Goal: Task Accomplishment & Management: Complete application form

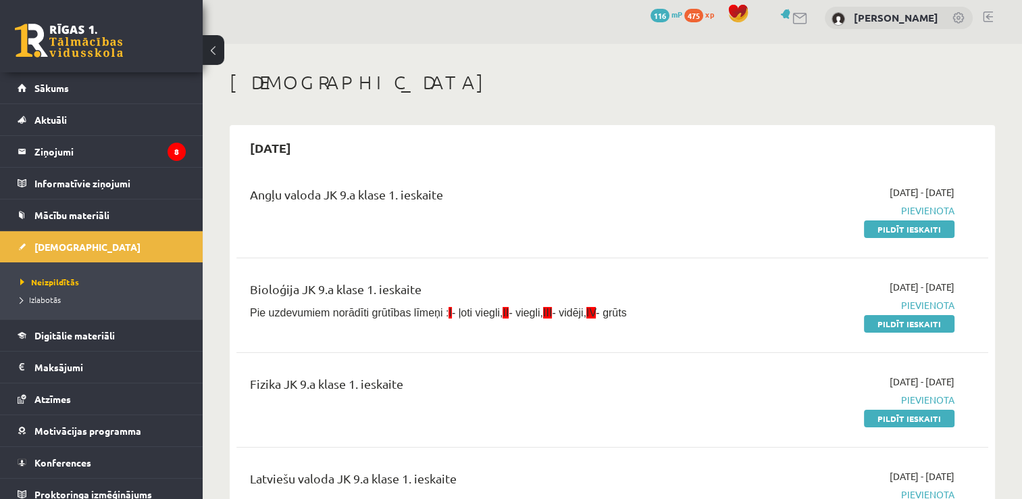
scroll to position [41, 0]
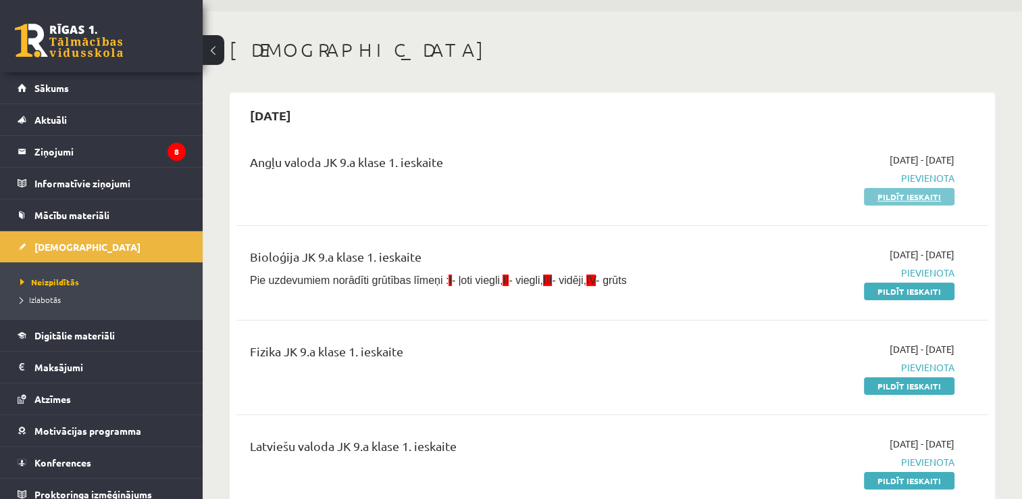
click at [927, 201] on link "Pildīt ieskaiti" at bounding box center [909, 197] width 91 height 18
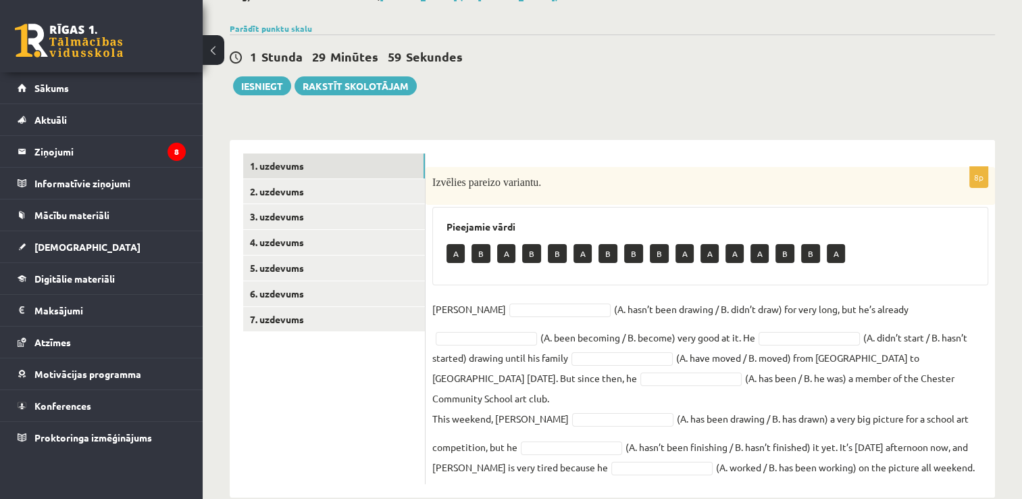
scroll to position [93, 0]
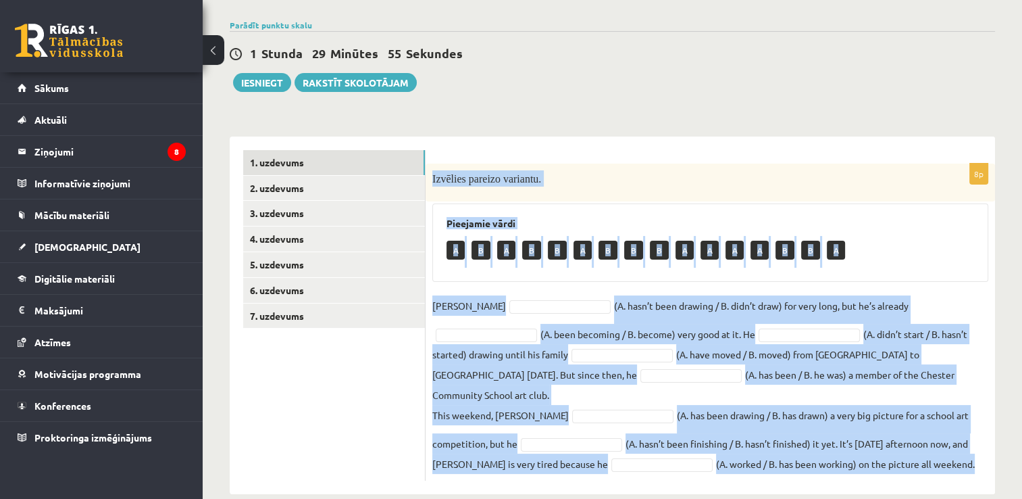
drag, startPoint x: 430, startPoint y: 174, endPoint x: 893, endPoint y: 449, distance: 538.4
click at [893, 449] on div "8p Izvēlies pareizo variantu. Pieejamie vārdi A B A B B A B B B A A A A B B A D…" at bounding box center [711, 322] width 570 height 317
copy div "Izvēlies pareizo variantu. Pieejamie vārdi A B A B B A B B B A A A A B B A Dann…"
click at [877, 193] on div "Izvēlies pareizo variantu." at bounding box center [711, 183] width 570 height 38
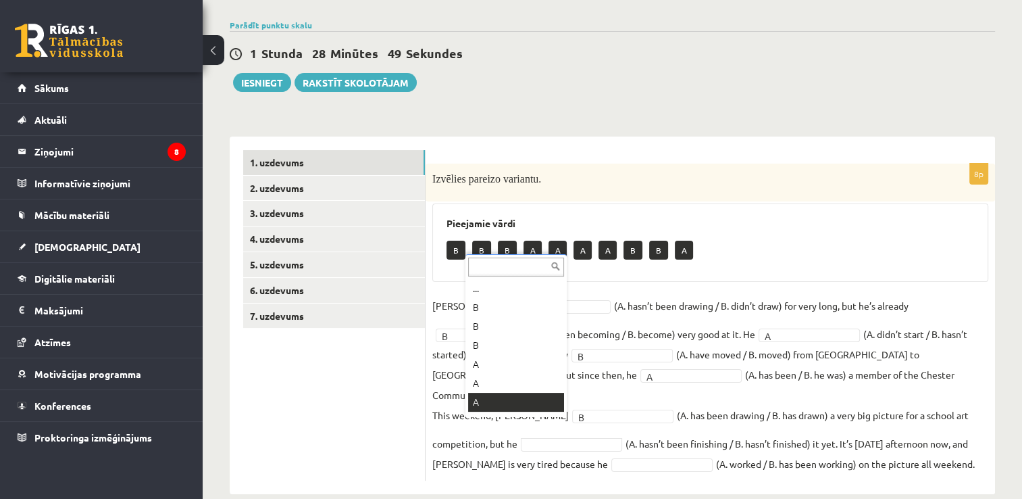
scroll to position [16, 0]
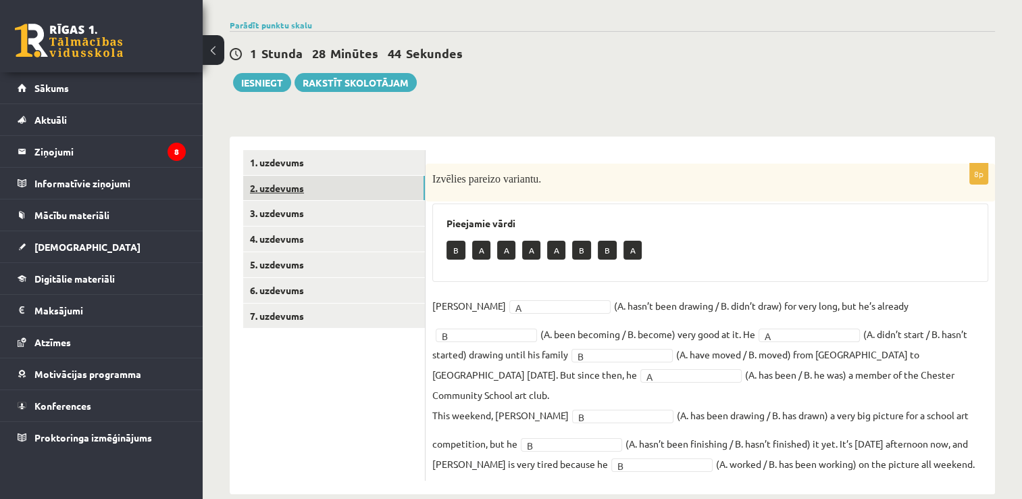
click at [392, 188] on link "2. uzdevums" at bounding box center [334, 188] width 182 height 25
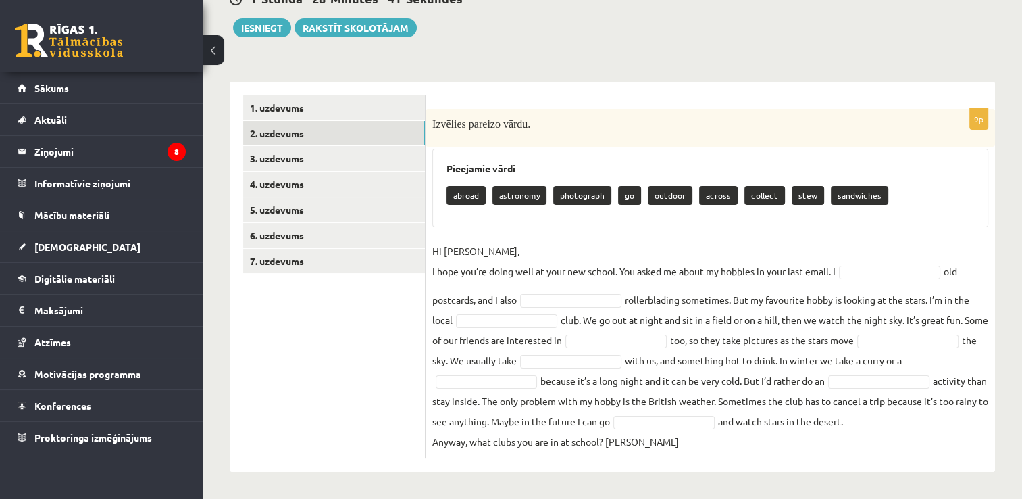
scroll to position [166, 0]
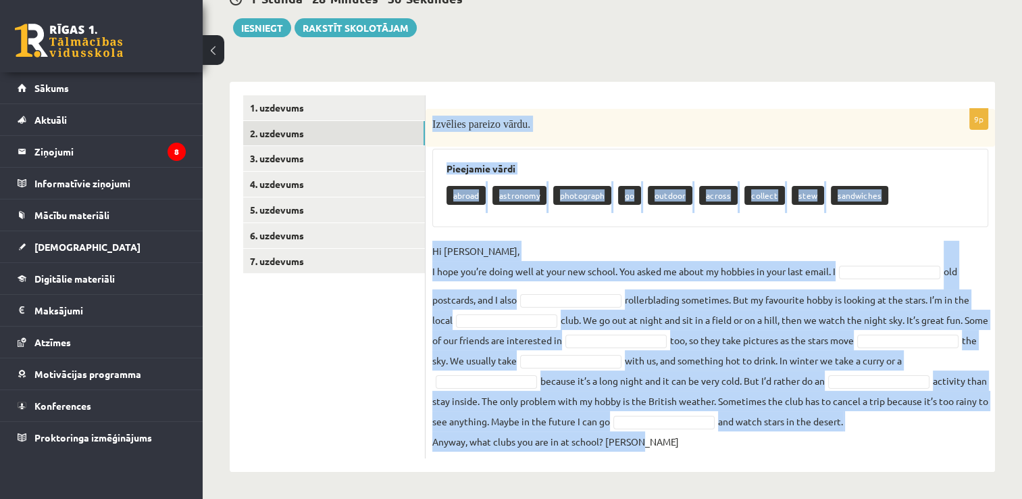
drag, startPoint x: 431, startPoint y: 106, endPoint x: 720, endPoint y: 450, distance: 448.9
click at [720, 450] on div "9p Izvēlies pareizo vārdu. Pieejamie vārdi abroad astronomy photograph go outdo…" at bounding box center [711, 283] width 570 height 349
copy div "Izvēlies pareizo vārdu. Pieejamie vārdi abroad astronomy photograph go outdoor …"
click at [708, 440] on fieldset "Hi Gracie, I hope you’re doing well at your new school. You asked me about my h…" at bounding box center [710, 346] width 556 height 211
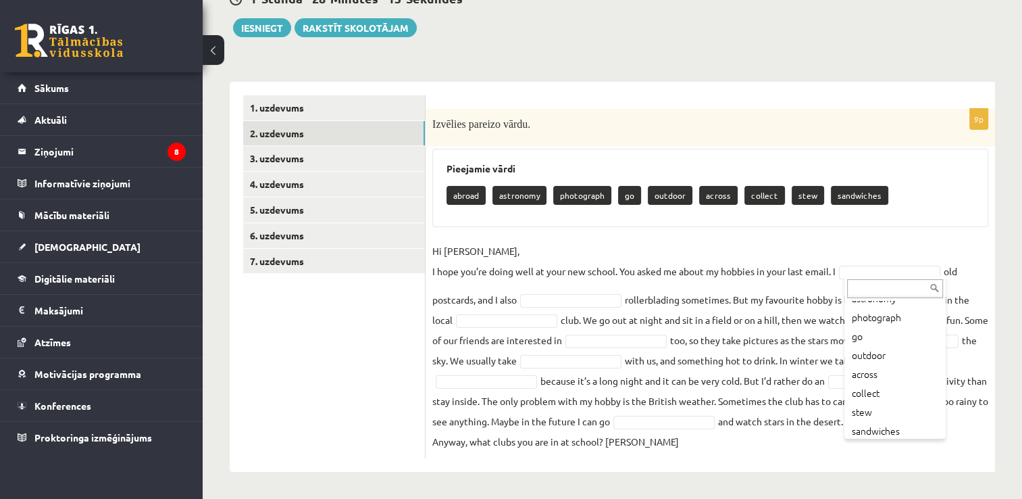
scroll to position [52, 0]
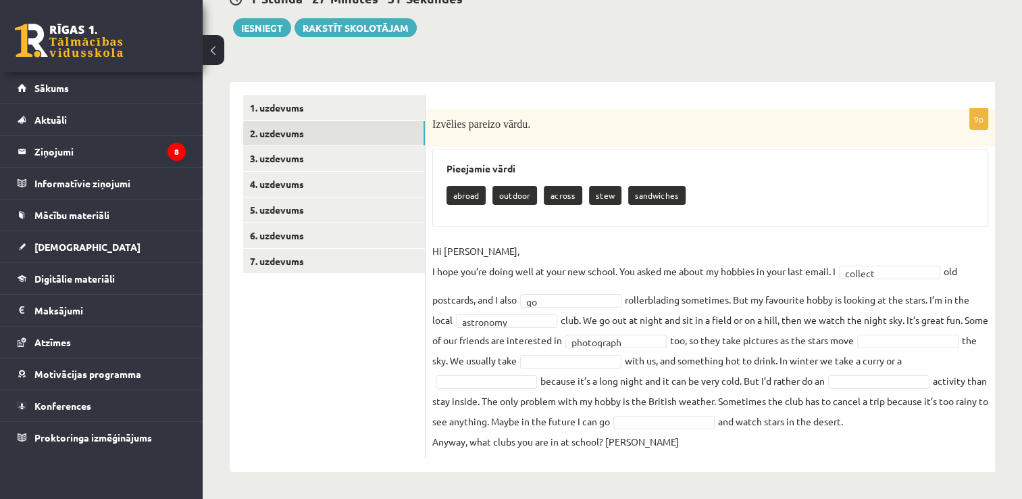
click at [508, 333] on fieldset "**********" at bounding box center [710, 346] width 556 height 211
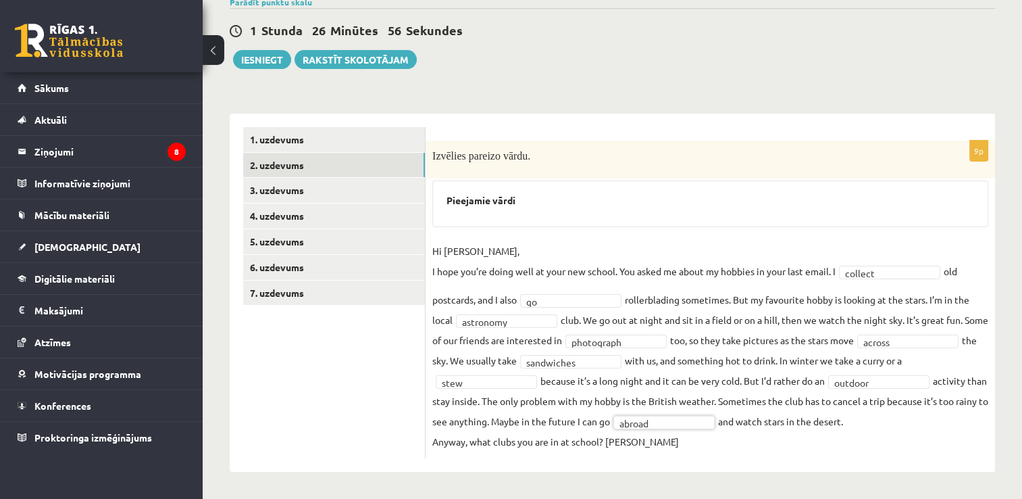
scroll to position [134, 0]
click at [405, 178] on link "3. uzdevums" at bounding box center [334, 190] width 182 height 25
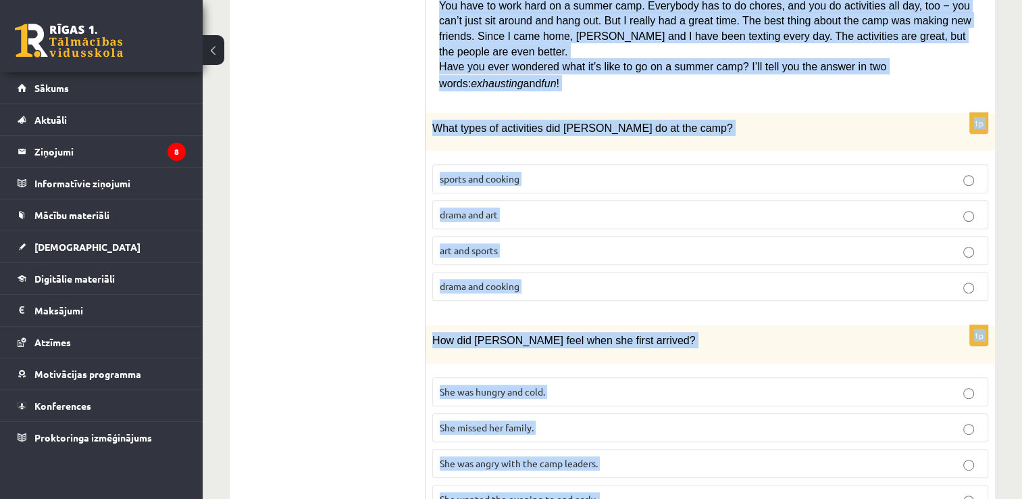
scroll to position [1203, 0]
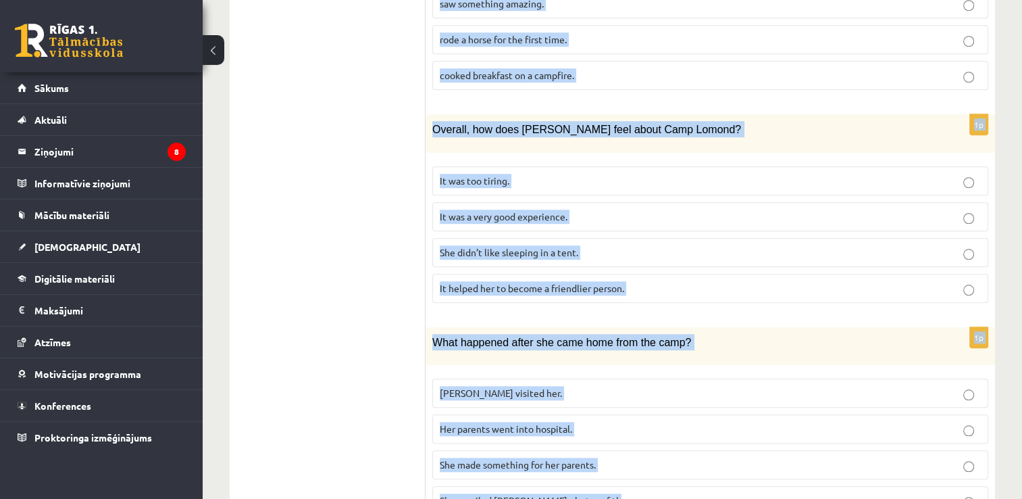
drag, startPoint x: 432, startPoint y: 251, endPoint x: 722, endPoint y: 464, distance: 359.5
copy form "Lasi tekstu un izvēlies pareizo variantu. A Scottish summer camp Summer camps a…"
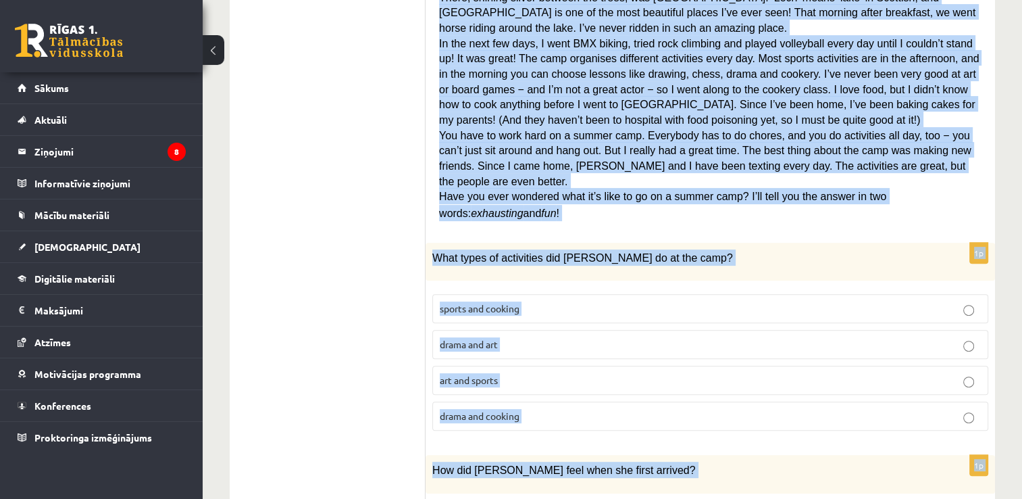
scroll to position [463, 0]
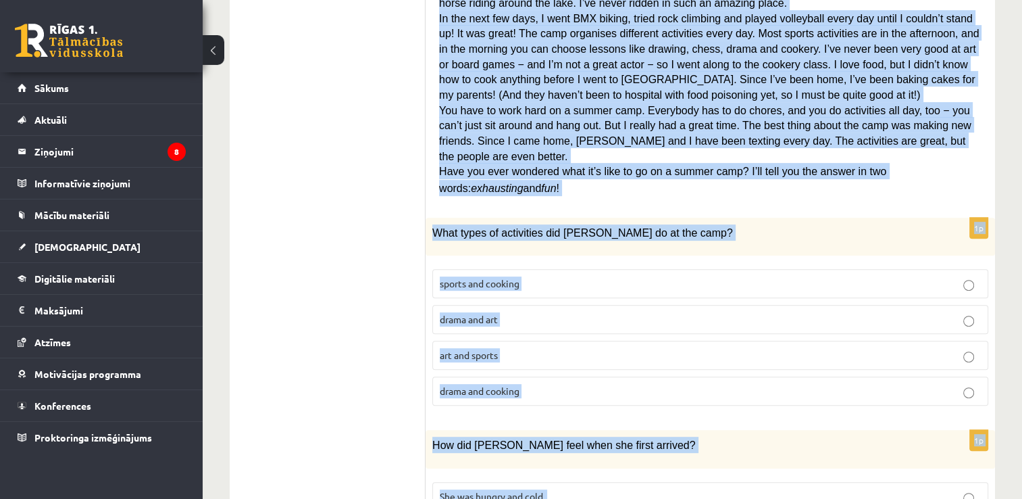
click at [552, 276] on p "sports and cooking" at bounding box center [710, 283] width 541 height 14
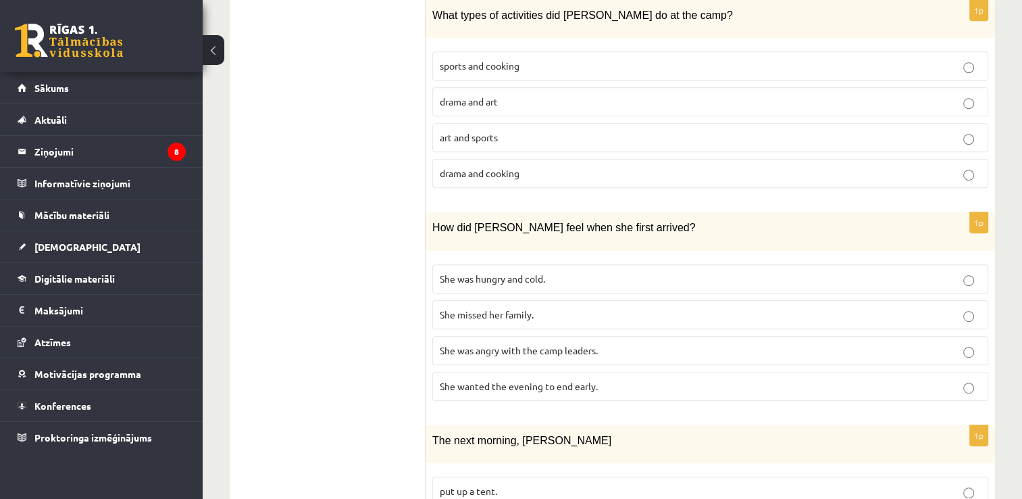
scroll to position [682, 0]
click at [595, 378] on span "She wanted the evening to end early." at bounding box center [519, 384] width 158 height 12
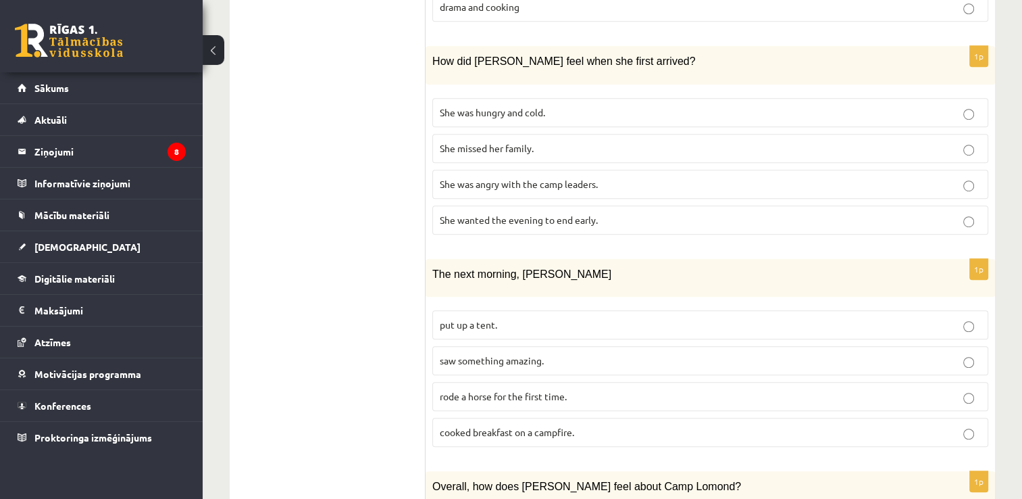
scroll to position [912, 0]
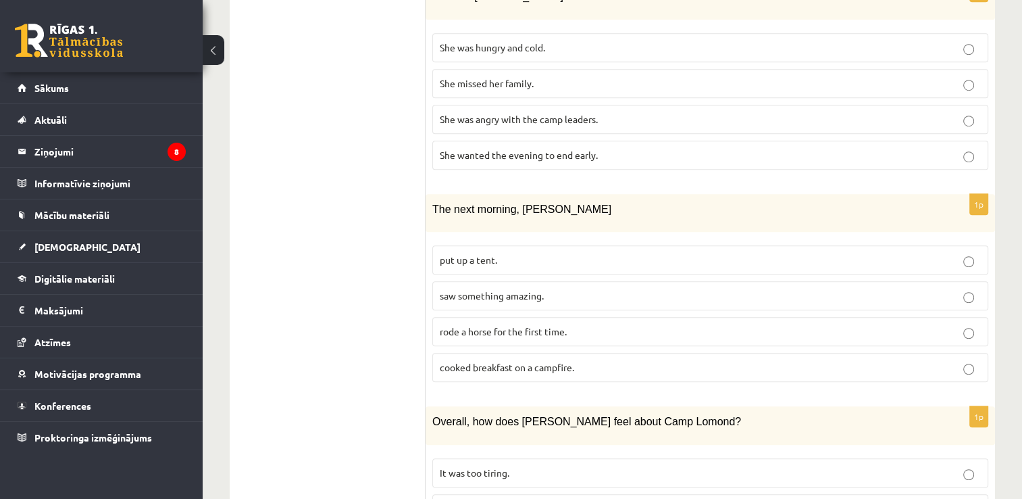
click at [483, 289] on span "saw something amazing." at bounding box center [492, 295] width 104 height 12
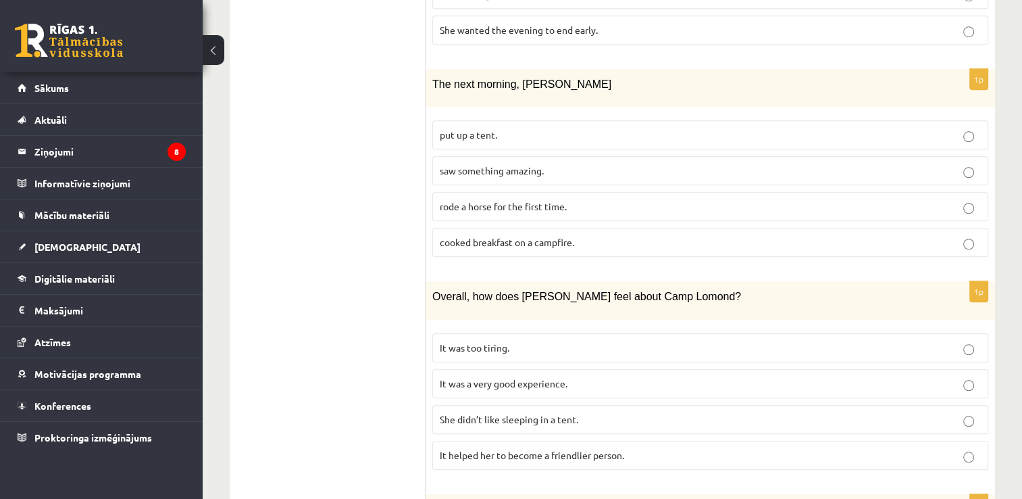
scroll to position [1060, 0]
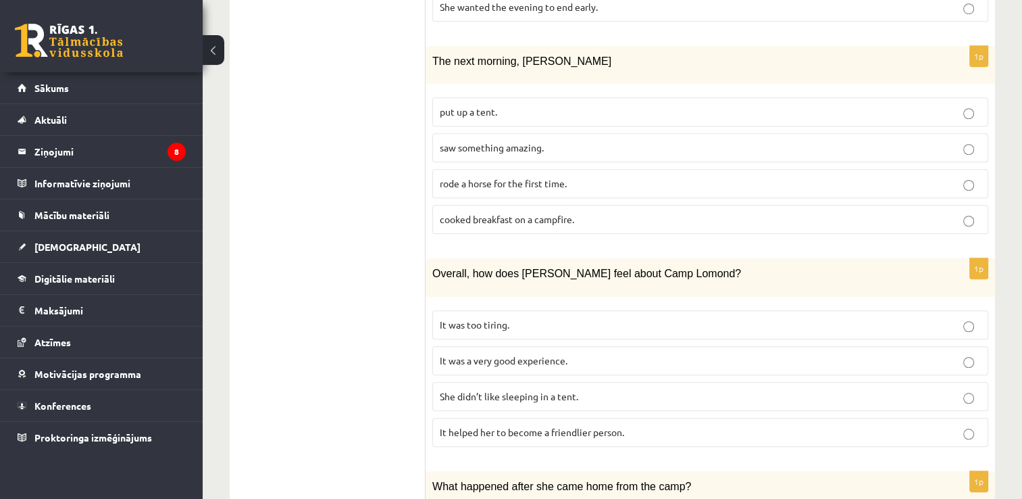
click at [508, 346] on label "It was a very good experience." at bounding box center [710, 360] width 556 height 29
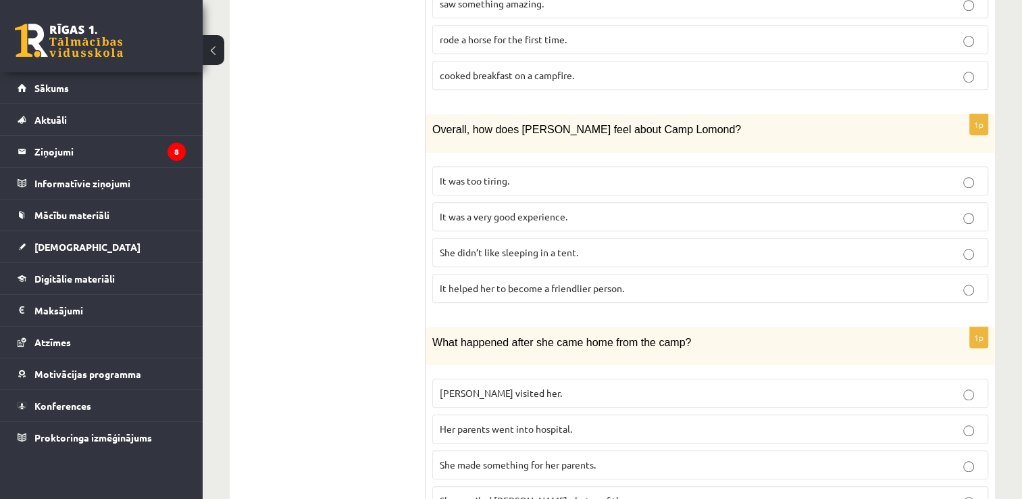
click at [560, 457] on p "She made something for her parents." at bounding box center [710, 464] width 541 height 14
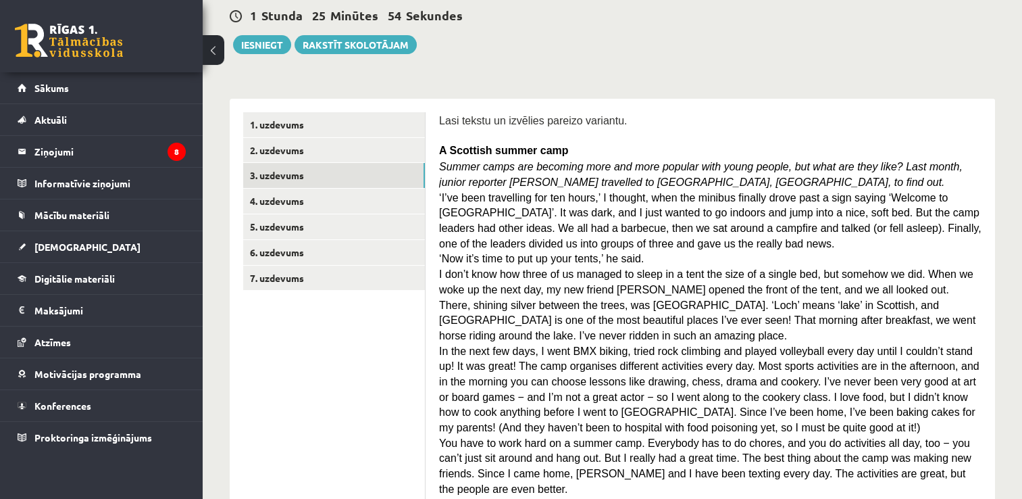
scroll to position [107, 0]
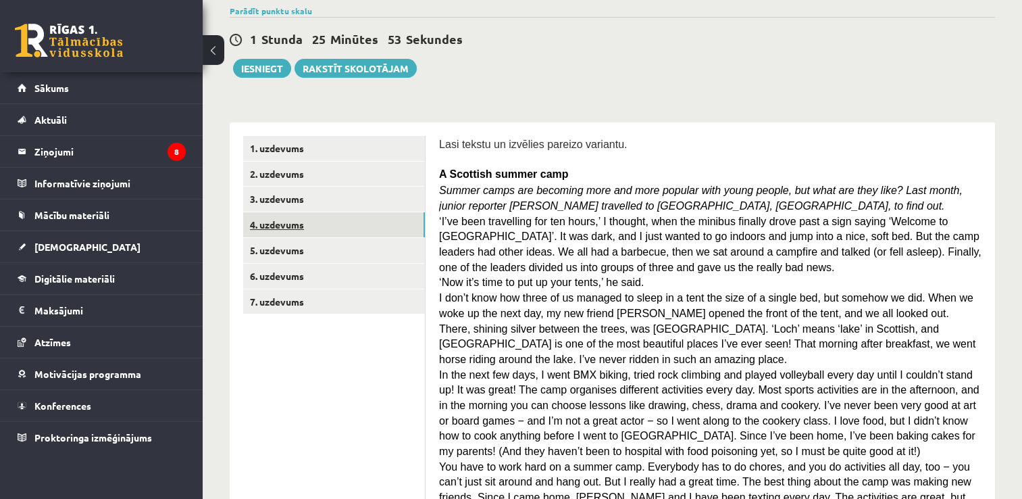
click at [391, 220] on link "4. uzdevums" at bounding box center [334, 224] width 182 height 25
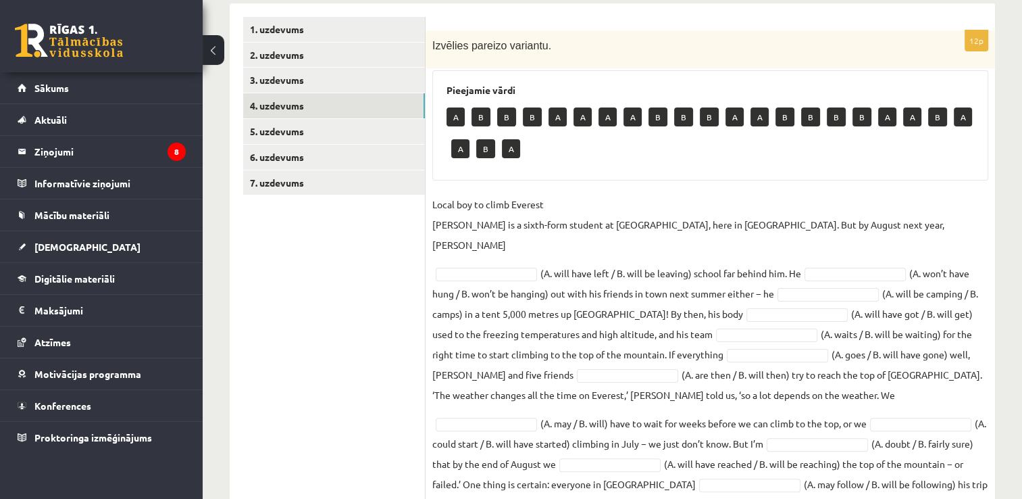
scroll to position [246, 0]
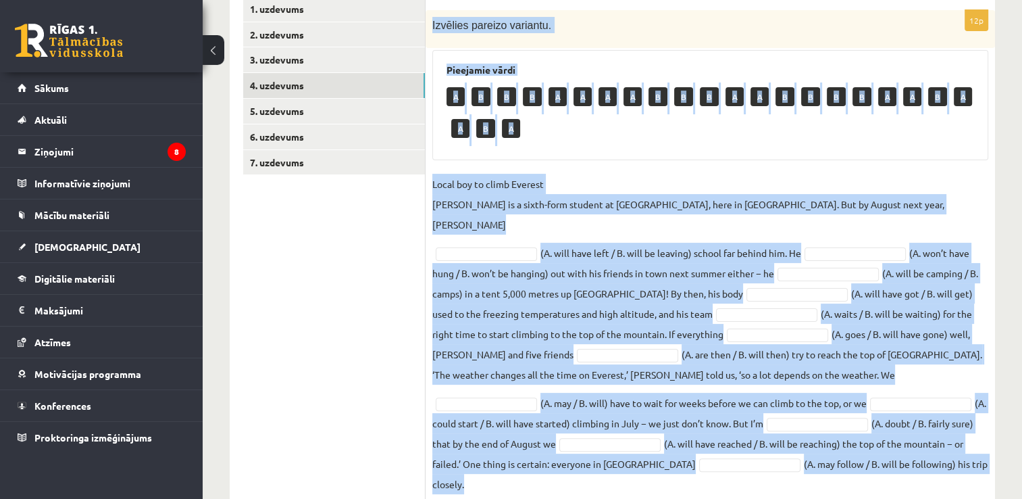
drag, startPoint x: 432, startPoint y: 25, endPoint x: 902, endPoint y: 491, distance: 661.8
click at [902, 491] on div "Angļu valoda 9.a klase 1. ieskaite , Riāna Bērziņa (9.a JK klase) Parādīt punkt…" at bounding box center [613, 173] width 820 height 735
copy div "Izvēlies pareizo variantu. Pieejamie vārdi A B B B A A A A B B B A A B B B B A …"
click at [925, 455] on div "12p Izvēlies pareizo variantu. Pieejamie vārdi A B B B A A A A B B B A A B B B …" at bounding box center [711, 255] width 570 height 491
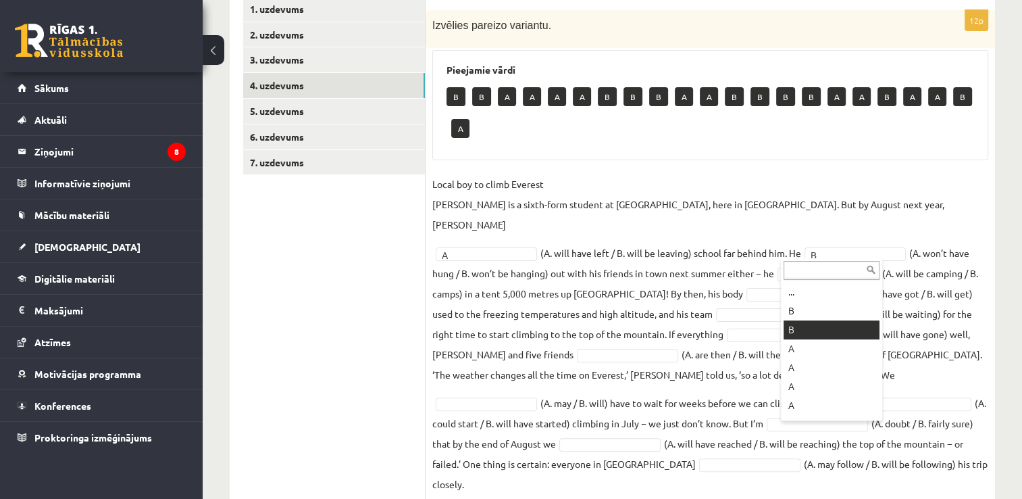
scroll to position [214, 0]
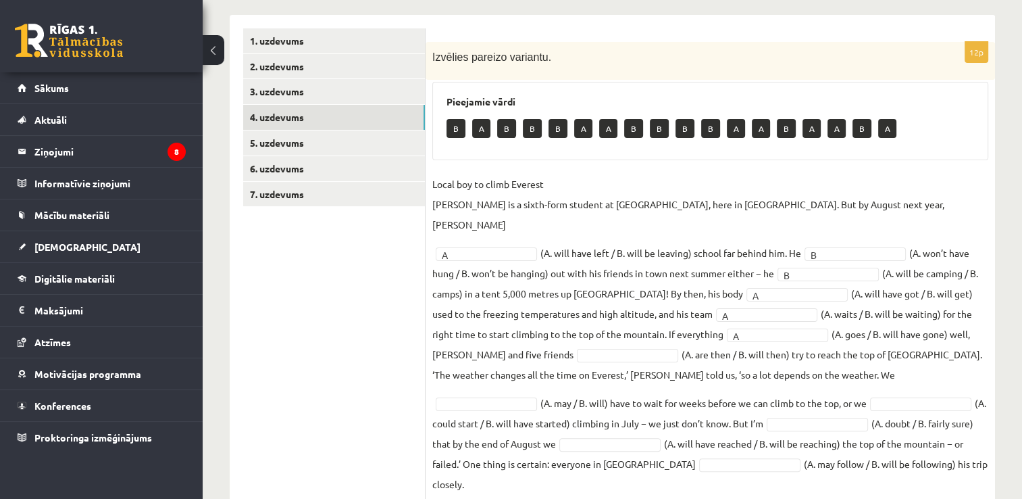
click at [532, 324] on fieldset "Local boy to climb Everest Nathan Short is a sixth-form student at Pittville Co…" at bounding box center [710, 334] width 556 height 320
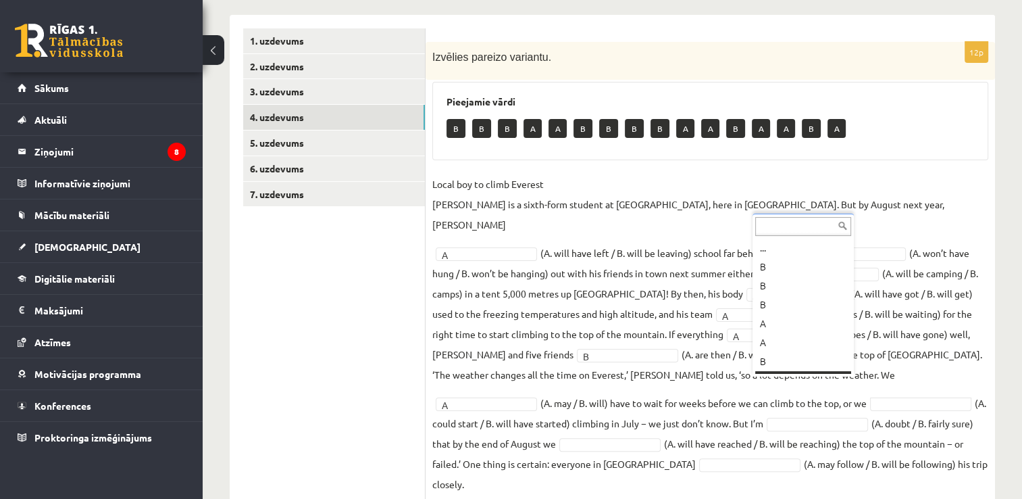
scroll to position [16, 0]
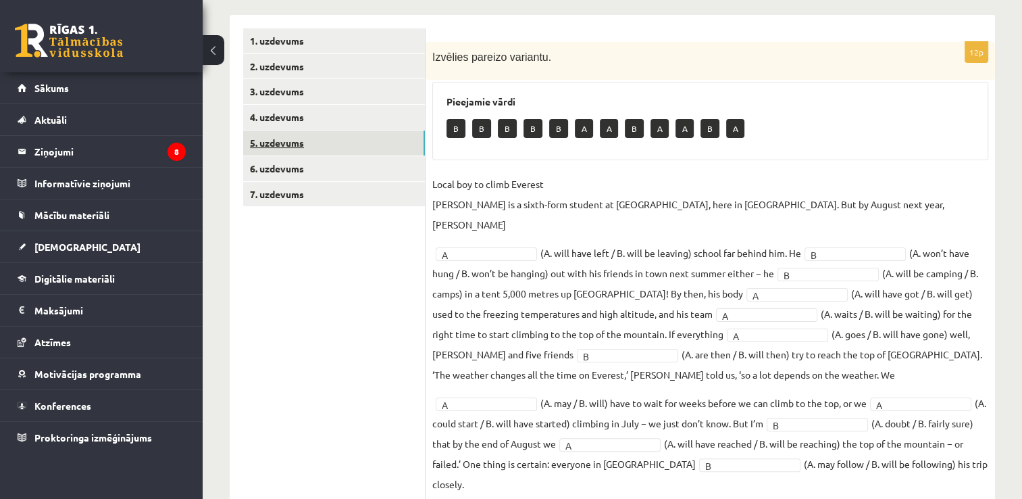
click at [393, 136] on link "5. uzdevums" at bounding box center [334, 142] width 182 height 25
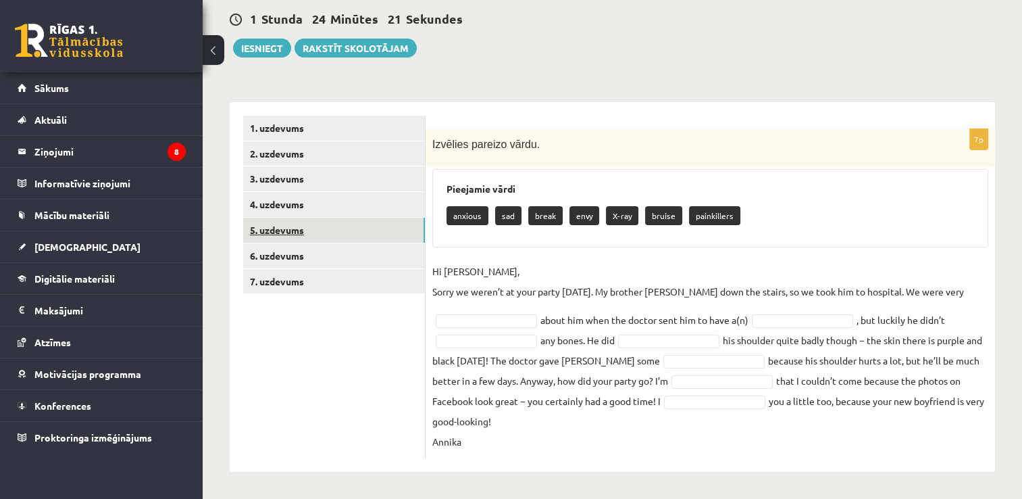
scroll to position [125, 0]
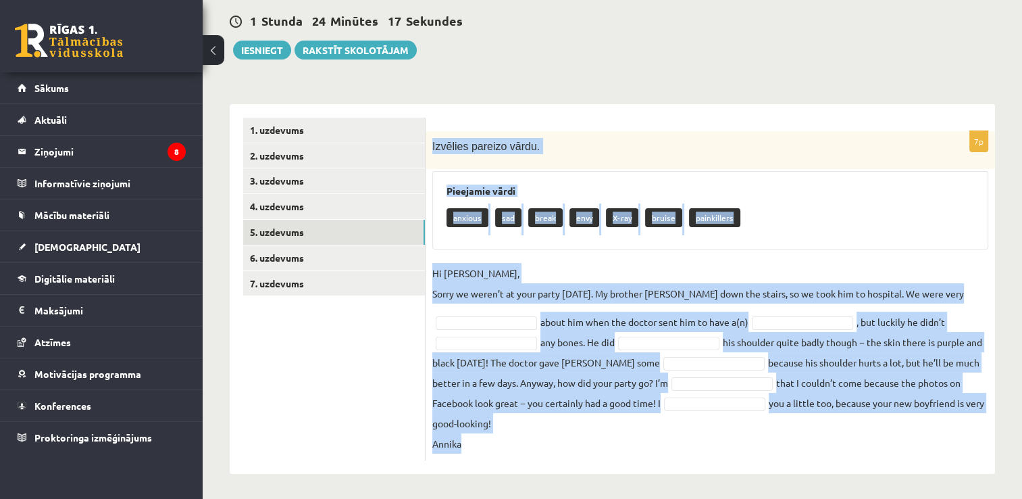
drag, startPoint x: 430, startPoint y: 138, endPoint x: 720, endPoint y: 445, distance: 422.1
click at [720, 445] on div "7p Izvēlies pareizo vārdu. Pieejamie vārdi anxious sad break envy X-ray bruise …" at bounding box center [711, 295] width 570 height 329
copy div "Izvēlies pareizo vārdu. Pieejamie vārdi anxious sad break envy X-ray bruise pai…"
click at [568, 255] on div "7p Izvēlies pareizo vārdu. Pieejamie vārdi anxious sad break envy X-ray bruise …" at bounding box center [711, 295] width 570 height 329
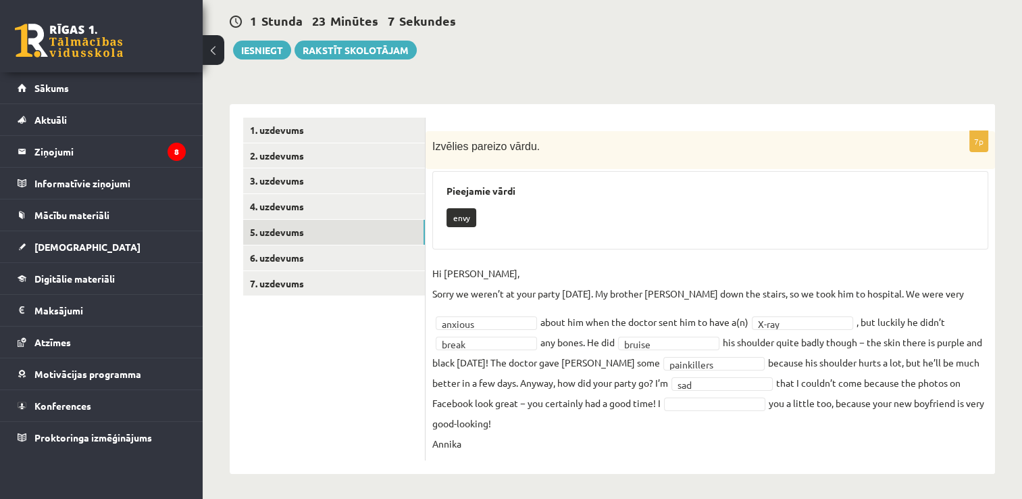
drag, startPoint x: 658, startPoint y: 393, endPoint x: 660, endPoint y: 401, distance: 8.2
click at [660, 401] on fieldset "**********" at bounding box center [710, 358] width 556 height 191
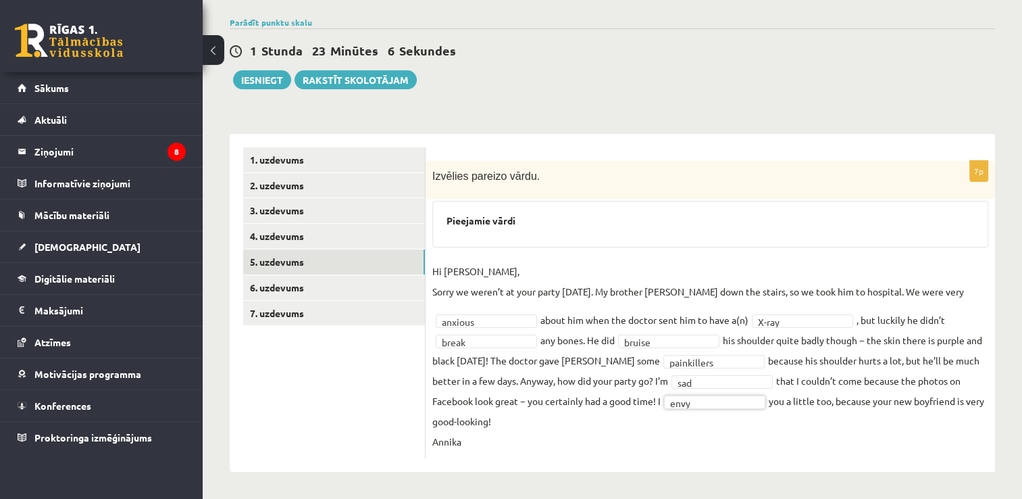
scroll to position [93, 0]
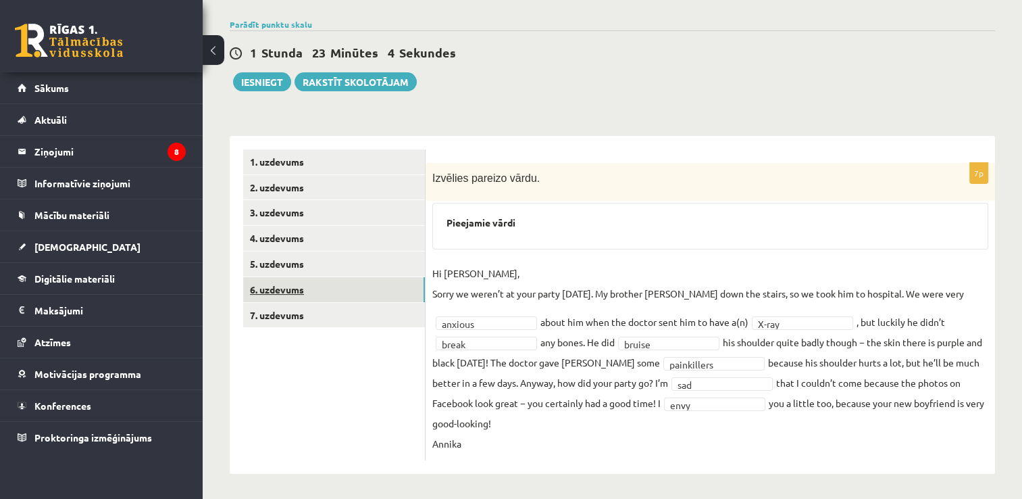
click at [412, 291] on link "6. uzdevums" at bounding box center [334, 289] width 182 height 25
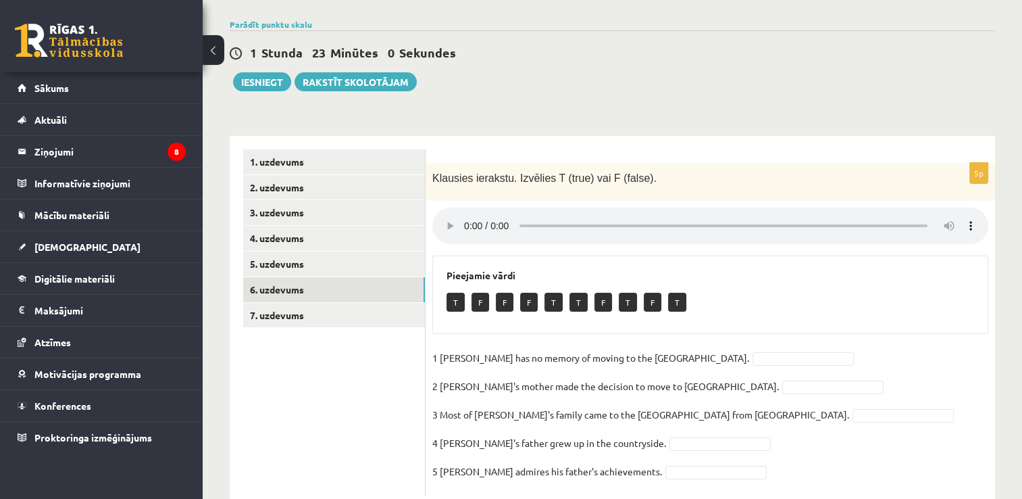
scroll to position [130, 0]
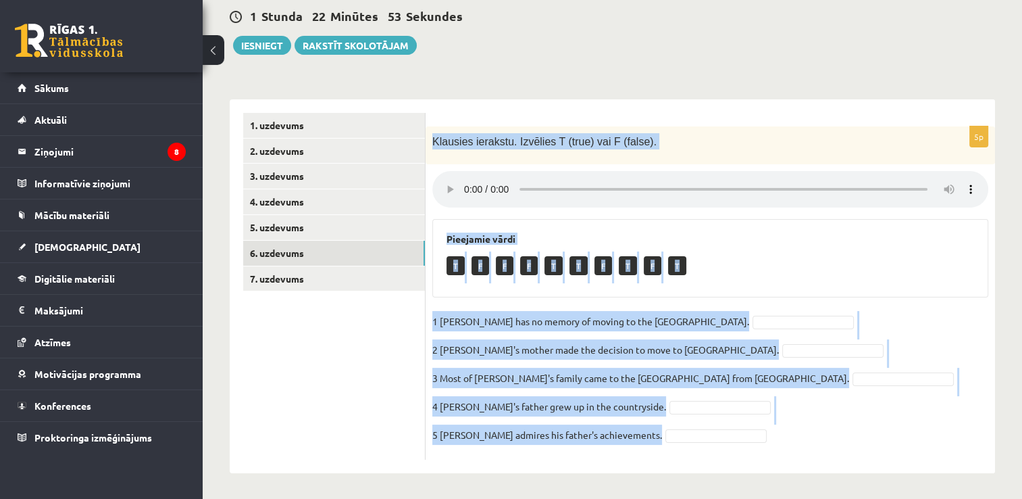
drag, startPoint x: 429, startPoint y: 143, endPoint x: 636, endPoint y: 432, distance: 355.5
click at [636, 432] on div "5p Klausies ierakstu. Izvēlies T (true) vai F (false). Pieejamie vārdi T F F F …" at bounding box center [711, 292] width 570 height 333
copy div "Klausies ierakstu. Izvēlies T (true) vai F (false). Pieejamie vārdi T F F F T T…"
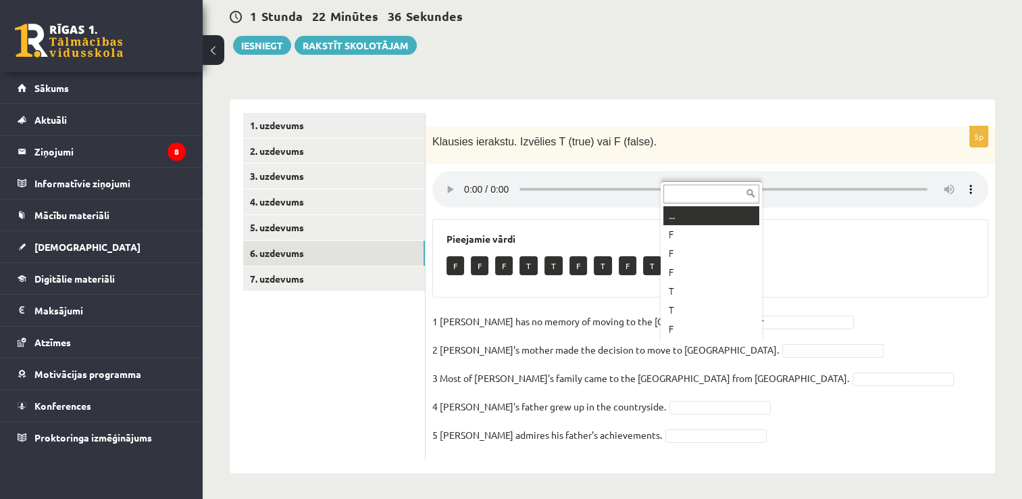
scroll to position [16, 0]
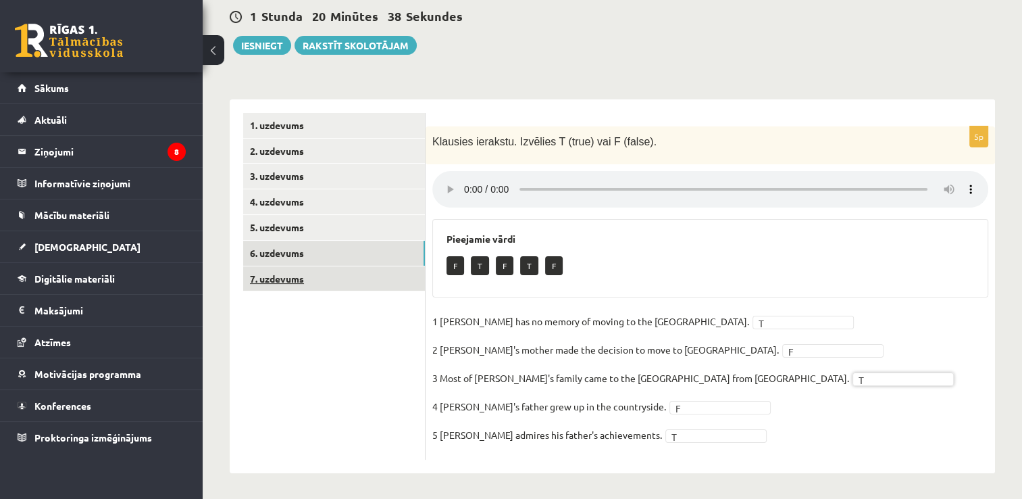
click at [351, 284] on link "7. uzdevums" at bounding box center [334, 278] width 182 height 25
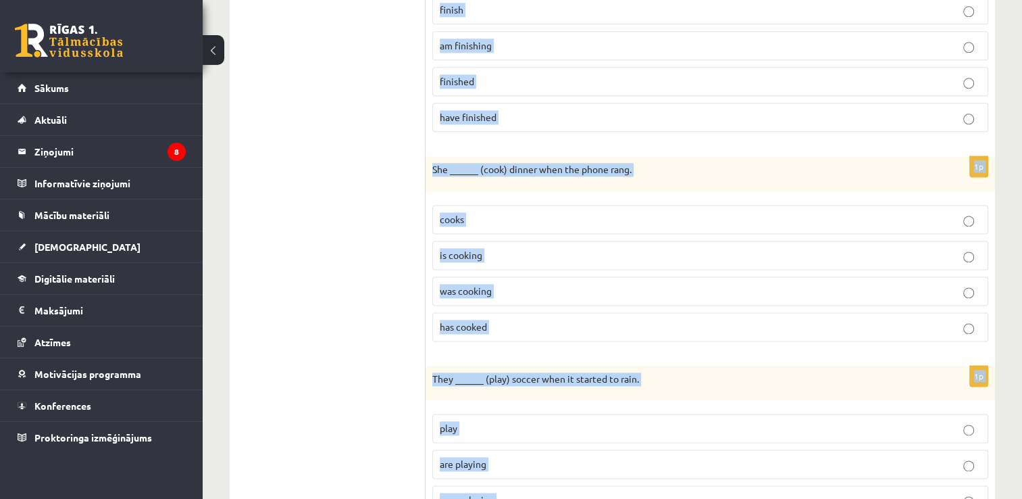
scroll to position [1861, 0]
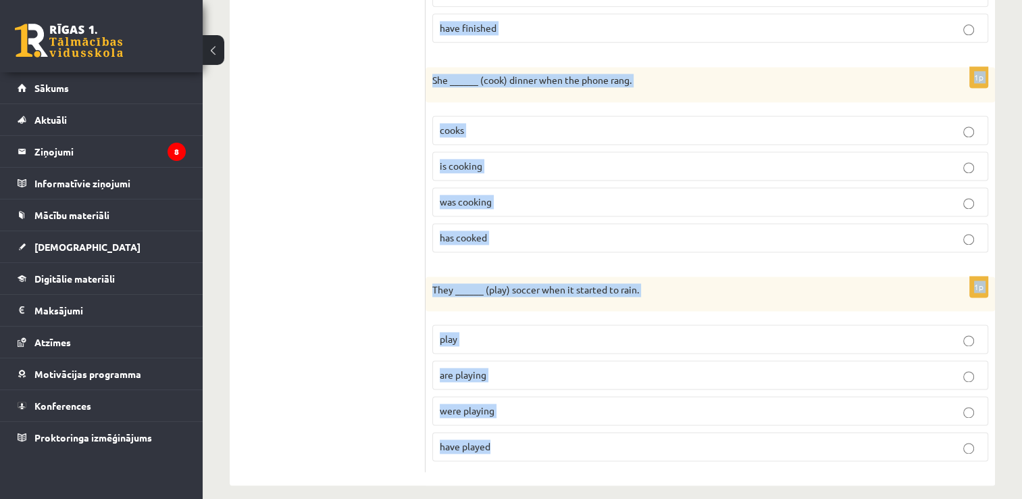
drag, startPoint x: 432, startPoint y: 140, endPoint x: 569, endPoint y: 472, distance: 359.6
copy form "She ______ (work) as a teacher for five years now. works is working worked has …"
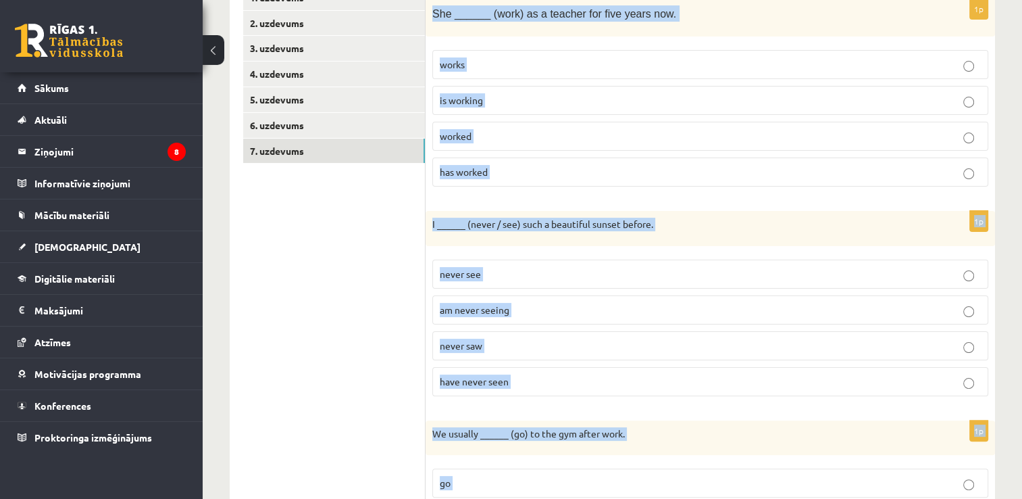
scroll to position [184, 0]
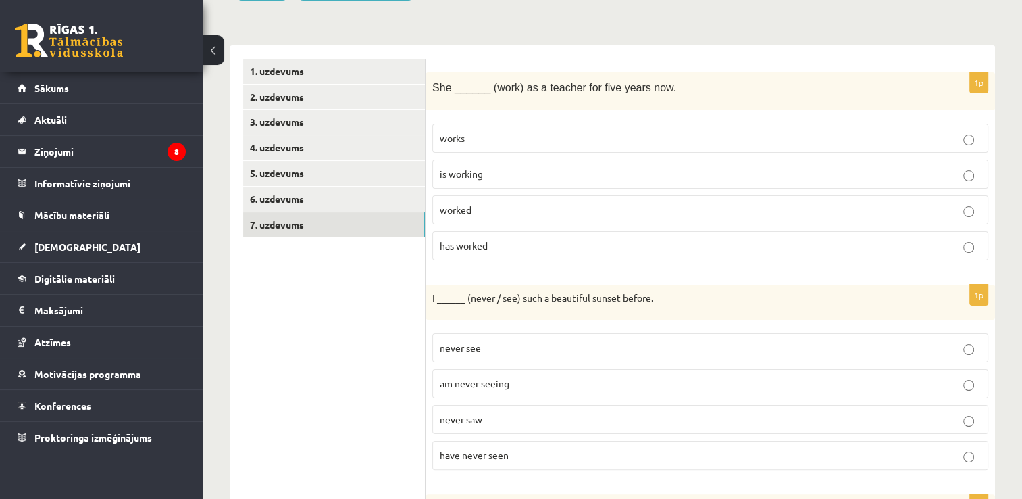
click at [664, 245] on p "has worked" at bounding box center [710, 246] width 541 height 14
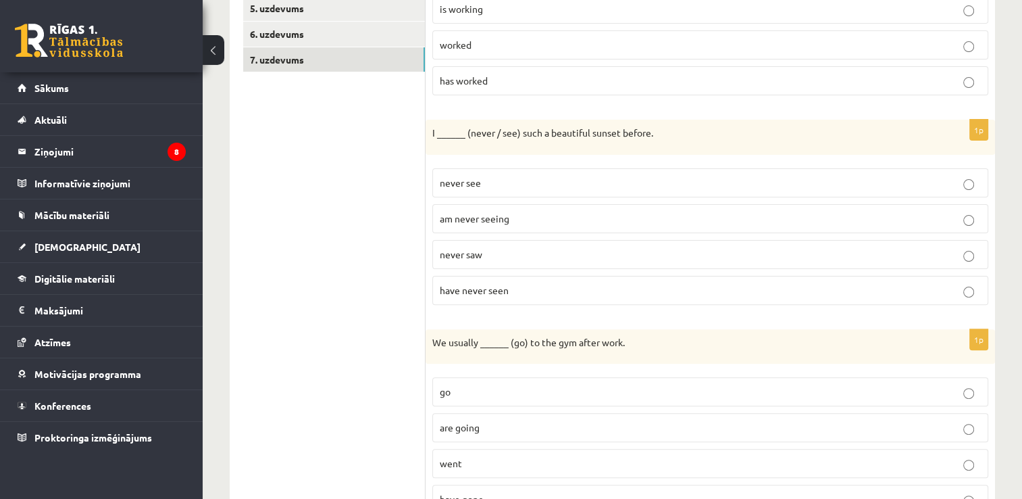
scroll to position [374, 0]
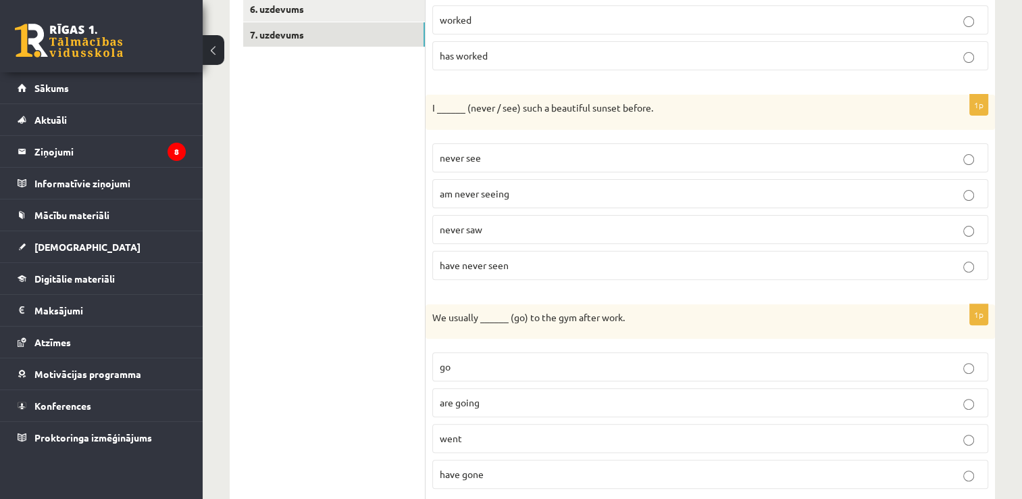
click at [524, 259] on p "have never seen" at bounding box center [710, 265] width 541 height 14
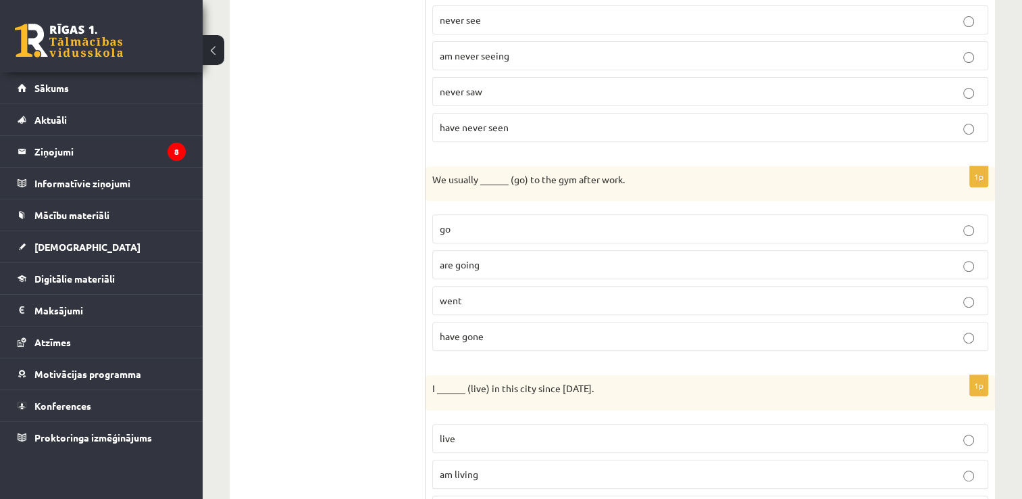
scroll to position [536, 0]
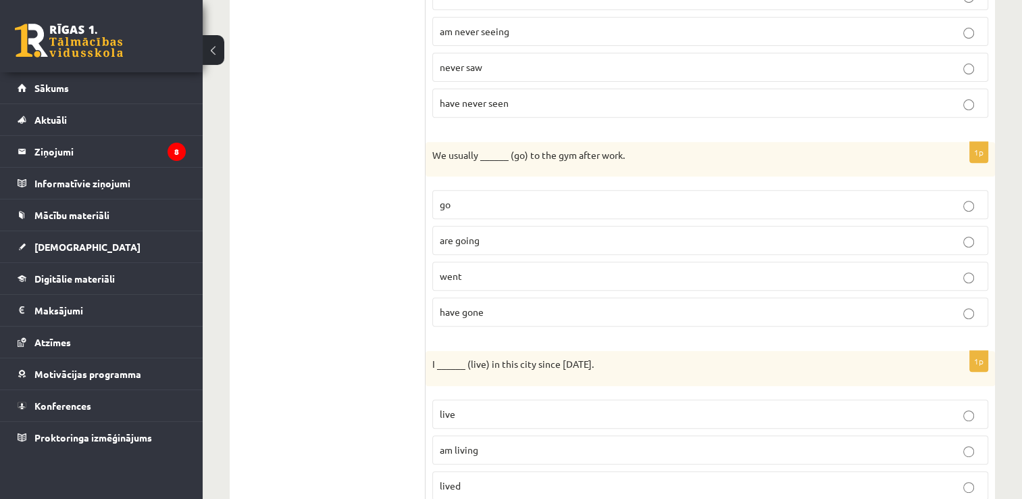
click at [491, 199] on p "go" at bounding box center [710, 204] width 541 height 14
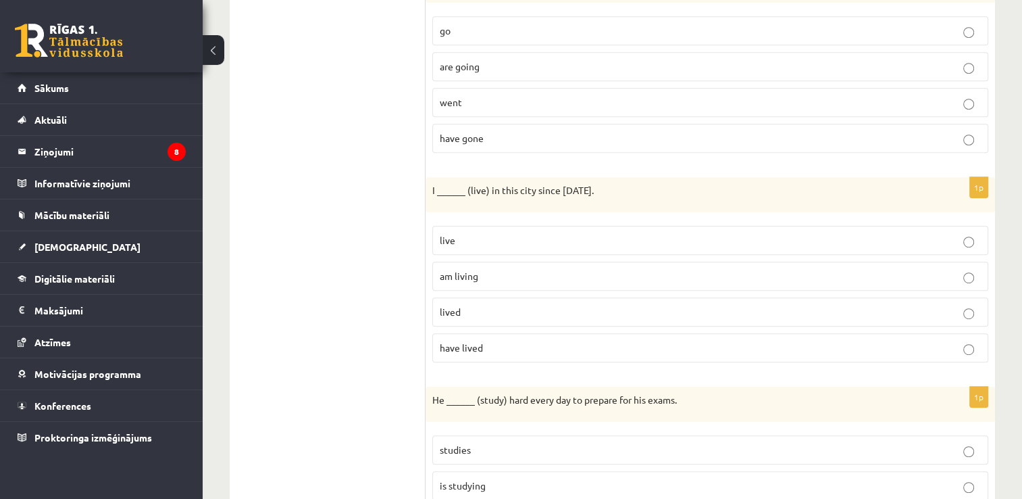
scroll to position [750, 0]
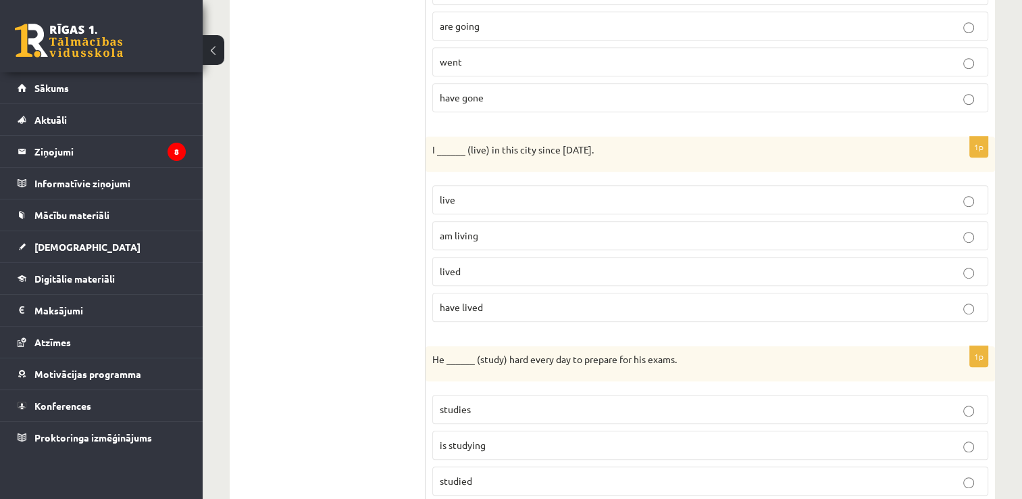
click at [527, 293] on label "have lived" at bounding box center [710, 307] width 556 height 29
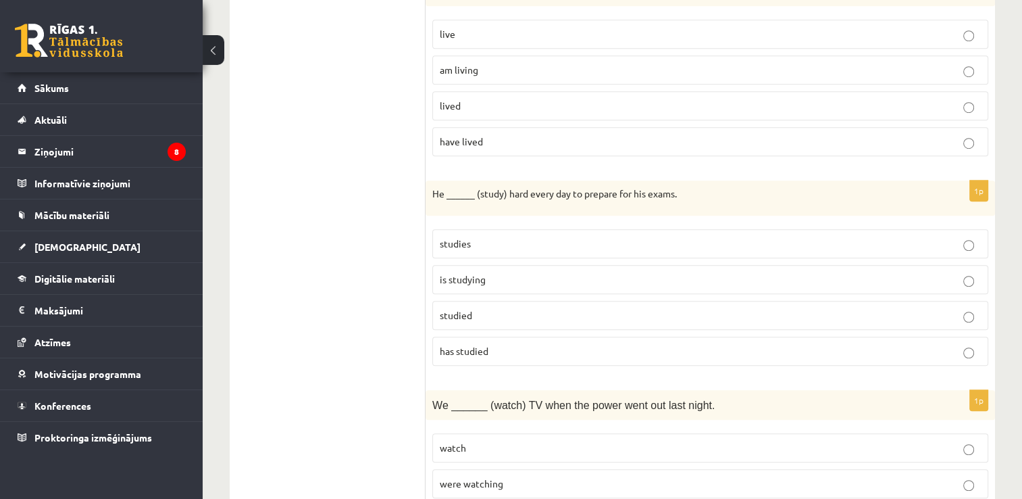
scroll to position [948, 0]
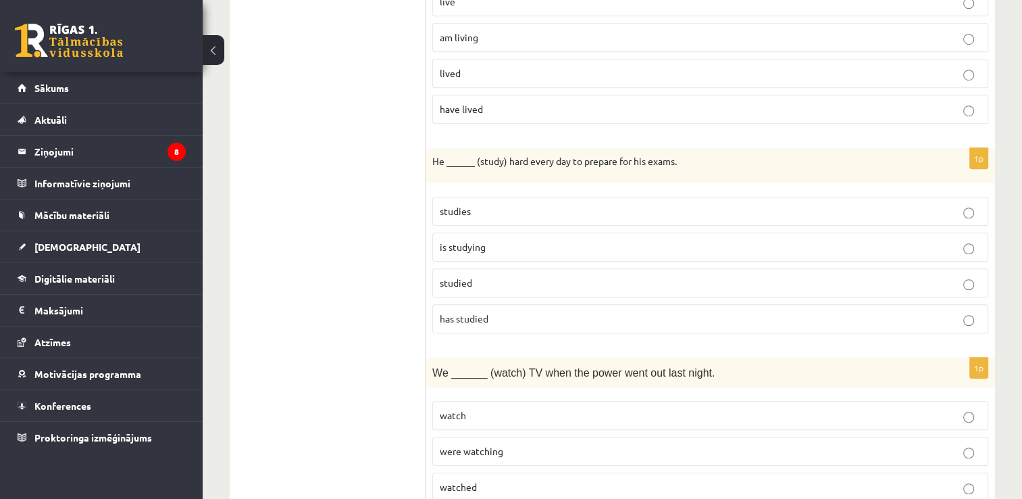
click at [497, 212] on label "studies" at bounding box center [710, 211] width 556 height 29
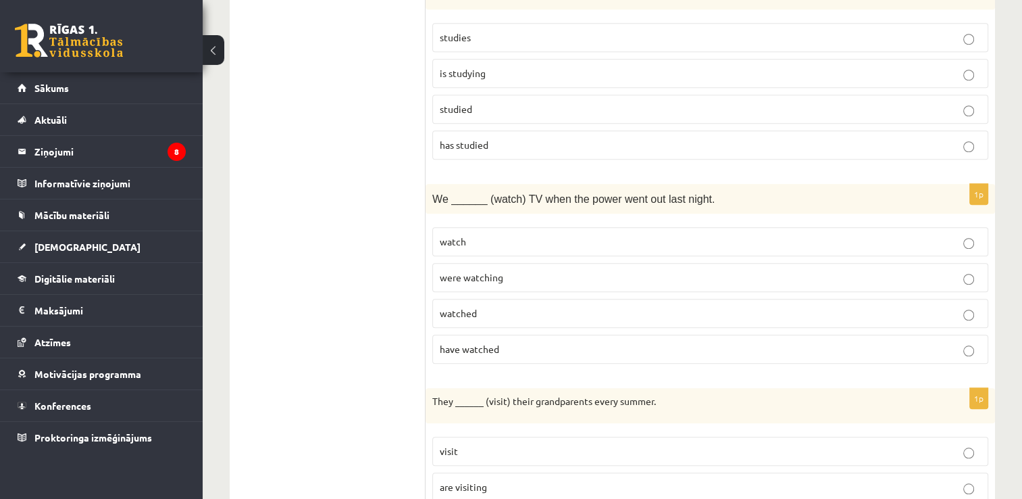
scroll to position [1143, 0]
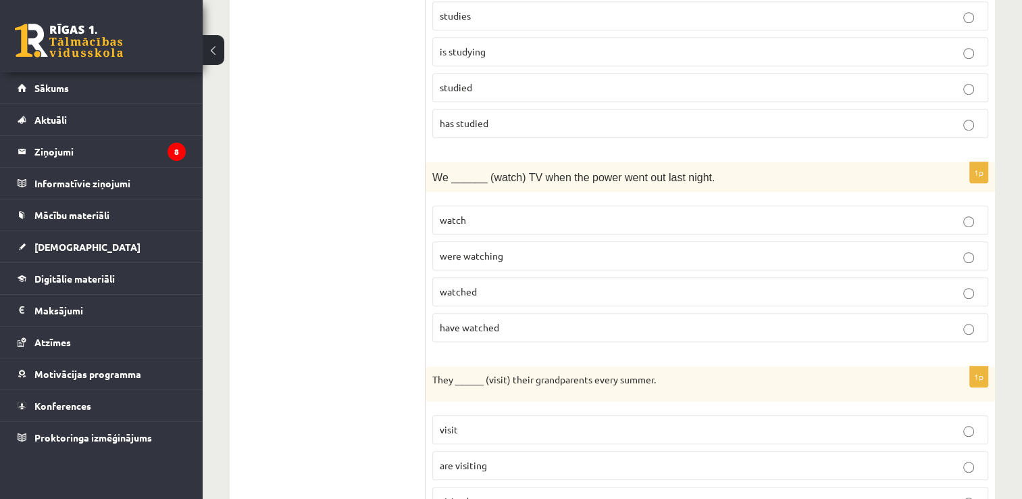
click at [511, 249] on p "were watching" at bounding box center [710, 256] width 541 height 14
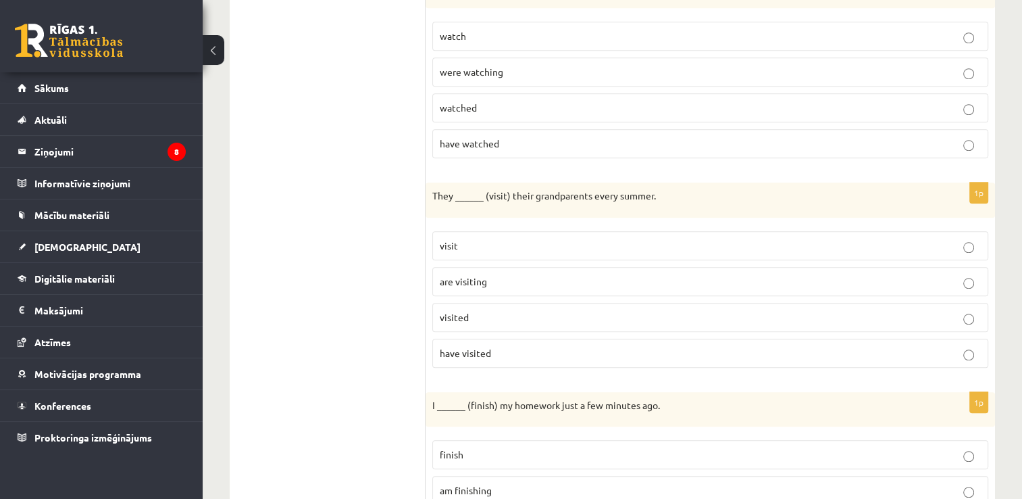
scroll to position [1335, 0]
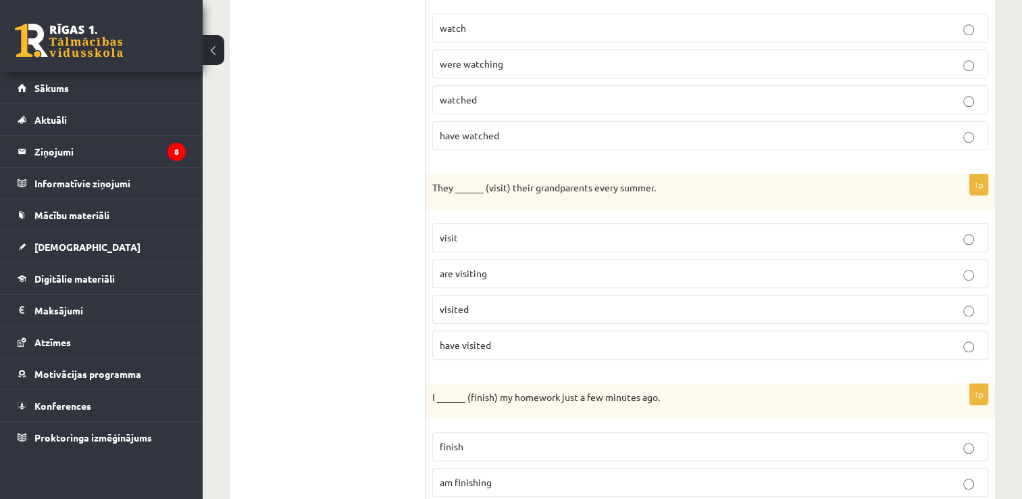
click at [535, 230] on p "visit" at bounding box center [710, 237] width 541 height 14
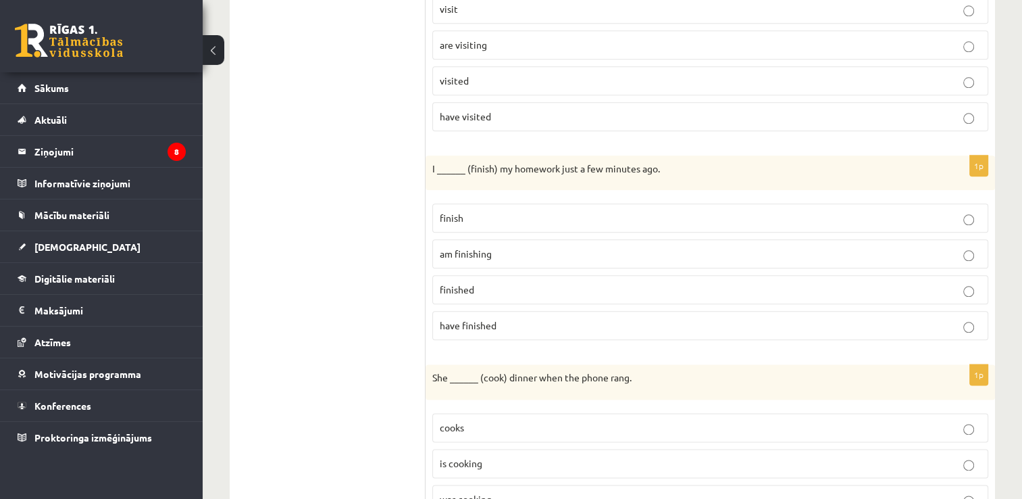
scroll to position [1569, 0]
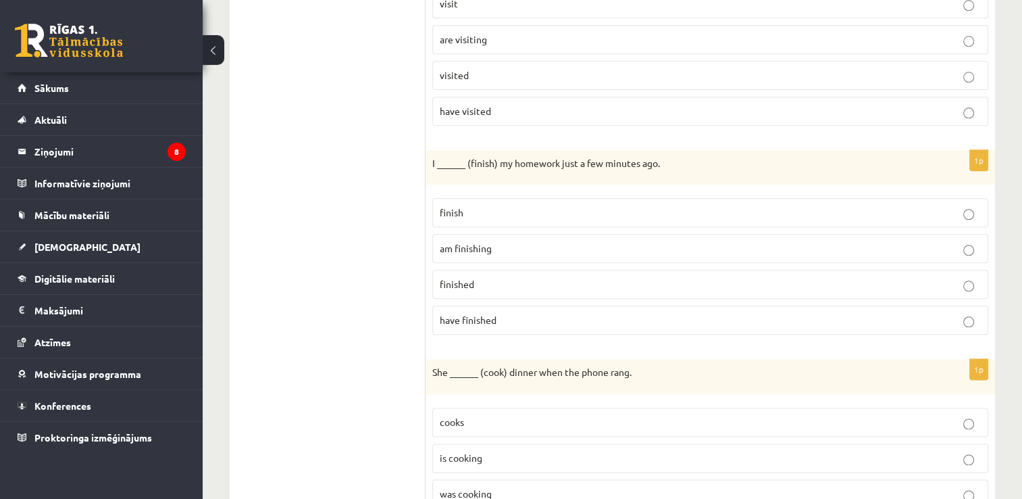
click at [601, 277] on p "finished" at bounding box center [710, 284] width 541 height 14
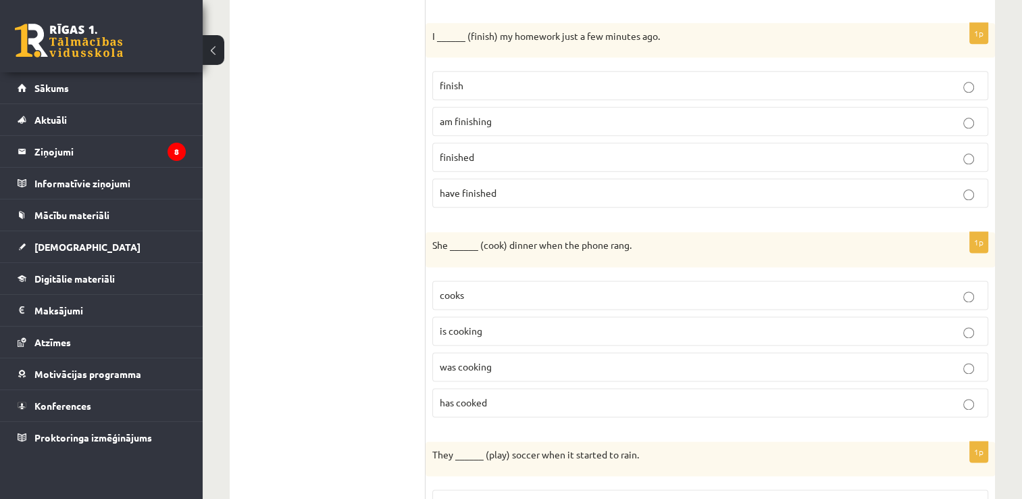
scroll to position [1742, 0]
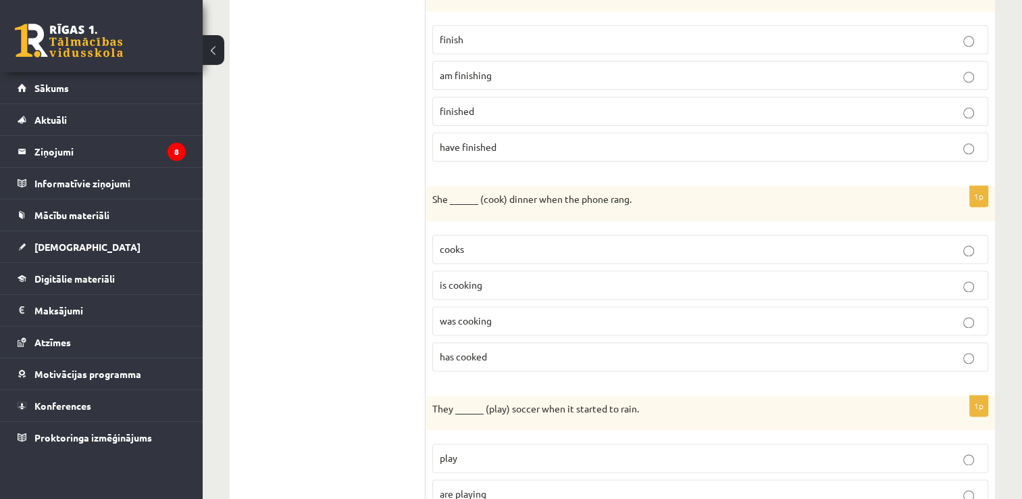
click at [529, 306] on label "was cooking" at bounding box center [710, 320] width 556 height 29
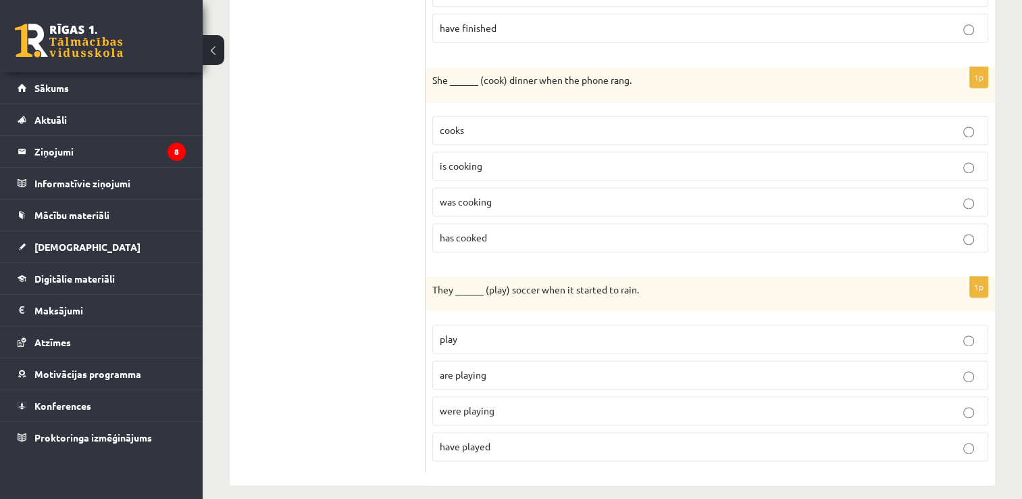
click at [501, 396] on label "were playing" at bounding box center [710, 410] width 556 height 29
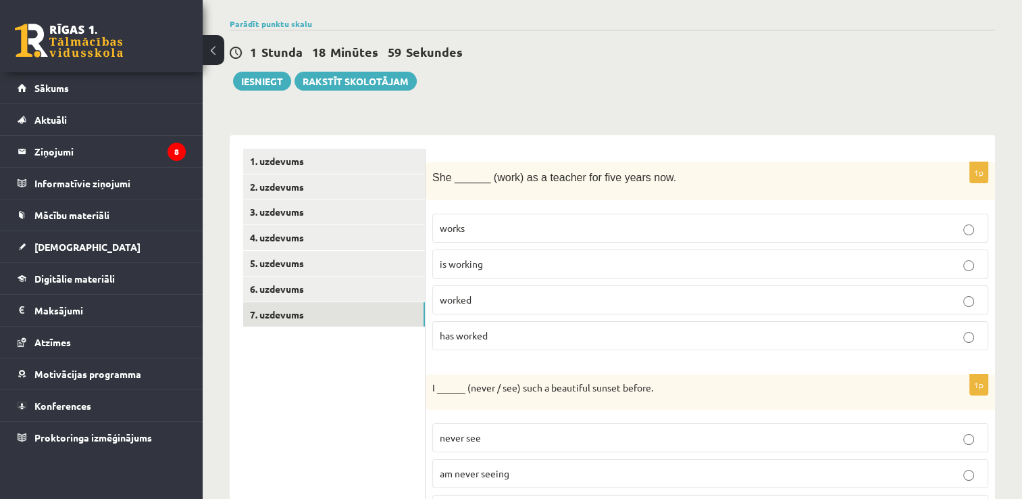
scroll to position [0, 0]
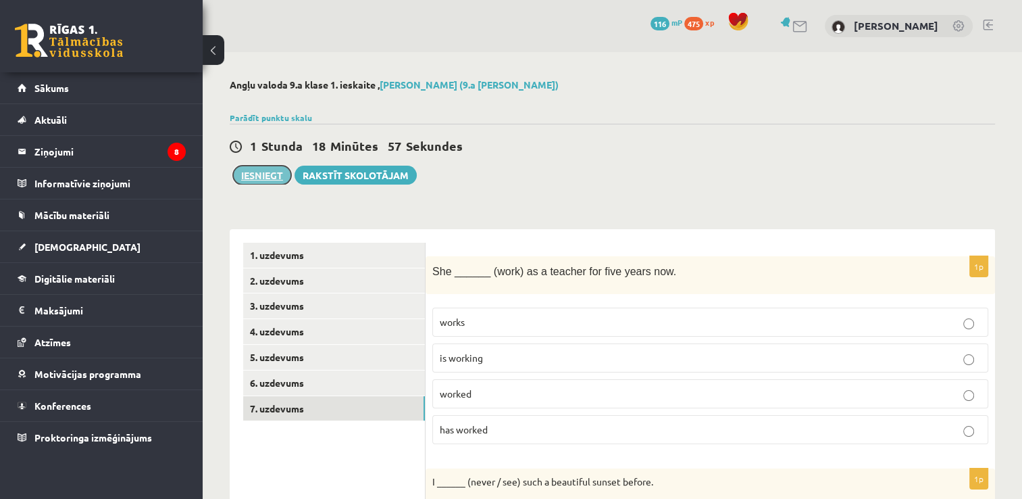
click at [259, 173] on button "Iesniegt" at bounding box center [262, 175] width 58 height 19
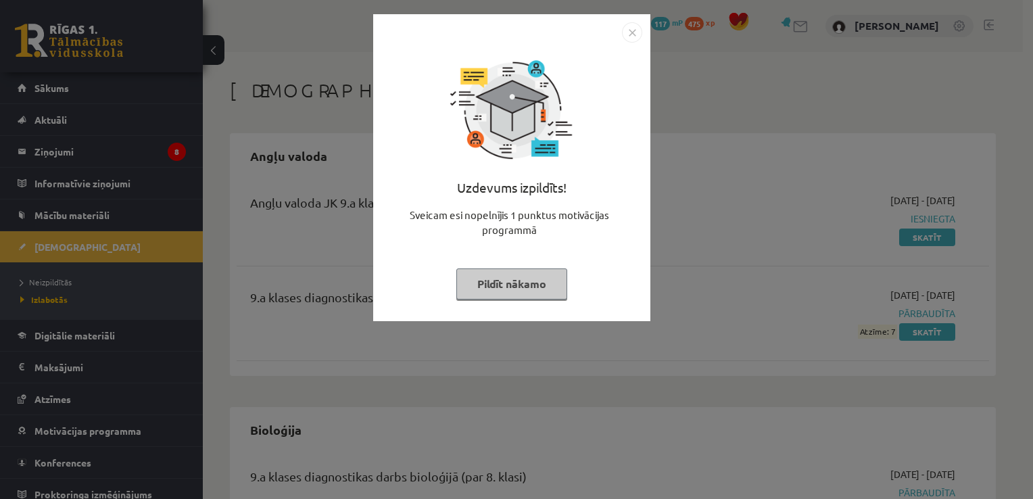
click at [624, 34] on img "Close" at bounding box center [632, 32] width 20 height 20
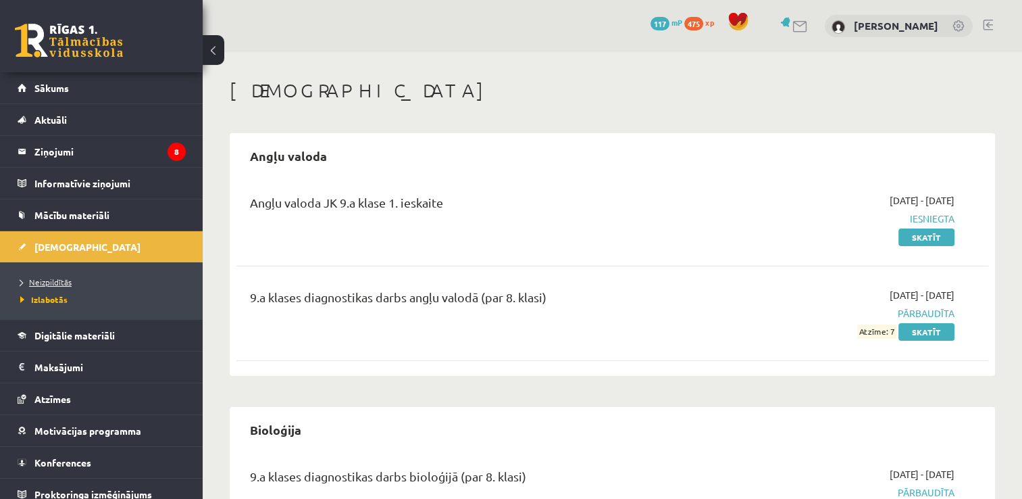
click at [62, 277] on span "Neizpildītās" at bounding box center [45, 281] width 51 height 11
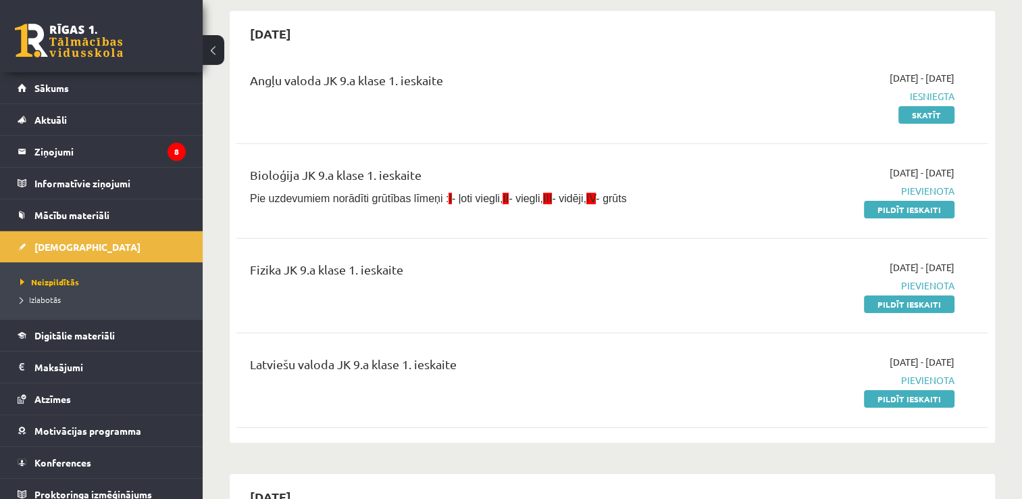
scroll to position [188, 0]
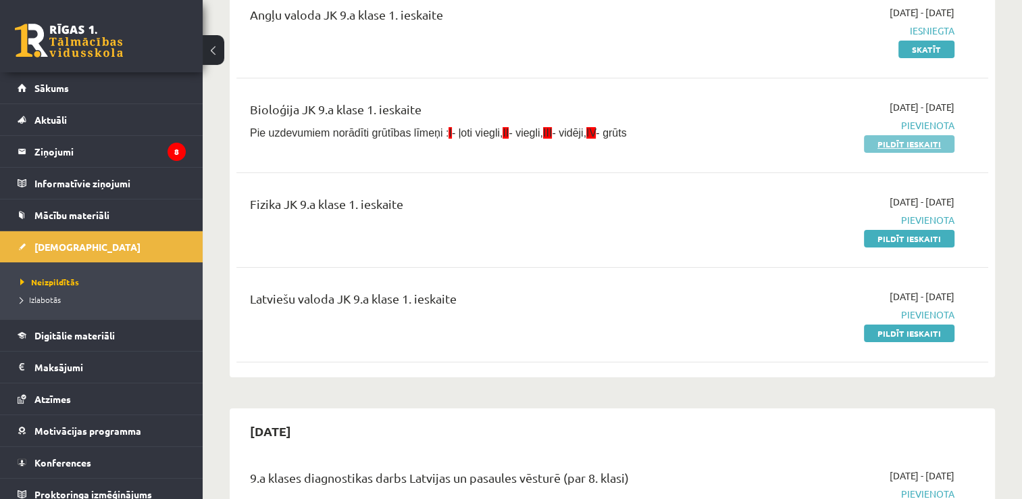
click at [935, 147] on link "Pildīt ieskaiti" at bounding box center [909, 144] width 91 height 18
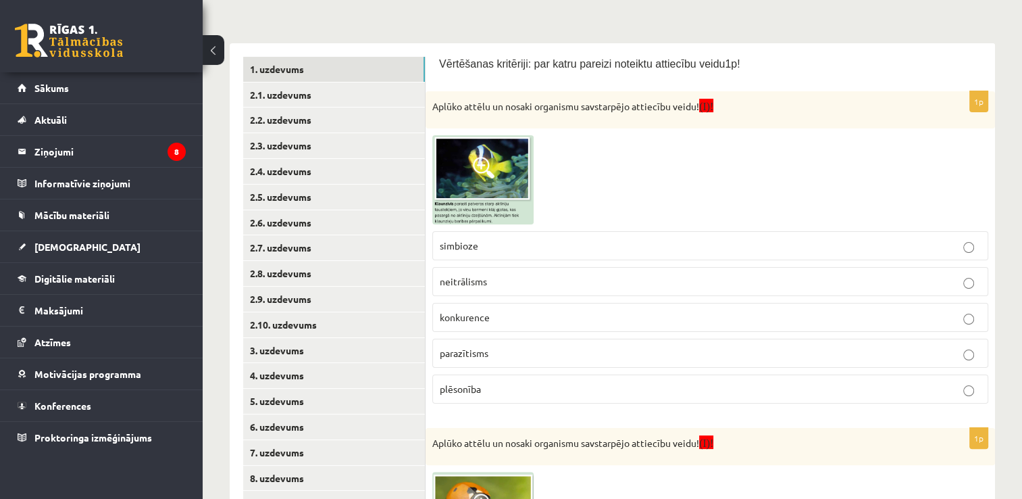
scroll to position [201, 0]
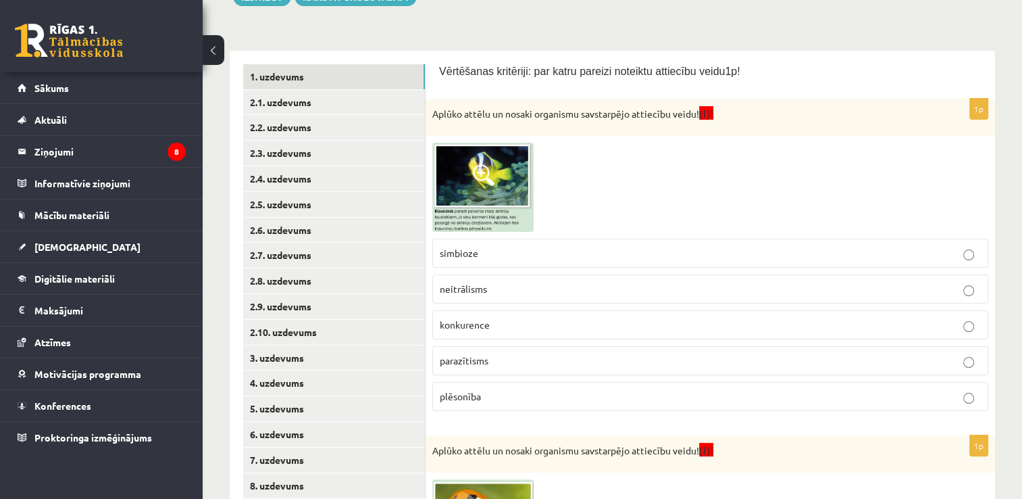
click at [499, 207] on img at bounding box center [482, 187] width 101 height 89
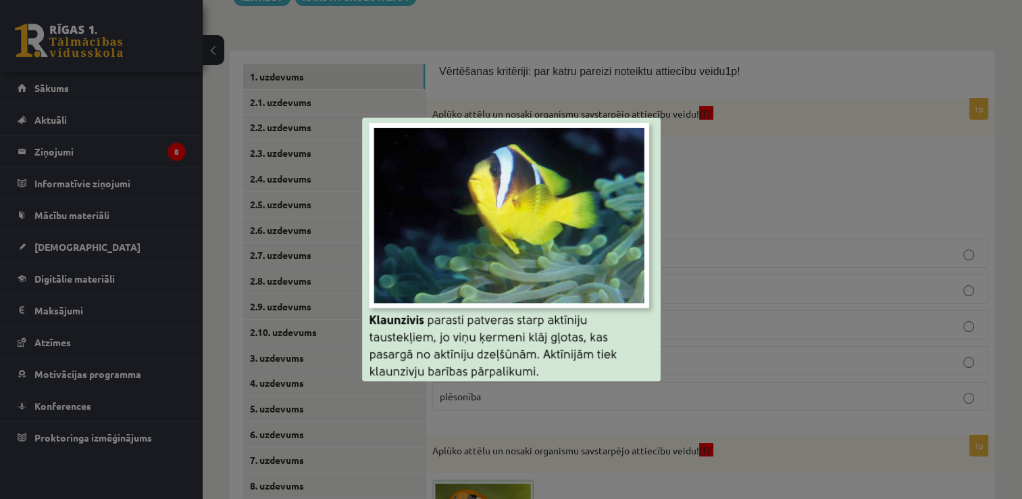
click at [738, 148] on div at bounding box center [511, 249] width 1022 height 499
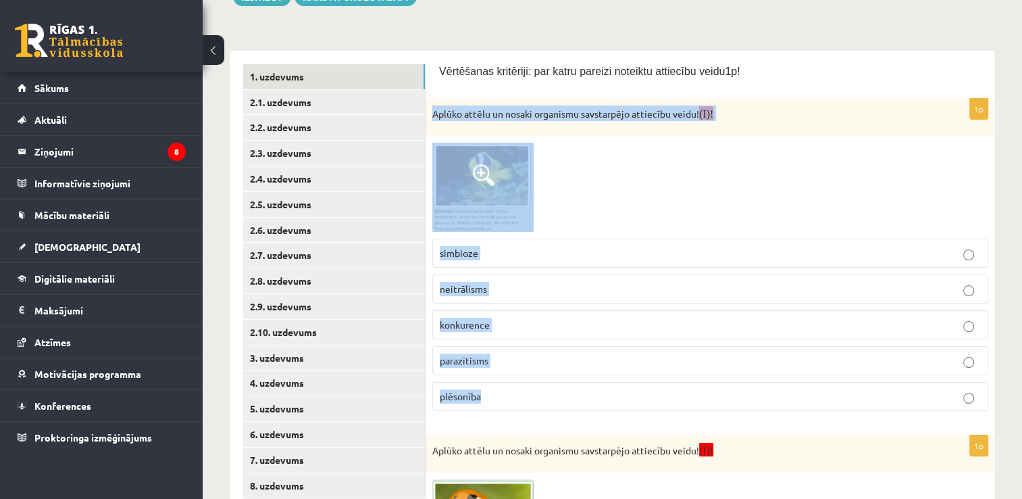
drag, startPoint x: 427, startPoint y: 112, endPoint x: 587, endPoint y: 377, distance: 309.2
click at [587, 377] on div "1p Aplūko attēlu un nosaki organismu savstarpējo attiecību veidu! (I)! simbioze…" at bounding box center [711, 260] width 570 height 323
copy div "Aplūko attēlu un nosaki organismu savstarpējo attiecību veidu! (I)! simbioze ne…"
click at [598, 180] on div at bounding box center [710, 187] width 556 height 89
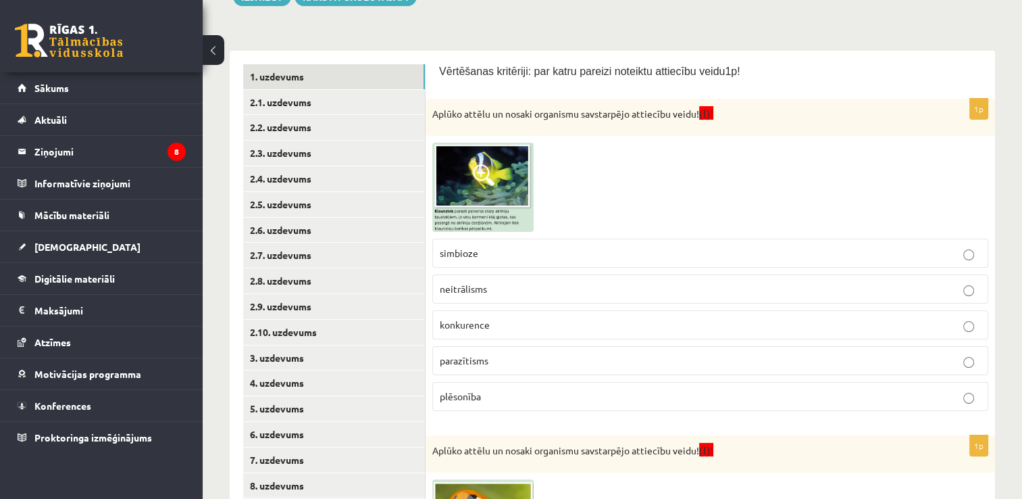
click at [498, 249] on p "simbioze" at bounding box center [710, 253] width 541 height 14
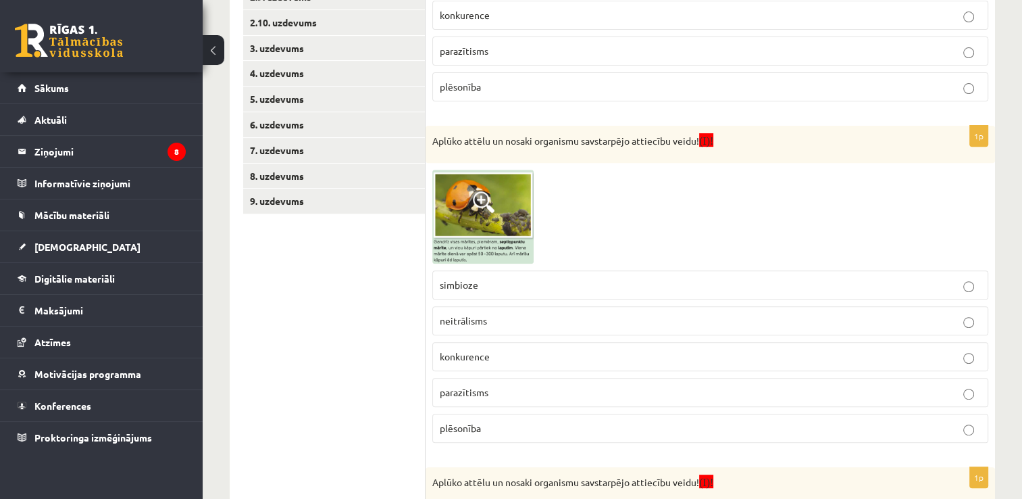
scroll to position [514, 0]
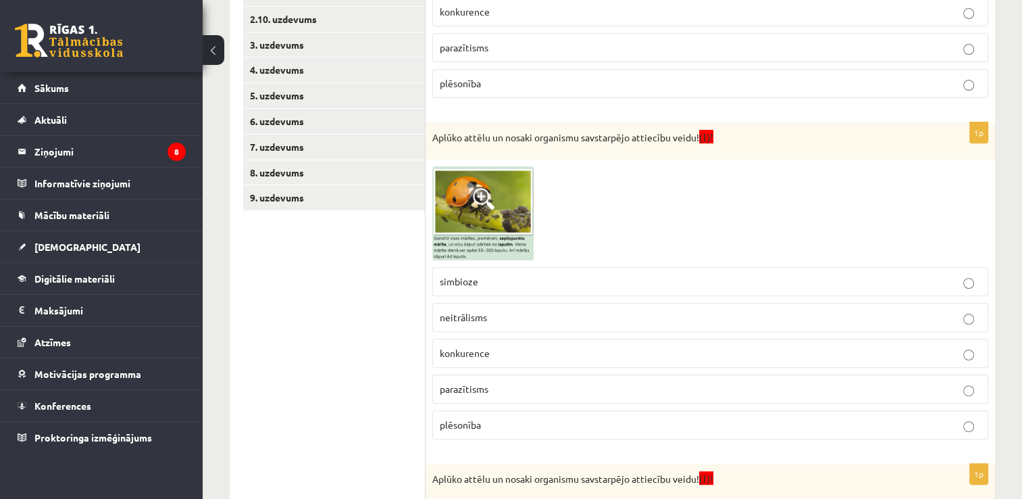
click at [495, 226] on img at bounding box center [482, 213] width 101 height 94
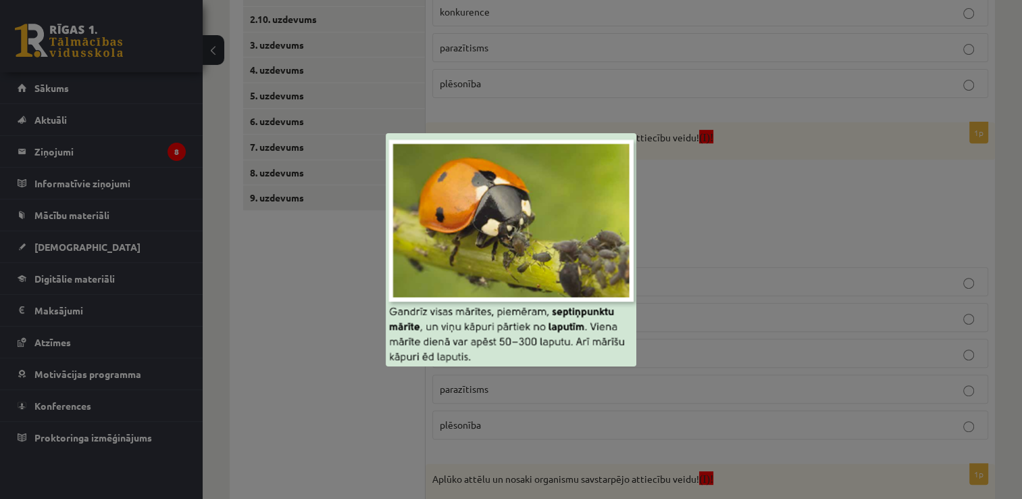
click at [781, 217] on div at bounding box center [511, 249] width 1022 height 499
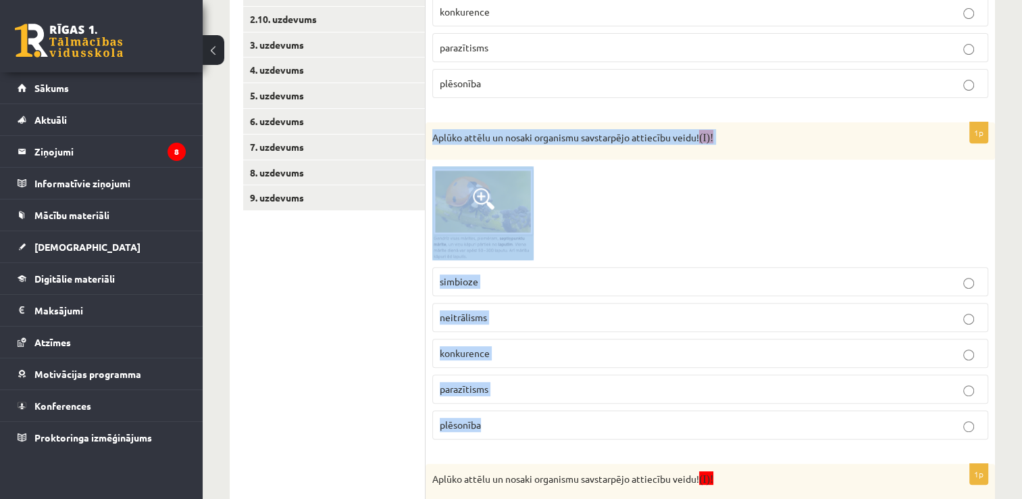
drag, startPoint x: 432, startPoint y: 138, endPoint x: 576, endPoint y: 430, distance: 326.1
click at [576, 430] on div "1p Aplūko attēlu un nosaki organismu savstarpējo attiecību veidu! (I)! simbioze…" at bounding box center [711, 286] width 570 height 328
copy div "Aplūko attēlu un nosaki organismu savstarpējo attiecību veidu! (I)! simbioze ne…"
click at [534, 410] on label "plēsonība" at bounding box center [710, 424] width 556 height 29
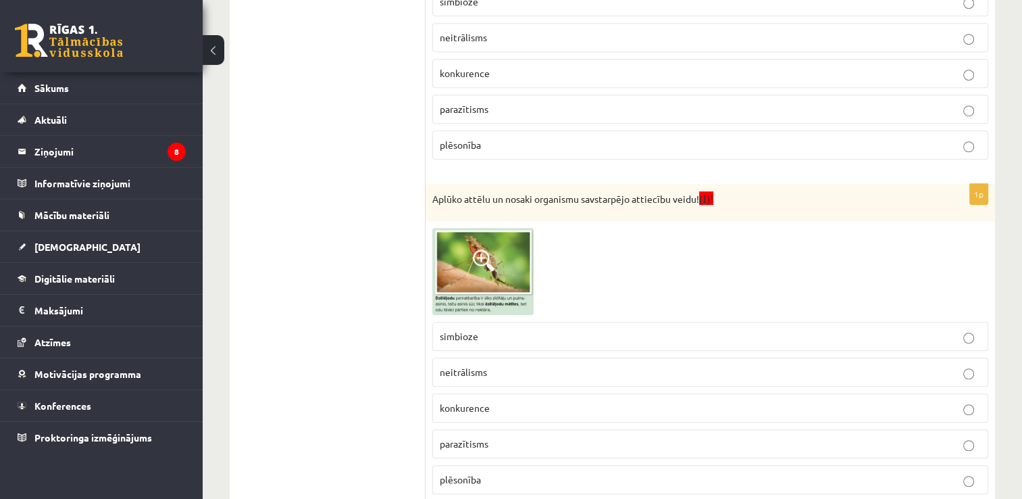
scroll to position [827, 0]
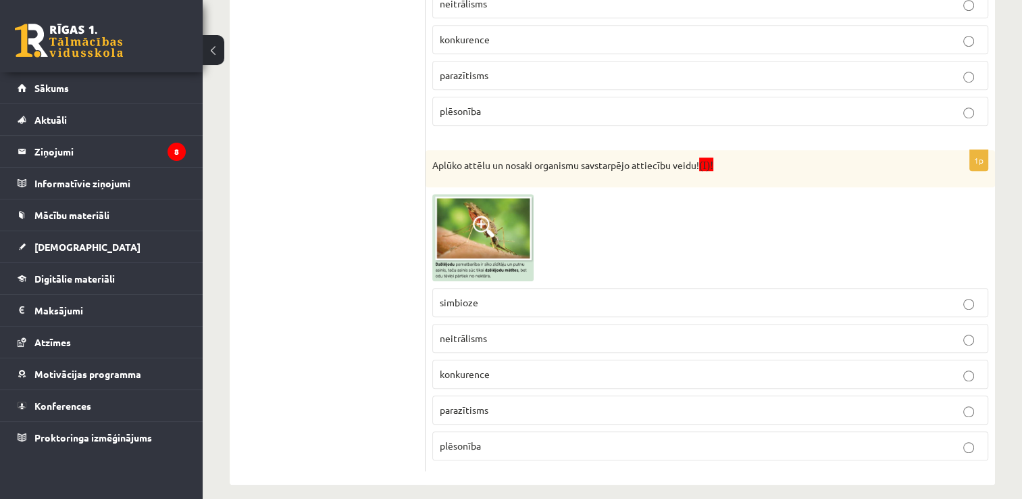
click at [499, 233] on img at bounding box center [482, 237] width 101 height 87
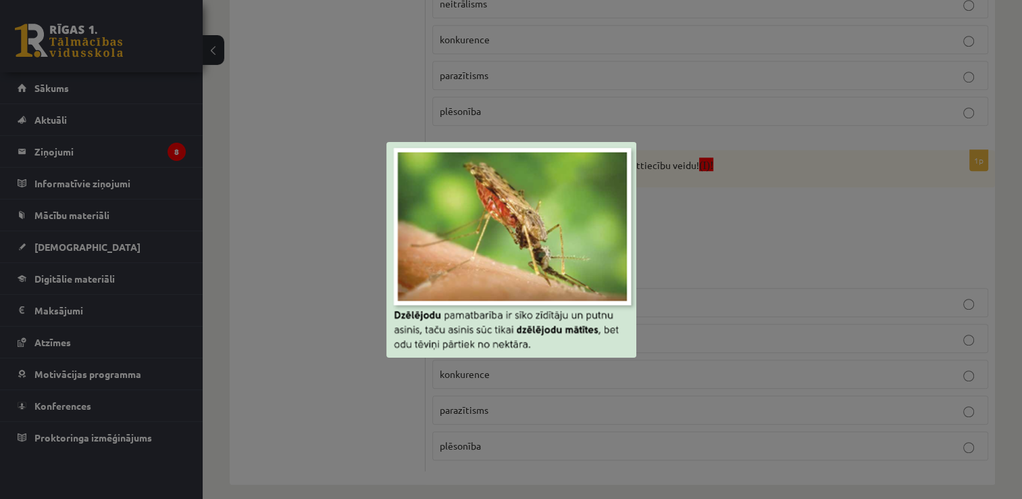
click at [793, 248] on div at bounding box center [511, 249] width 1022 height 499
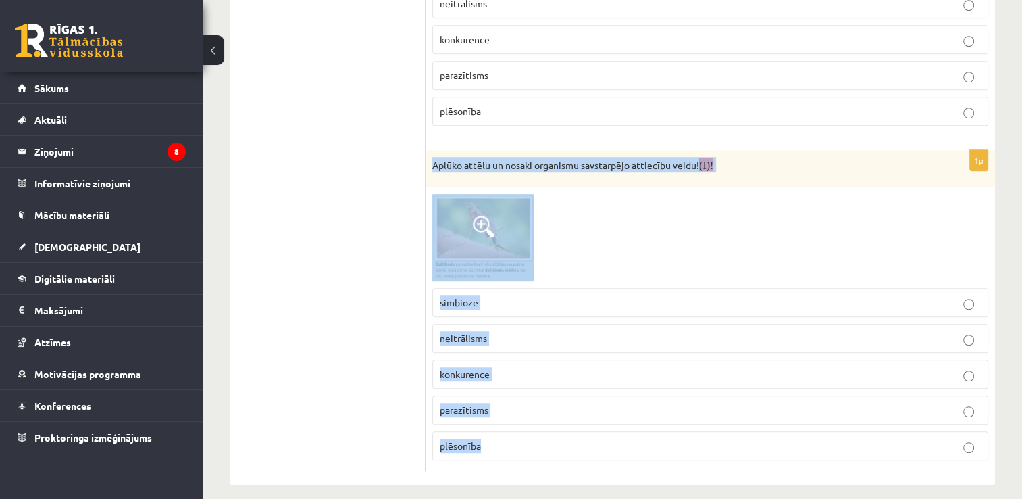
drag, startPoint x: 428, startPoint y: 165, endPoint x: 544, endPoint y: 441, distance: 299.2
click at [544, 441] on div "1p Aplūko attēlu un nosaki organismu savstarpējo attiecību veidu! (I)! simbioze…" at bounding box center [711, 310] width 570 height 321
copy div "Aplūko attēlu un nosaki organismu savstarpējo attiecību veidu! (I)! simbioze ne…"
click at [526, 403] on p "parazītisms" at bounding box center [710, 410] width 541 height 14
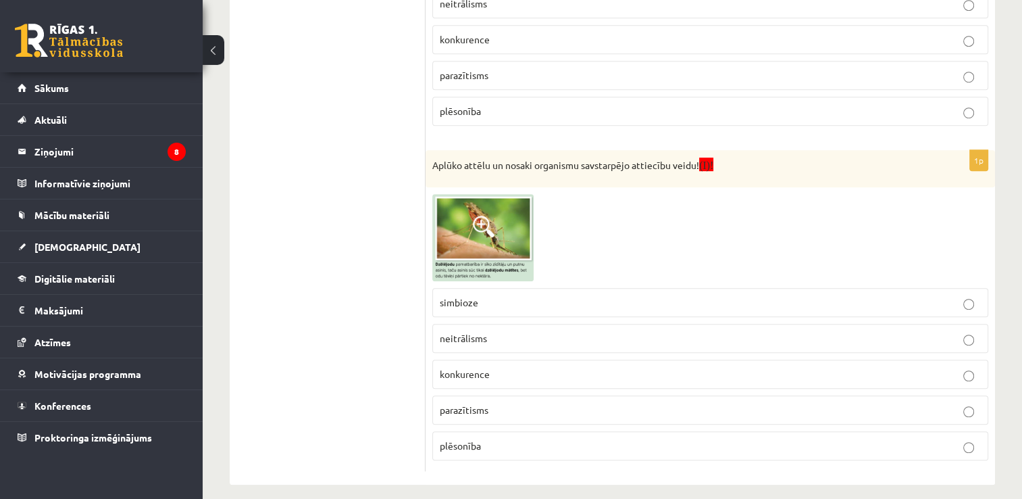
click at [499, 224] on img at bounding box center [482, 237] width 101 height 87
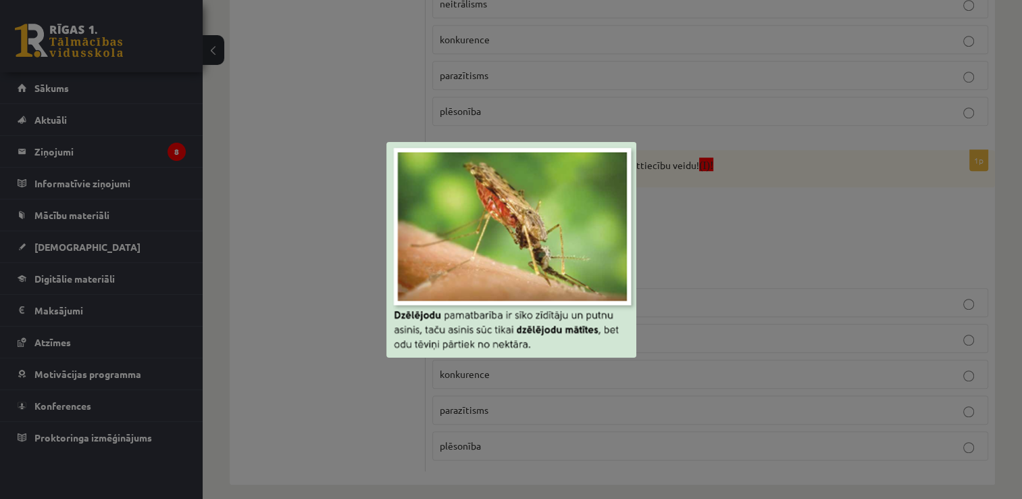
click at [700, 245] on div at bounding box center [511, 249] width 1022 height 499
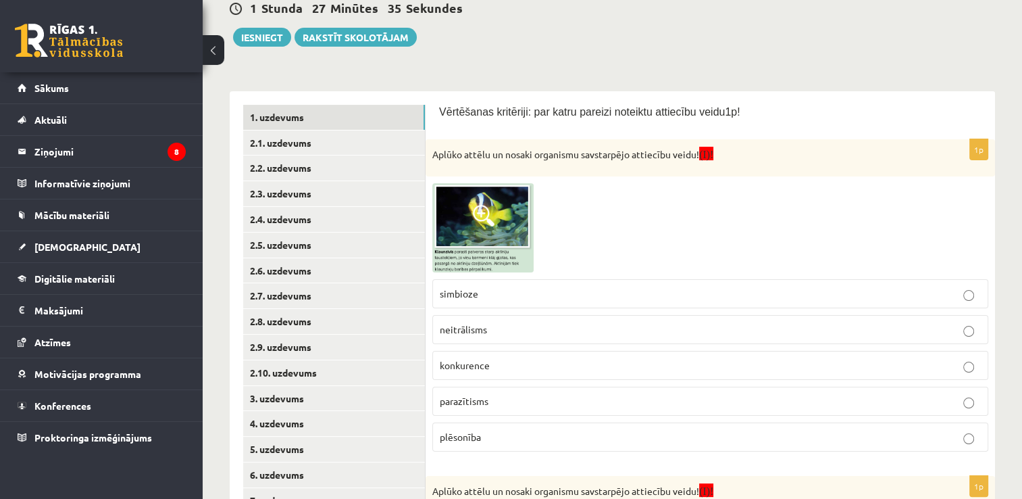
scroll to position [149, 0]
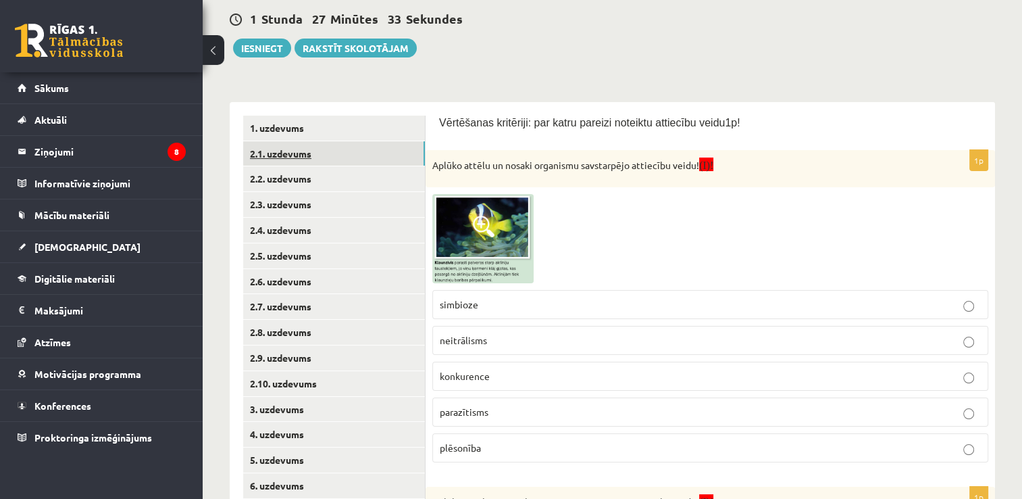
click at [408, 152] on link "2.1. uzdevums" at bounding box center [334, 153] width 182 height 25
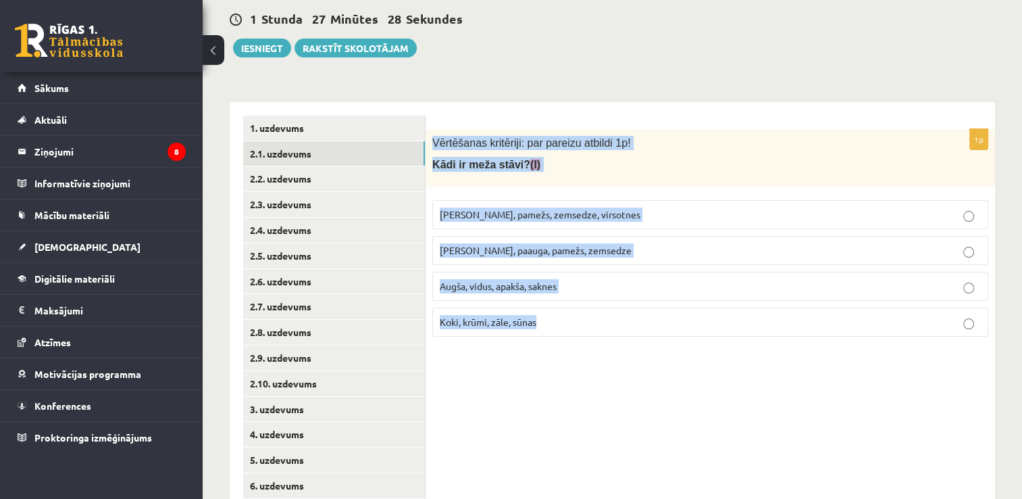
drag, startPoint x: 432, startPoint y: 140, endPoint x: 600, endPoint y: 337, distance: 258.4
click at [600, 337] on div "1p Vērtēšanas kritēriji: par pareizu atbildi 1p! Kādi ir meža stāvi? (I) Kokaud…" at bounding box center [711, 238] width 570 height 218
copy div "Vērtēšanas kritēriji: par pareizu atbildi 1p! Kādi ir meža stāvi? (I) Kokaudze,…"
click at [632, 212] on p "Kokaudze, pamežs, zemsedze, virsotnes" at bounding box center [710, 214] width 541 height 14
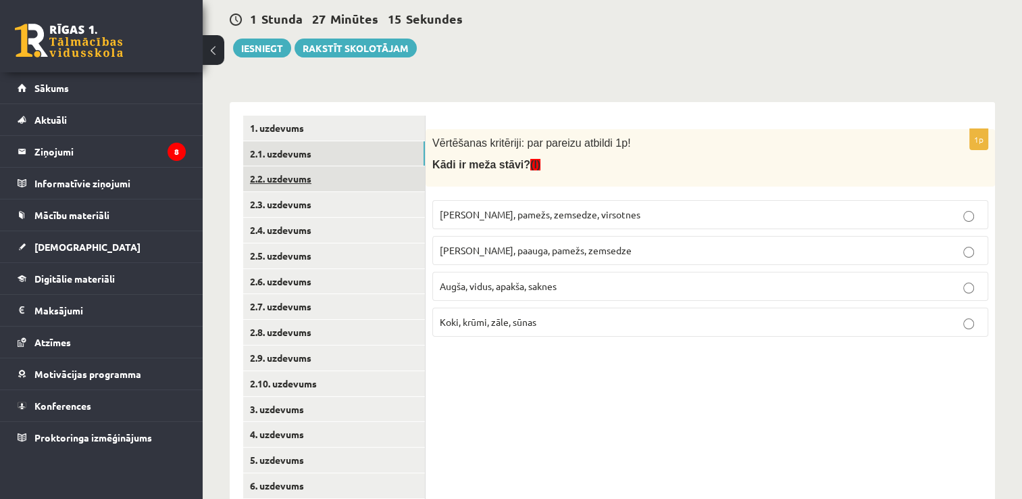
click at [374, 172] on link "2.2. uzdevums" at bounding box center [334, 178] width 182 height 25
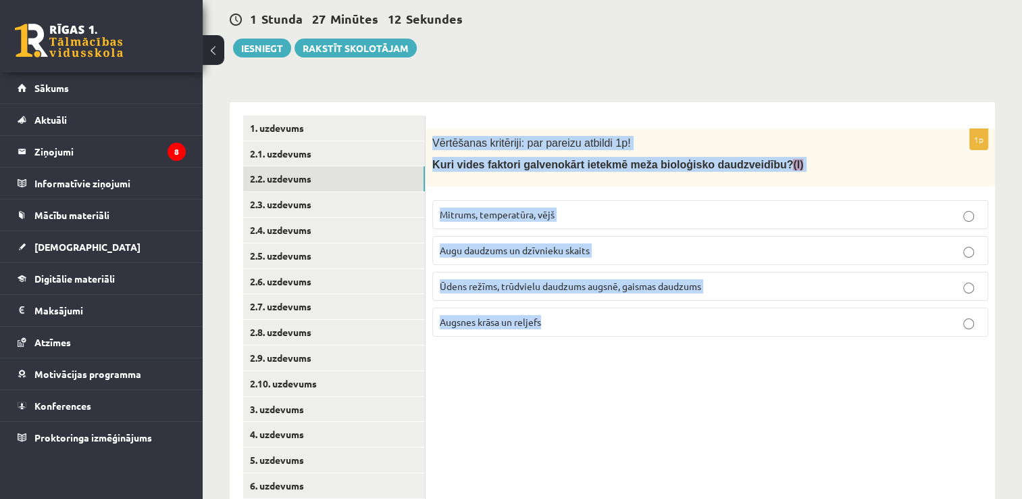
drag, startPoint x: 430, startPoint y: 137, endPoint x: 601, endPoint y: 303, distance: 238.5
click at [601, 303] on div "1p Vērtēšanas kritēriji: par pareizu atbildi 1p! Kuri vides faktori galvenokārt…" at bounding box center [711, 238] width 570 height 218
copy div "Vērtēšanas kritēriji: par pareizu atbildi 1p! Kuri vides faktori galvenokārt ie…"
click at [610, 291] on p "Ūdens režīms, trūdvielu daudzums augsnē, gaismas daudzums" at bounding box center [710, 286] width 541 height 14
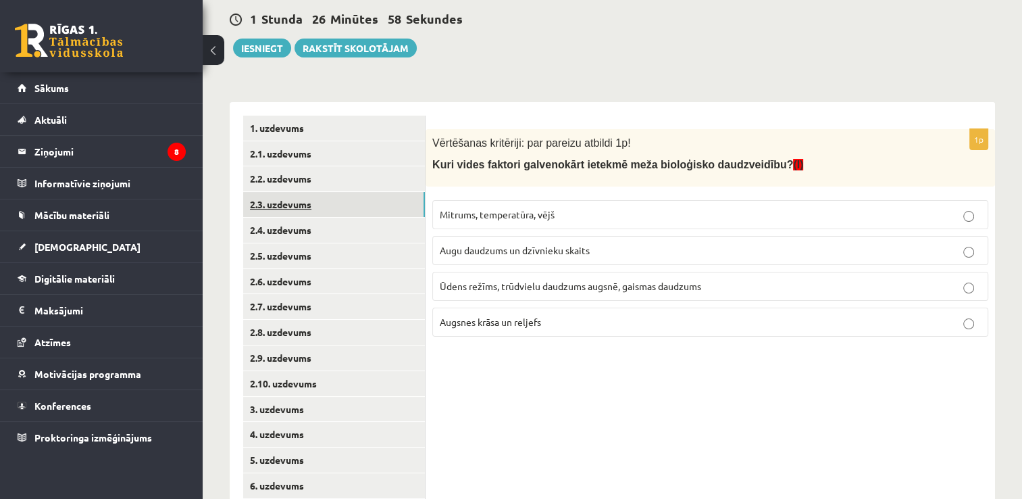
click at [400, 204] on link "2.3. uzdevums" at bounding box center [334, 204] width 182 height 25
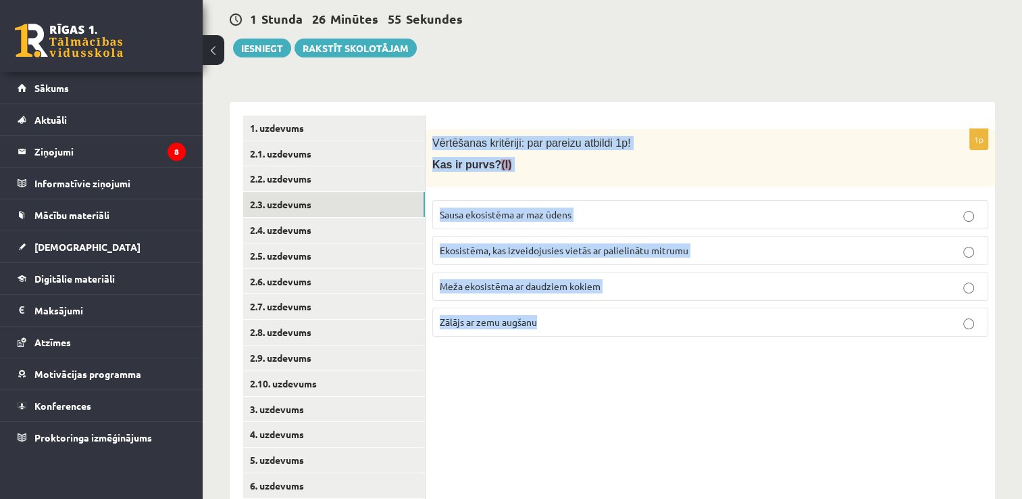
drag, startPoint x: 430, startPoint y: 142, endPoint x: 570, endPoint y: 337, distance: 240.1
click at [570, 337] on div "1p Vērtēšanas kritēriji: par pareizu atbildi 1p! Kas ir purvs? (I) Sausa ekosis…" at bounding box center [711, 238] width 570 height 218
copy div "Vērtēšanas kritēriji: par pareizu atbildi 1p! Kas ir purvs? (I) Sausa ekosistēm…"
click at [610, 245] on span "Ekosistēma, kas izveidojusies vietās ar palielinātu mitrumu" at bounding box center [564, 250] width 249 height 12
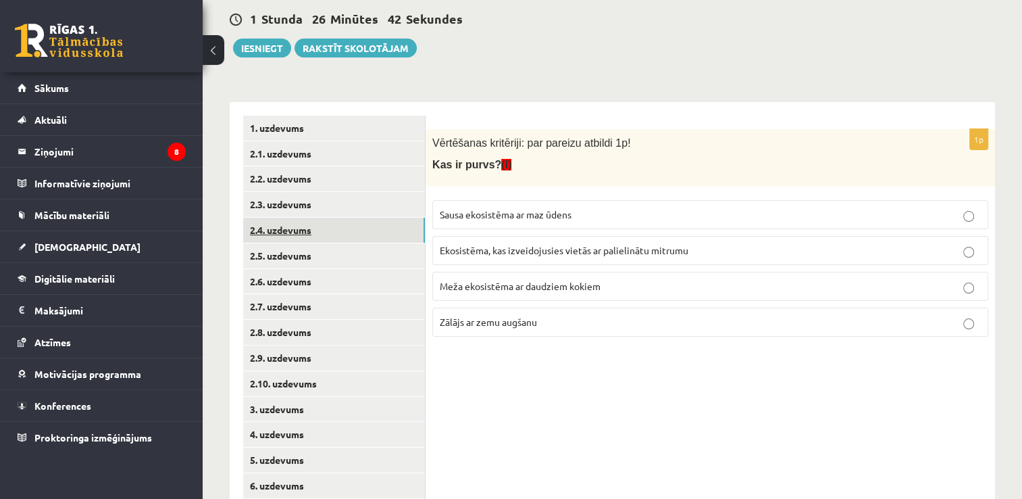
click at [382, 226] on link "2.4. uzdevums" at bounding box center [334, 230] width 182 height 25
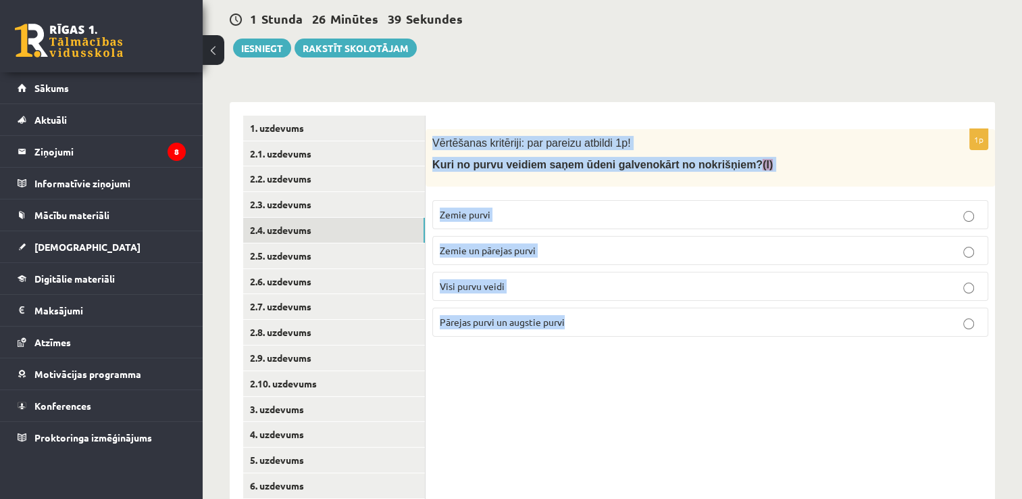
drag, startPoint x: 428, startPoint y: 141, endPoint x: 624, endPoint y: 310, distance: 259.2
click at [624, 310] on div "1p Vērtēšanas kritēriji: par pareizu atbildi 1p! Kuri no purvu veidiem saņem ūd…" at bounding box center [711, 238] width 570 height 218
copy div "Vērtēšanas kritēriji: par pareizu atbildi 1p! Kuri no purvu veidiem saņem ūdeni…"
click at [584, 320] on p "Pārejas purvi un augstie purvi" at bounding box center [710, 322] width 541 height 14
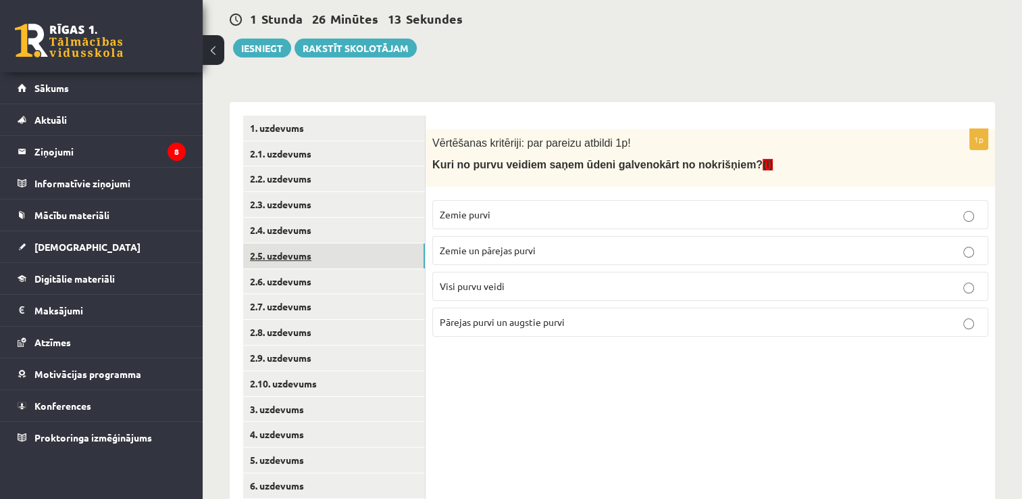
click at [376, 253] on link "2.5. uzdevums" at bounding box center [334, 255] width 182 height 25
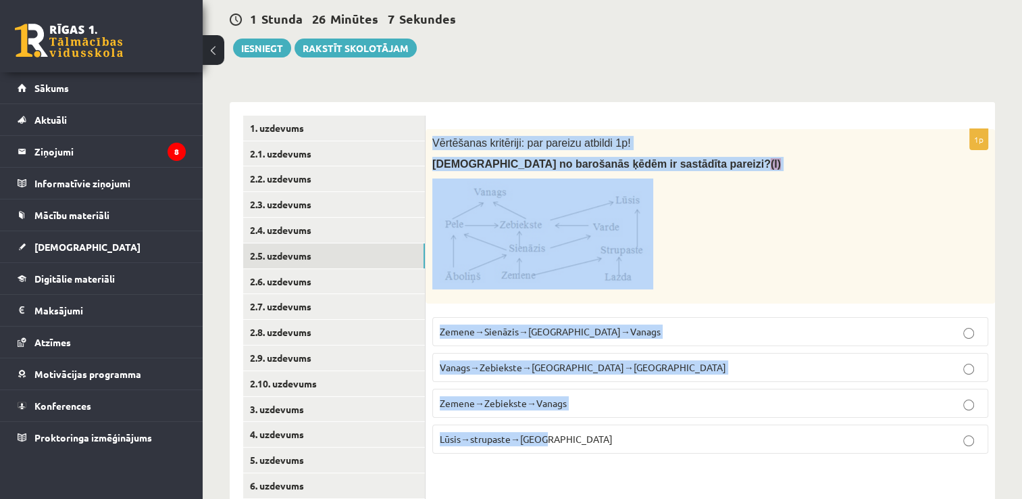
drag, startPoint x: 426, startPoint y: 136, endPoint x: 630, endPoint y: 437, distance: 362.5
click at [630, 437] on div "1p Vērtēšanas kritēriji: par pareizu atbildi 1p! Kura no barošanās ķēdēm ir sas…" at bounding box center [711, 296] width 570 height 335
copy div "Vērtēšanas kritēriji: par pareizu atbildi 1p! Kura no barošanās ķēdēm ir sastād…"
click at [507, 323] on label "Zemene→Sienāzis→Zebiekste→Vanags" at bounding box center [710, 331] width 556 height 29
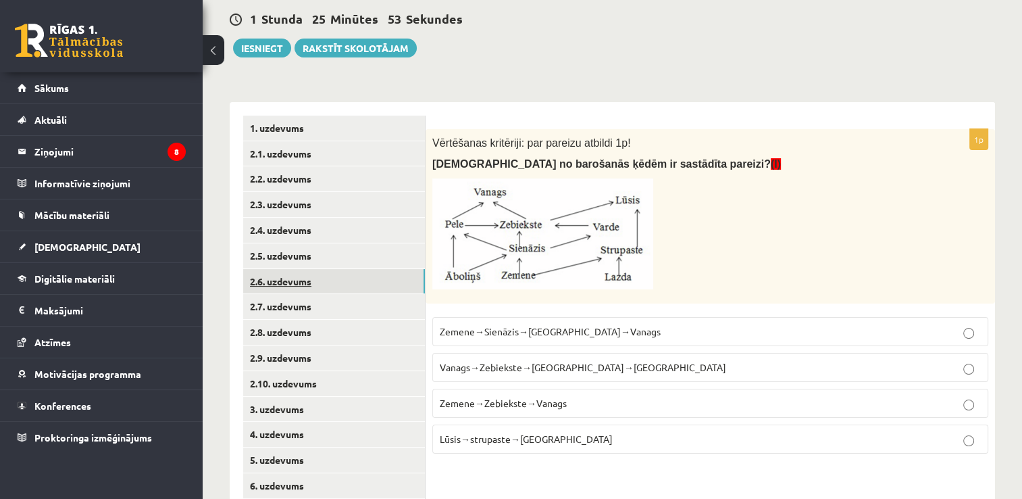
click at [376, 278] on link "2.6. uzdevums" at bounding box center [334, 281] width 182 height 25
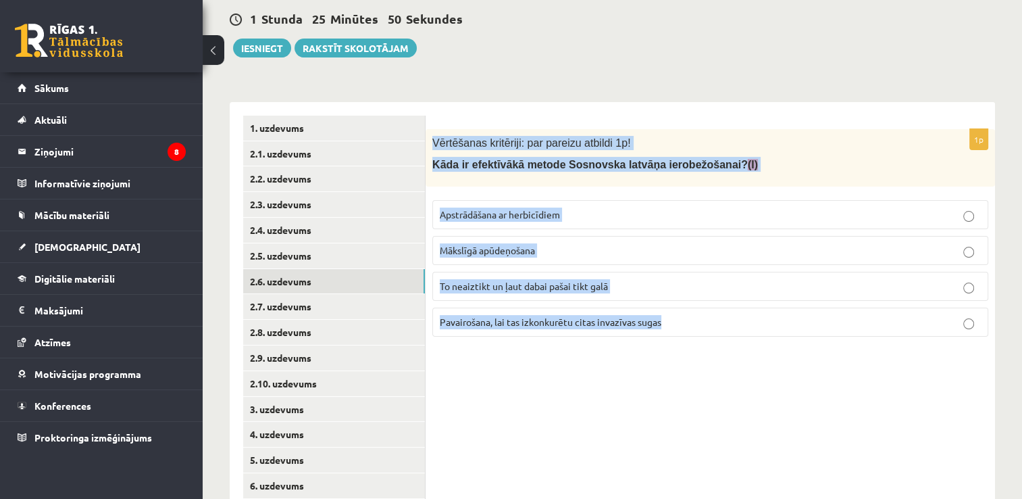
drag, startPoint x: 427, startPoint y: 139, endPoint x: 710, endPoint y: 312, distance: 331.8
click at [710, 312] on div "1p Vērtēšanas kritēriji: par pareizu atbildi 1p! Kāda ir efektīvākā metode Sosn…" at bounding box center [711, 238] width 570 height 218
copy div "Vērtēšanas kritēriji: par pareizu atbildi 1p! Kāda ir efektīvākā metode Sosnovs…"
click at [491, 222] on label "Apstrādāšana ar herbicīdiem" at bounding box center [710, 214] width 556 height 29
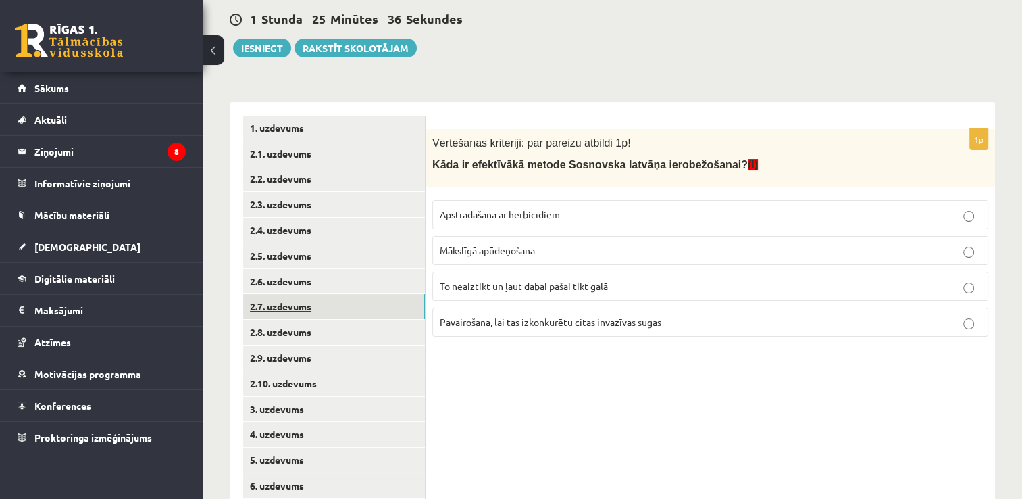
click at [394, 312] on link "2.7. uzdevums" at bounding box center [334, 306] width 182 height 25
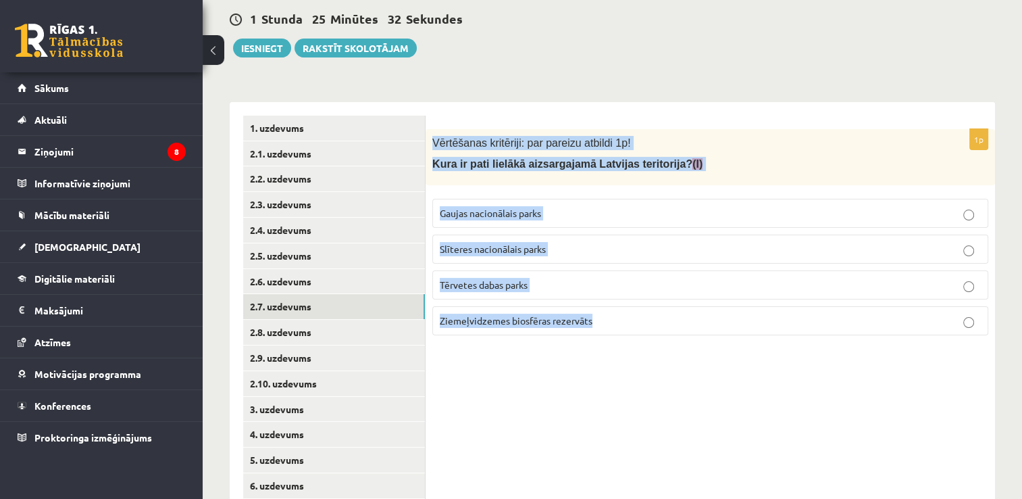
drag, startPoint x: 434, startPoint y: 143, endPoint x: 628, endPoint y: 322, distance: 264.5
click at [628, 322] on div "1p Vērtēšanas kritēriji: par pareizu atbildi 1p! Kura ir pati lielākā aizsargaj…" at bounding box center [711, 237] width 570 height 217
copy div "Vērtēšanas kritēriji: par pareizu atbildi 1p! Kura ir pati lielākā aizsargajamā…"
click at [618, 312] on label "Ziemeļvidzemes biosfēras rezervāts" at bounding box center [710, 320] width 556 height 29
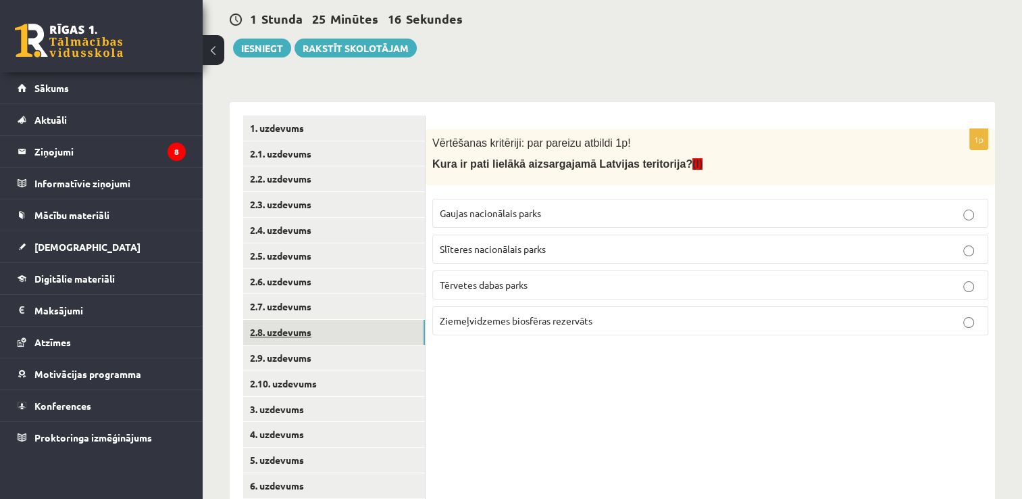
click at [375, 336] on link "2.8. uzdevums" at bounding box center [334, 332] width 182 height 25
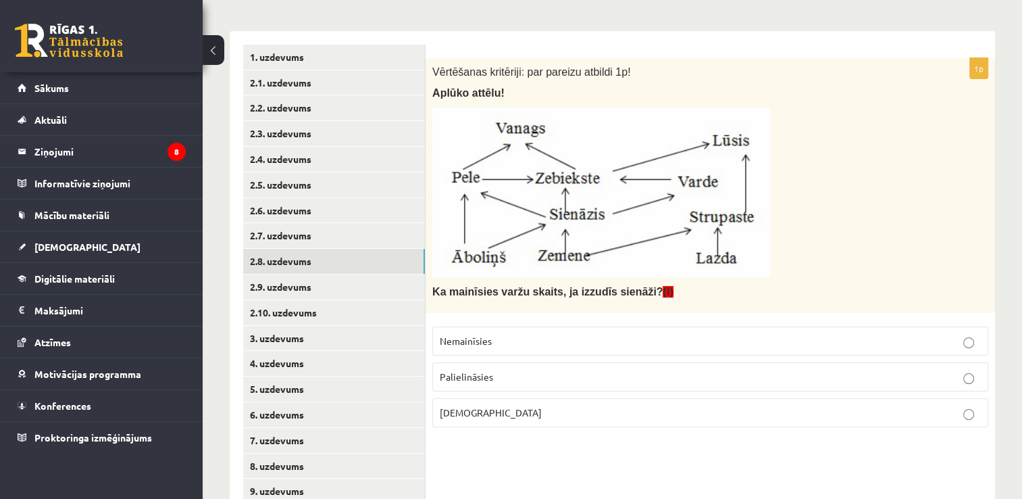
scroll to position [222, 0]
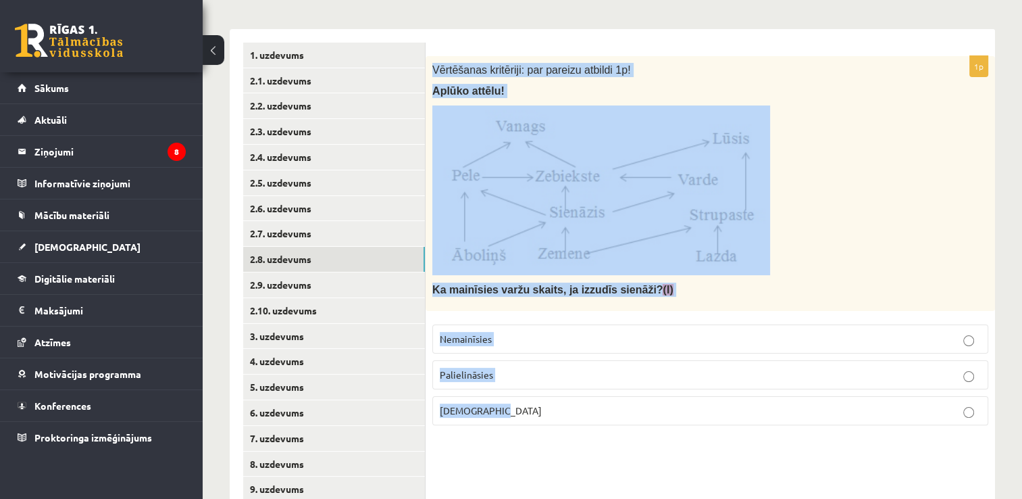
drag, startPoint x: 430, startPoint y: 65, endPoint x: 590, endPoint y: 407, distance: 378.2
click at [590, 407] on div "1p Vērtēšanas kritēriji: par pareizu atbildi 1p! Aplūko attēlu! Ka mainīsies va…" at bounding box center [711, 246] width 570 height 380
click at [553, 413] on p "Samazināsies" at bounding box center [710, 410] width 541 height 14
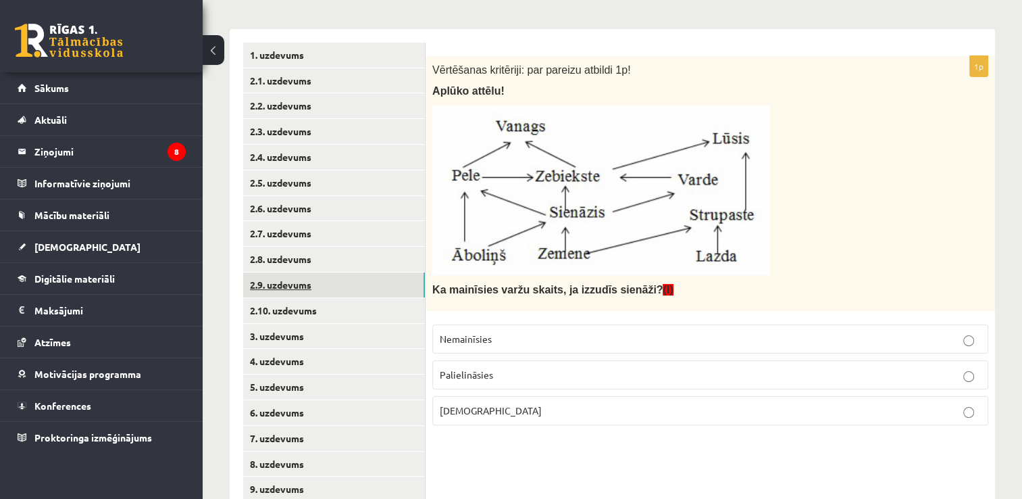
click at [361, 276] on link "2.9. uzdevums" at bounding box center [334, 284] width 182 height 25
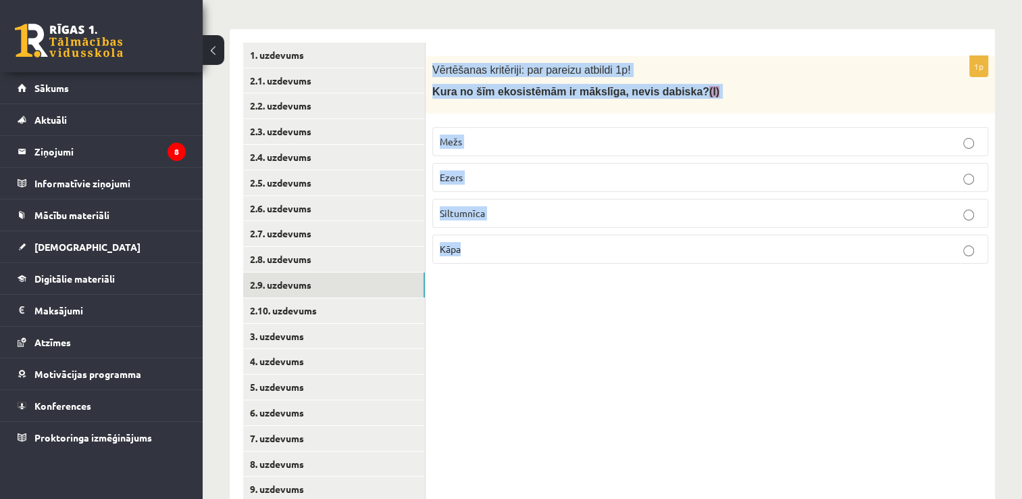
drag, startPoint x: 426, startPoint y: 66, endPoint x: 527, endPoint y: 245, distance: 204.8
click at [527, 245] on div "1p Vērtēšanas kritēriji: par pareizu atbildi 1p! Kura no šīm ekosistēmām ir māk…" at bounding box center [711, 165] width 570 height 218
click at [503, 209] on p "Siltumnīca" at bounding box center [710, 213] width 541 height 14
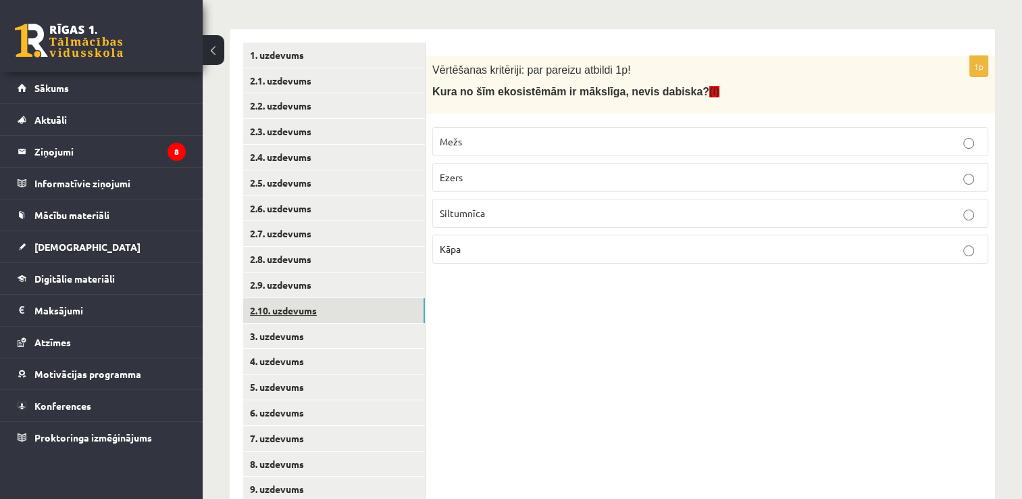
click at [398, 305] on link "2.10. uzdevums" at bounding box center [334, 310] width 182 height 25
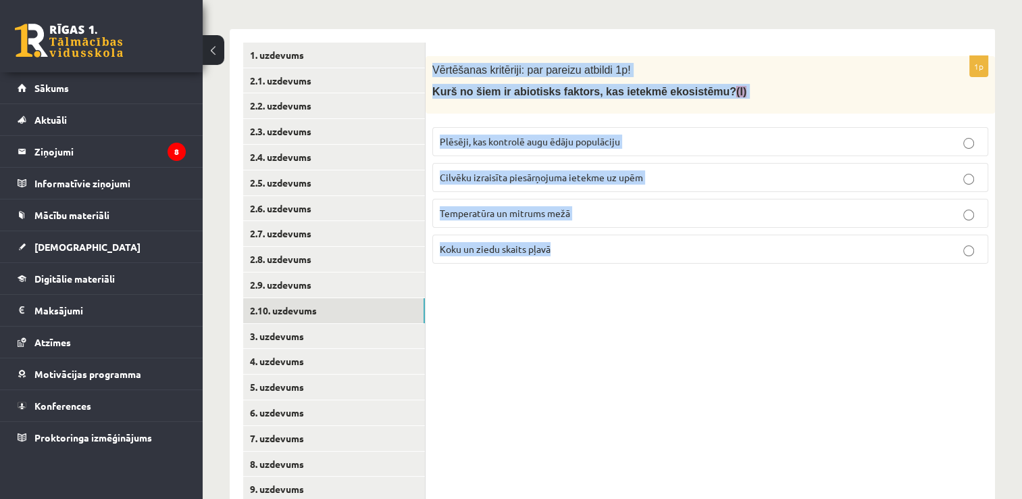
drag, startPoint x: 428, startPoint y: 65, endPoint x: 599, endPoint y: 244, distance: 247.6
click at [599, 244] on div "1p Vērtēšanas kritēriji: par pareizu atbildi 1p! Kurš no šiem ir abiotisks fakt…" at bounding box center [711, 165] width 570 height 218
click at [584, 207] on p "Temperatūra un mitrums mežā" at bounding box center [710, 213] width 541 height 14
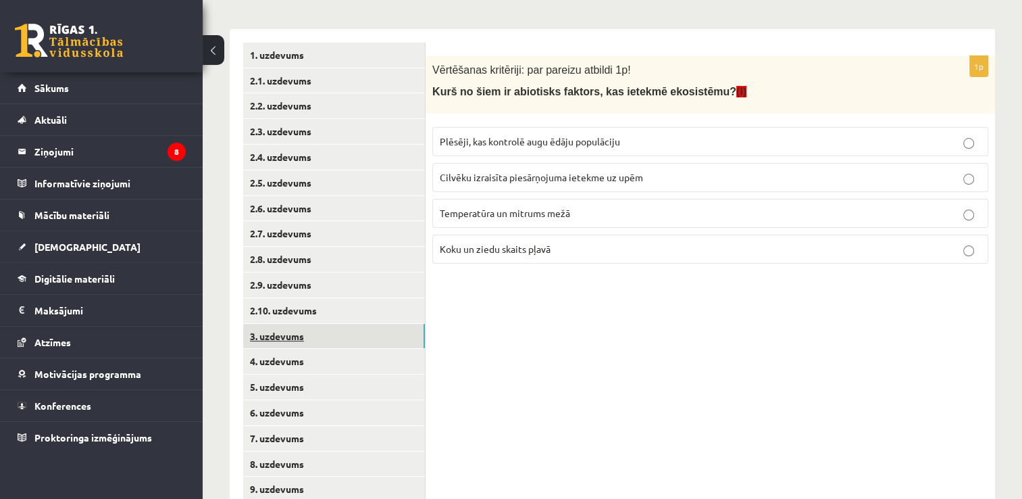
click at [395, 335] on link "3. uzdevums" at bounding box center [334, 336] width 182 height 25
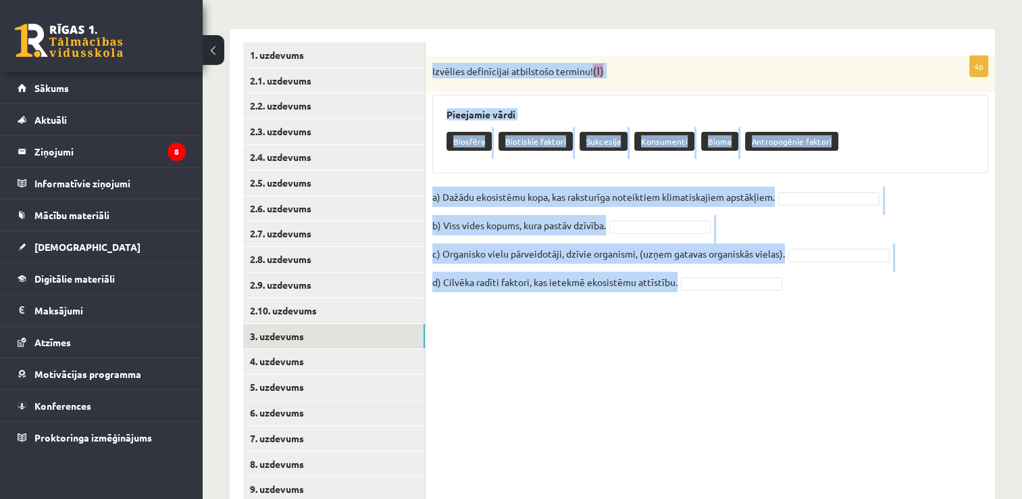
drag, startPoint x: 430, startPoint y: 64, endPoint x: 807, endPoint y: 286, distance: 438.0
click at [807, 286] on div "4p Izvēlies definīcijai atbilstošo terminu! (I) Pieejamie vārdi Biosfēra Biotis…" at bounding box center [711, 181] width 570 height 251
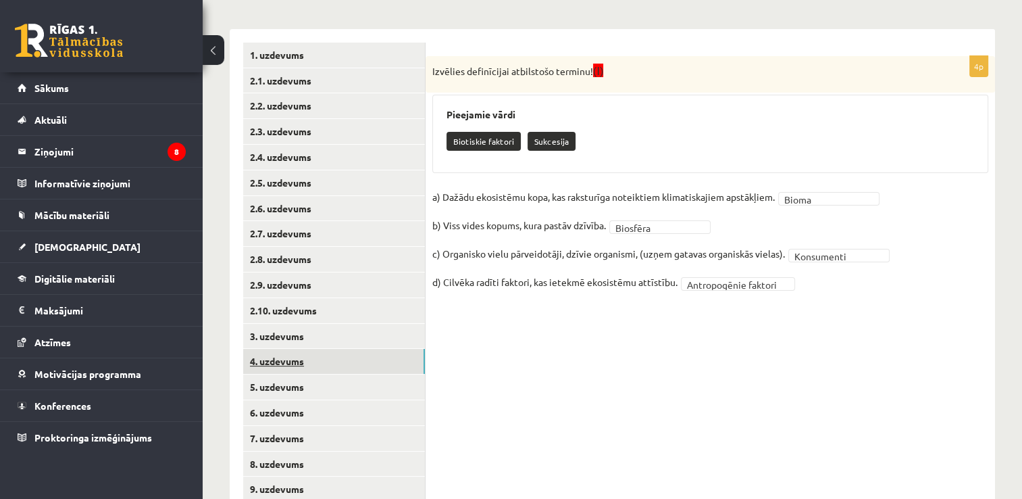
click at [373, 360] on link "4. uzdevums" at bounding box center [334, 361] width 182 height 25
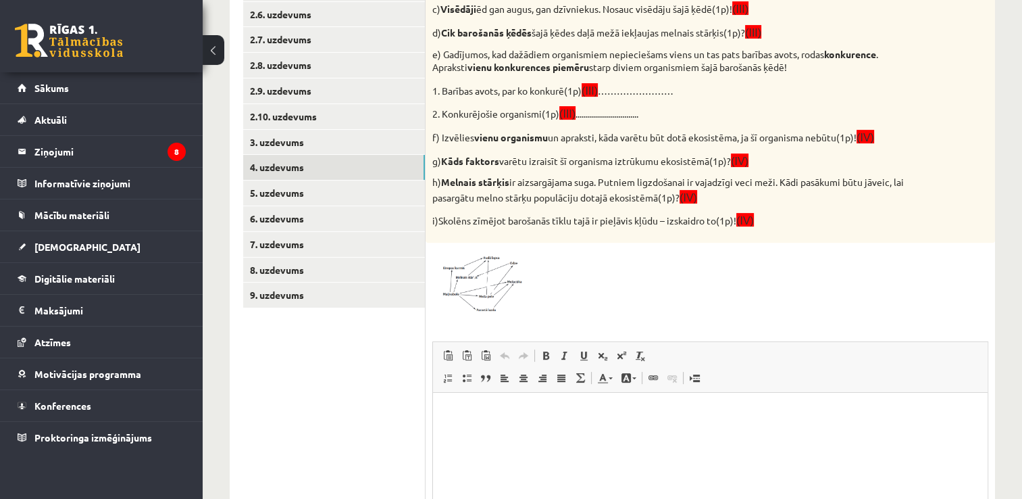
scroll to position [420, 0]
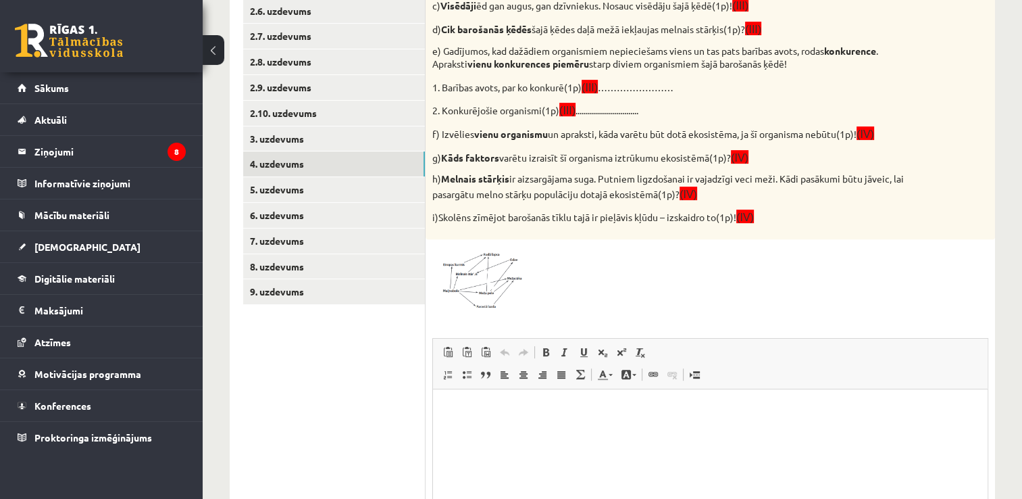
click at [491, 281] on span at bounding box center [484, 279] width 22 height 22
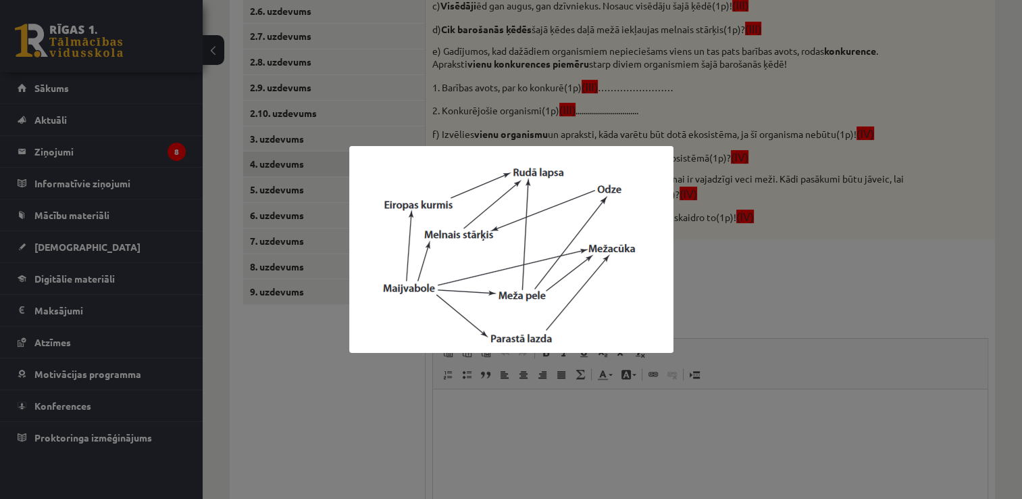
click at [789, 275] on div at bounding box center [511, 249] width 1022 height 499
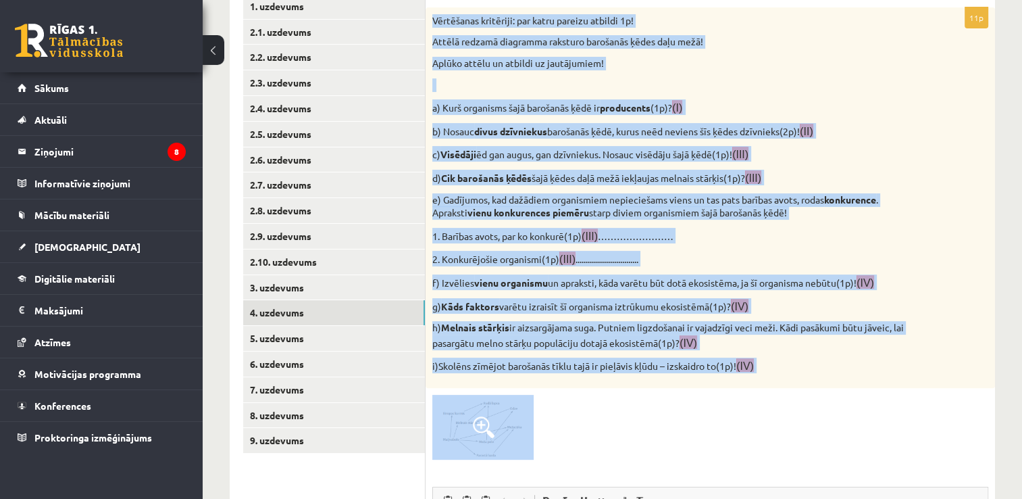
scroll to position [428, 0]
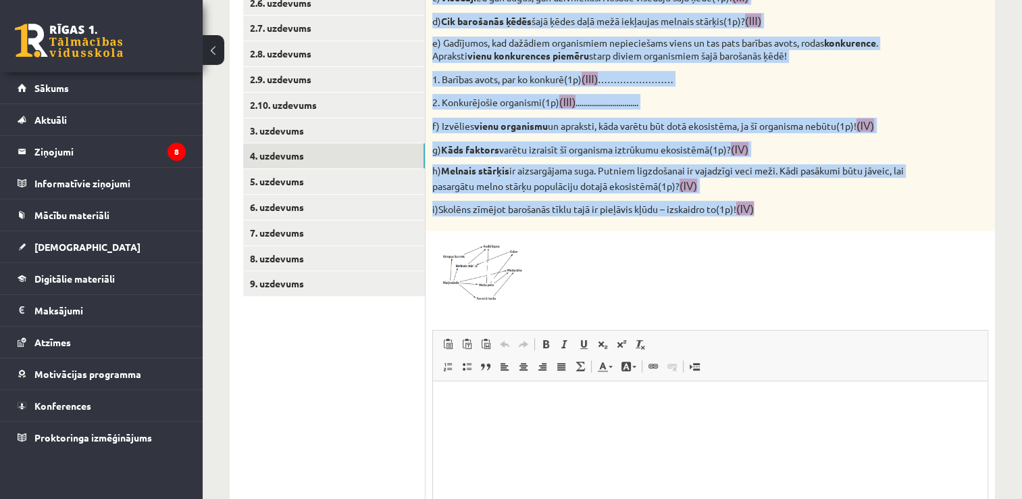
drag, startPoint x: 426, startPoint y: 250, endPoint x: 762, endPoint y: 210, distance: 338.2
click at [762, 210] on div "Vērtēšanas kritēriji: par katru pareizu atbildi 1p! Attēlā redzamā diagramma ra…" at bounding box center [711, 41] width 570 height 380
click at [487, 273] on span at bounding box center [484, 270] width 22 height 22
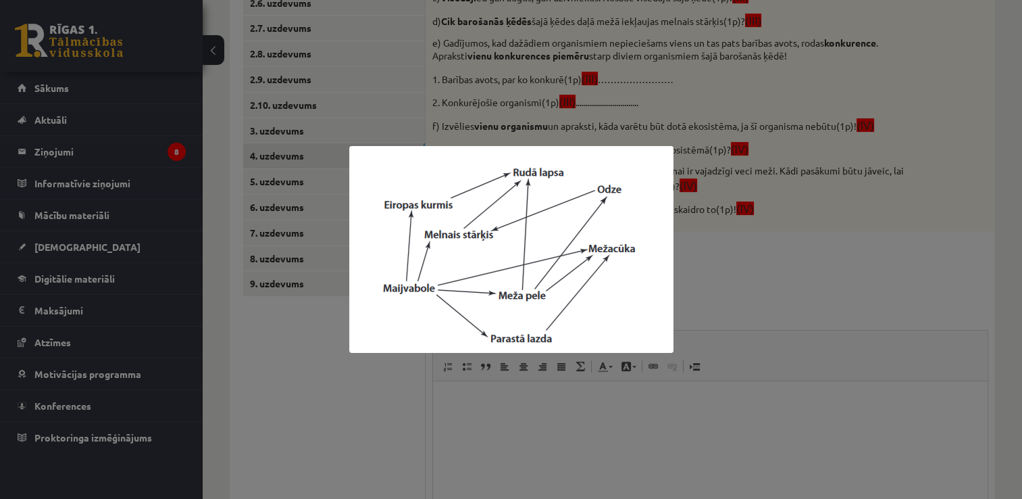
click at [727, 248] on div at bounding box center [511, 249] width 1022 height 499
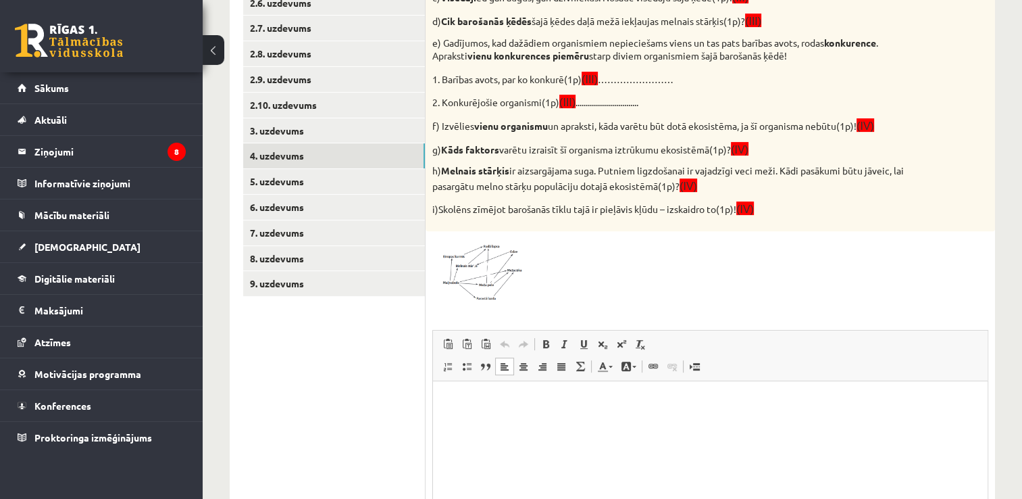
click at [619, 422] on html at bounding box center [710, 400] width 555 height 41
click at [527, 473] on p "**" at bounding box center [711, 469] width 528 height 14
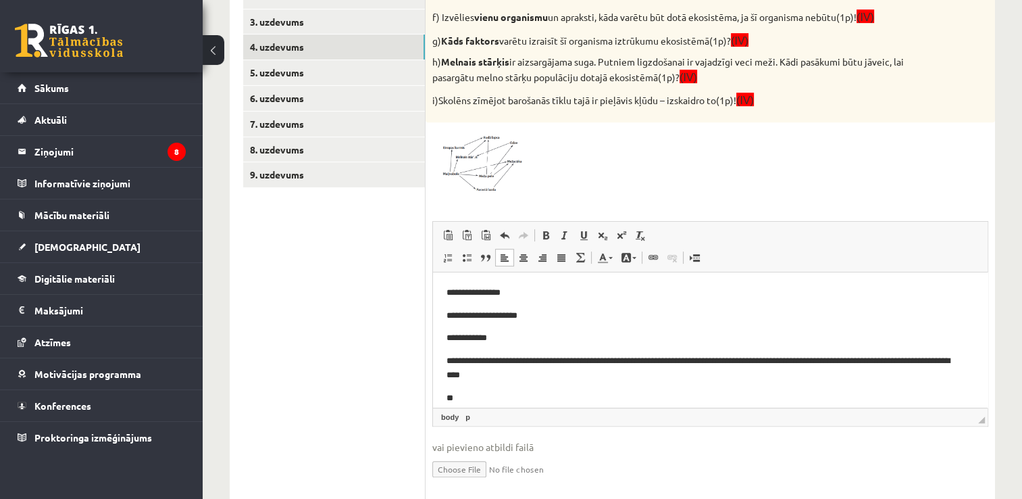
scroll to position [560, 0]
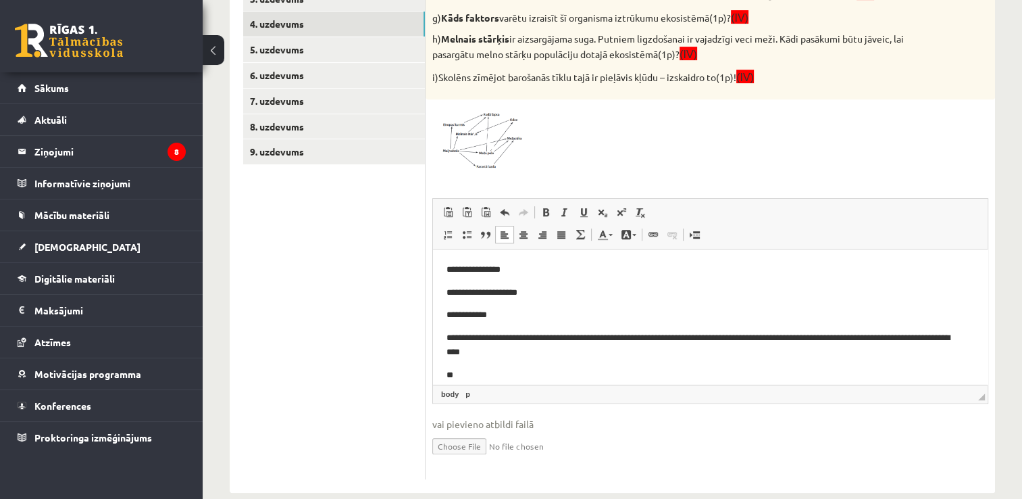
click at [495, 374] on p "**" at bounding box center [706, 375] width 518 height 14
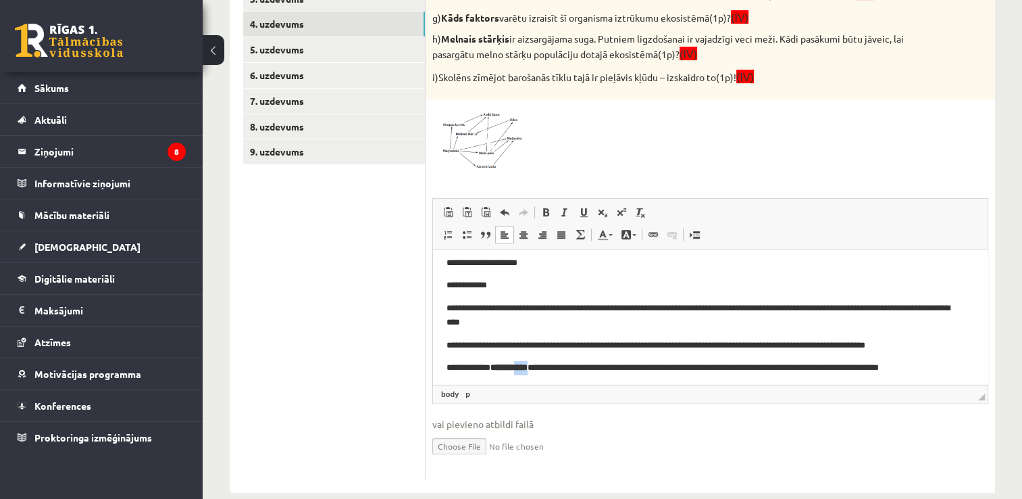
scroll to position [34, 0]
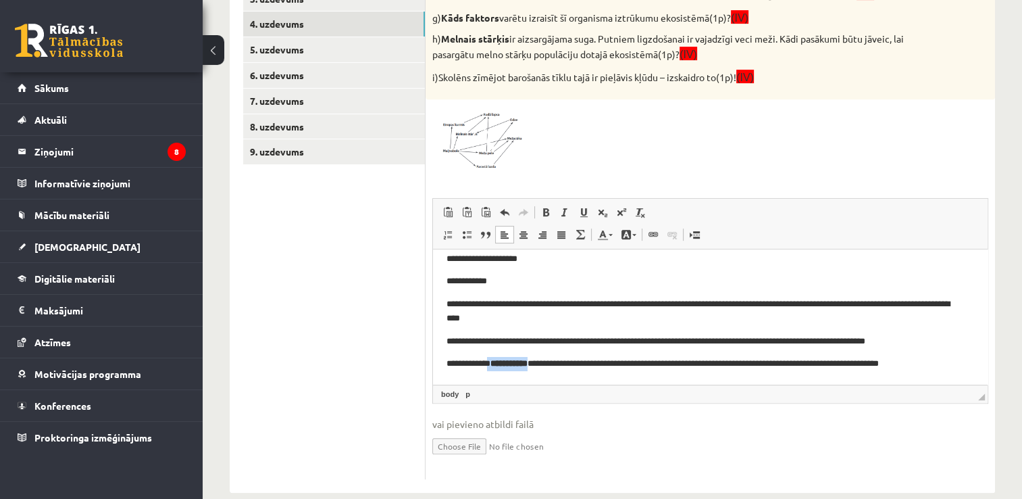
drag, startPoint x: 544, startPoint y: 374, endPoint x: 491, endPoint y: 370, distance: 53.5
click at [491, 370] on p "**********" at bounding box center [706, 363] width 518 height 14
click at [547, 214] on span at bounding box center [546, 212] width 11 height 11
click at [957, 364] on p "**********" at bounding box center [706, 363] width 518 height 14
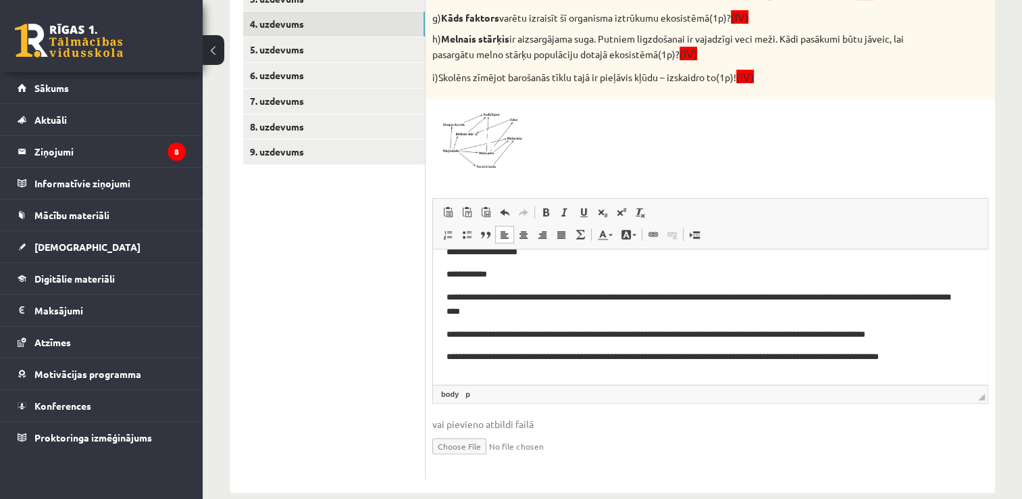
scroll to position [41, 0]
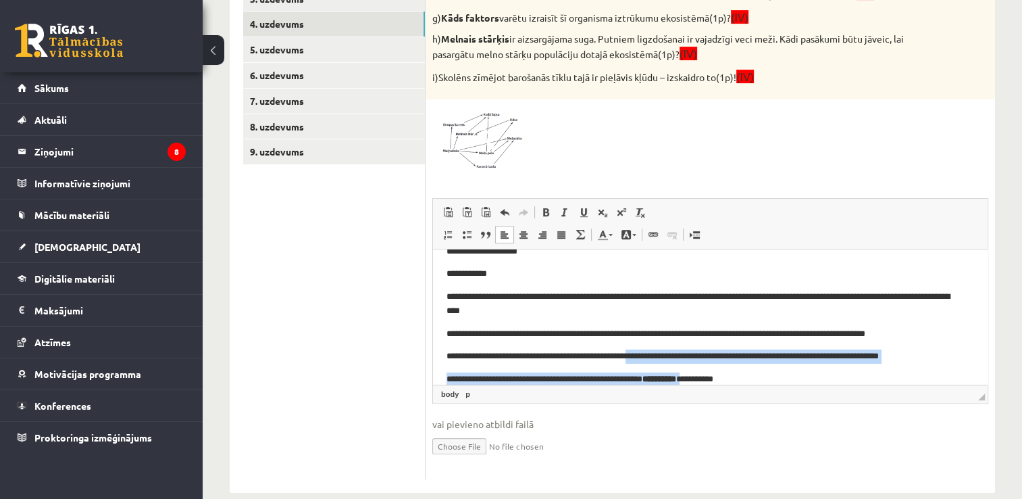
drag, startPoint x: 706, startPoint y: 372, endPoint x: 655, endPoint y: 361, distance: 52.6
click at [655, 361] on body "**********" at bounding box center [711, 303] width 528 height 165
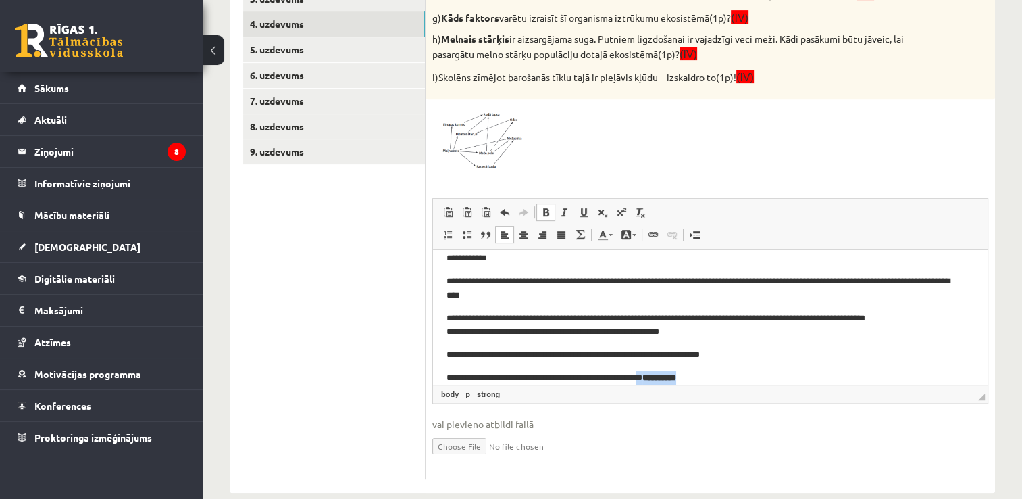
scroll to position [71, 0]
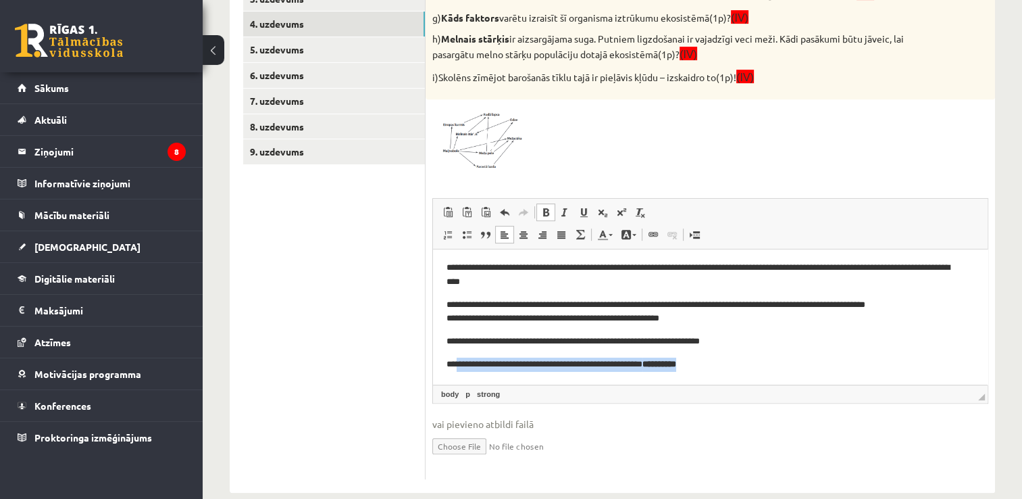
drag, startPoint x: 720, startPoint y: 371, endPoint x: 457, endPoint y: 355, distance: 262.7
click at [457, 355] on body "**********" at bounding box center [711, 281] width 528 height 178
drag, startPoint x: 703, startPoint y: 365, endPoint x: 661, endPoint y: 362, distance: 42.0
click at [661, 362] on strong "**********" at bounding box center [660, 363] width 34 height 9
click at [543, 207] on span at bounding box center [546, 212] width 11 height 11
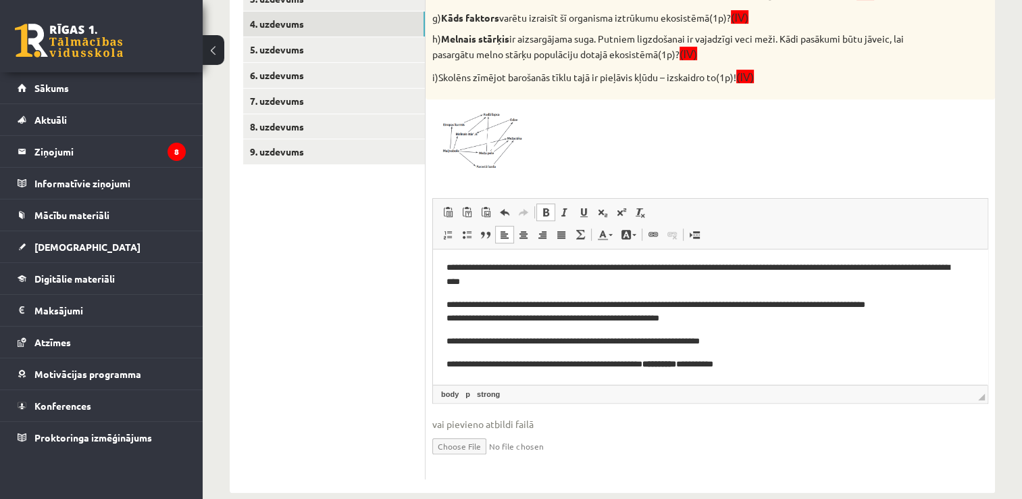
click at [543, 207] on span at bounding box center [546, 212] width 11 height 11
click at [543, 212] on span at bounding box center [546, 212] width 11 height 11
click at [455, 365] on p "**********" at bounding box center [706, 364] width 518 height 14
click at [457, 365] on p "**********" at bounding box center [706, 364] width 518 height 14
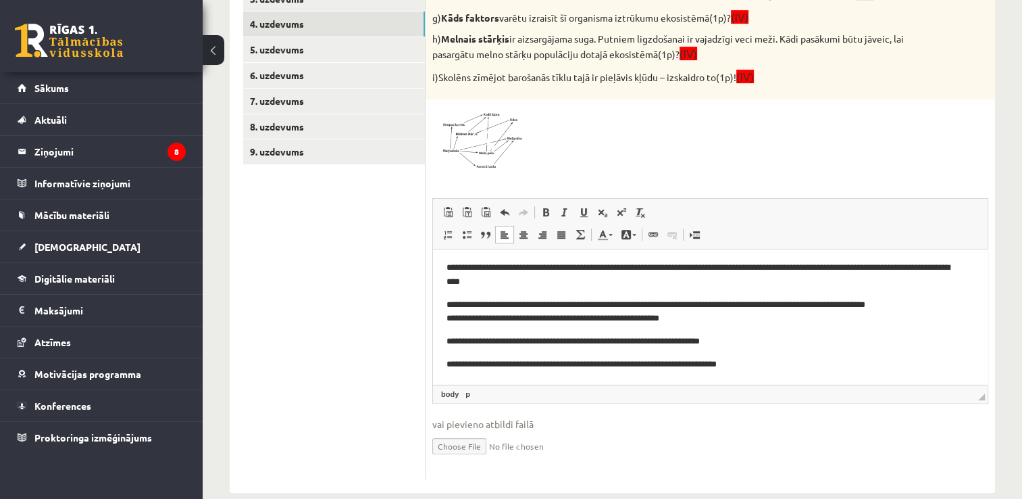
click at [763, 362] on p "**********" at bounding box center [706, 364] width 518 height 14
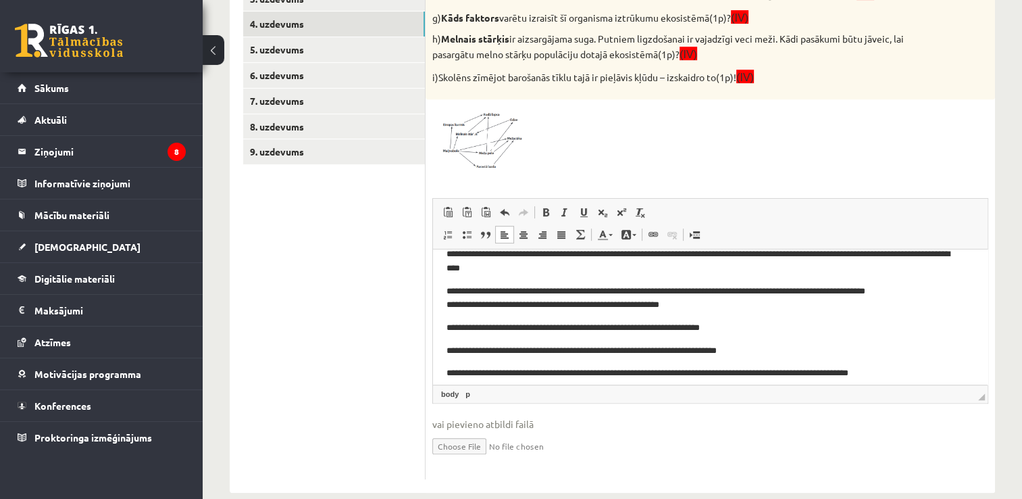
scroll to position [94, 0]
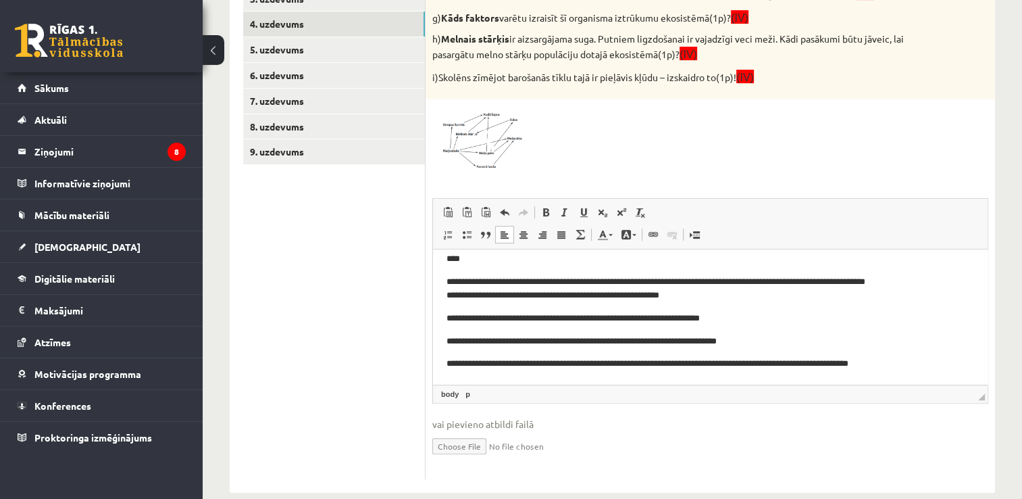
drag, startPoint x: 985, startPoint y: 320, endPoint x: 1406, endPoint y: 631, distance: 524.2
click at [912, 364] on p "**********" at bounding box center [706, 363] width 518 height 14
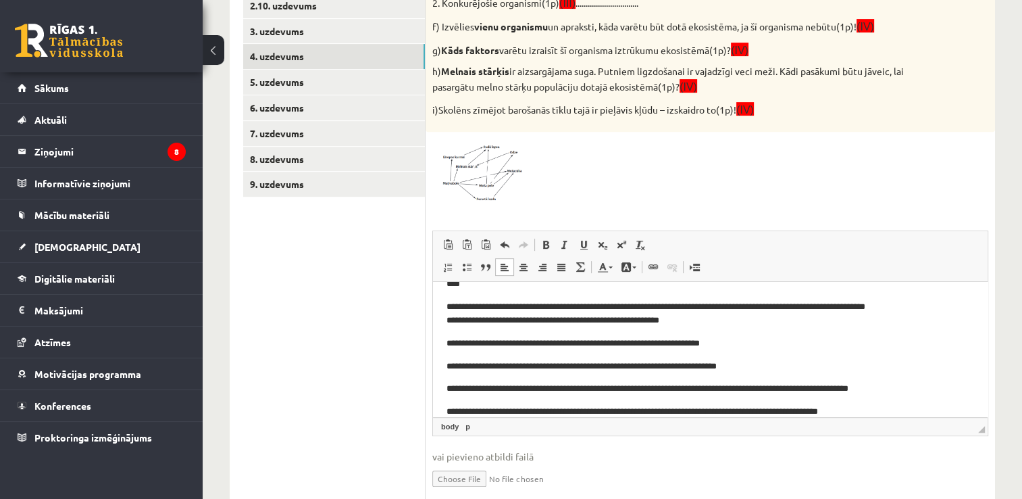
scroll to position [524, 0]
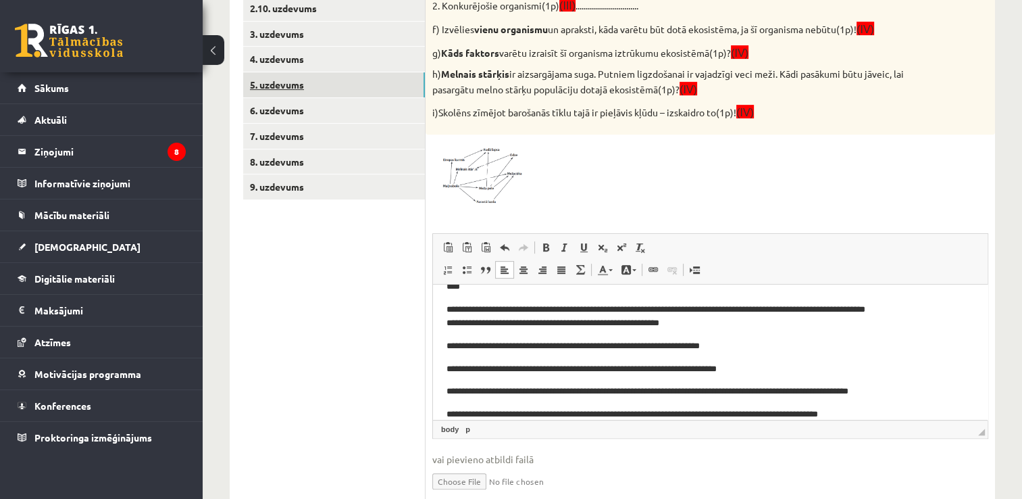
click at [397, 86] on link "5. uzdevums" at bounding box center [334, 84] width 182 height 25
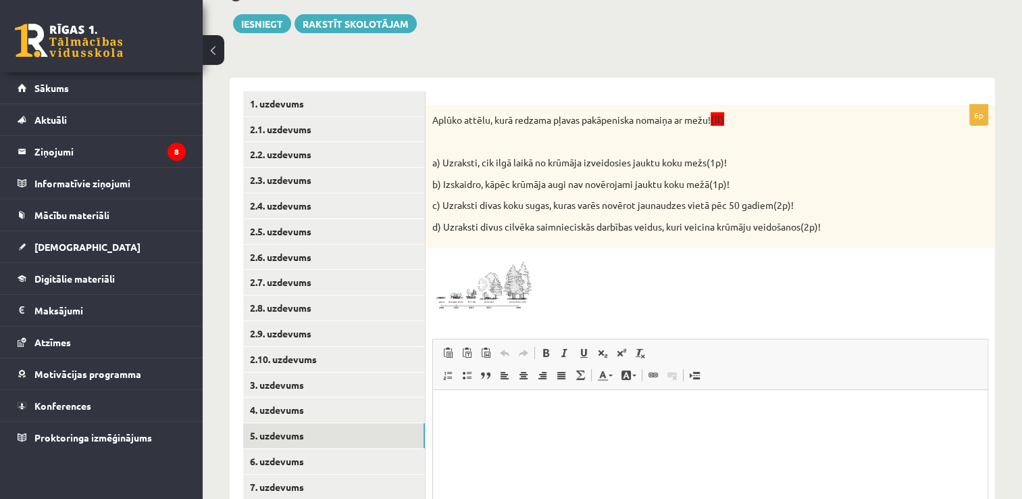
scroll to position [163, 0]
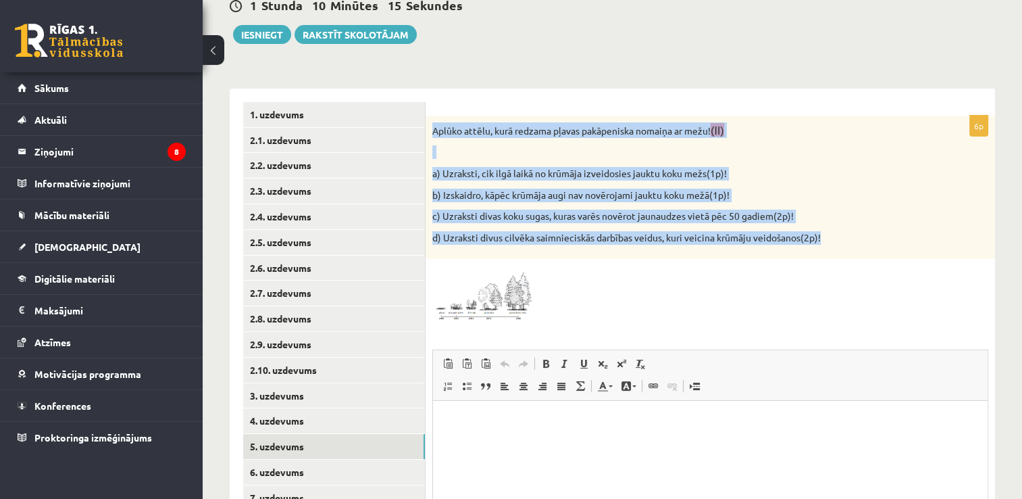
drag, startPoint x: 429, startPoint y: 130, endPoint x: 830, endPoint y: 228, distance: 412.7
click at [830, 228] on div "Aplūko attēlu, kurā redzama pļavas pakāpeniska nomaiņa ar mežu! (II) a) Uzrakst…" at bounding box center [711, 188] width 570 height 144
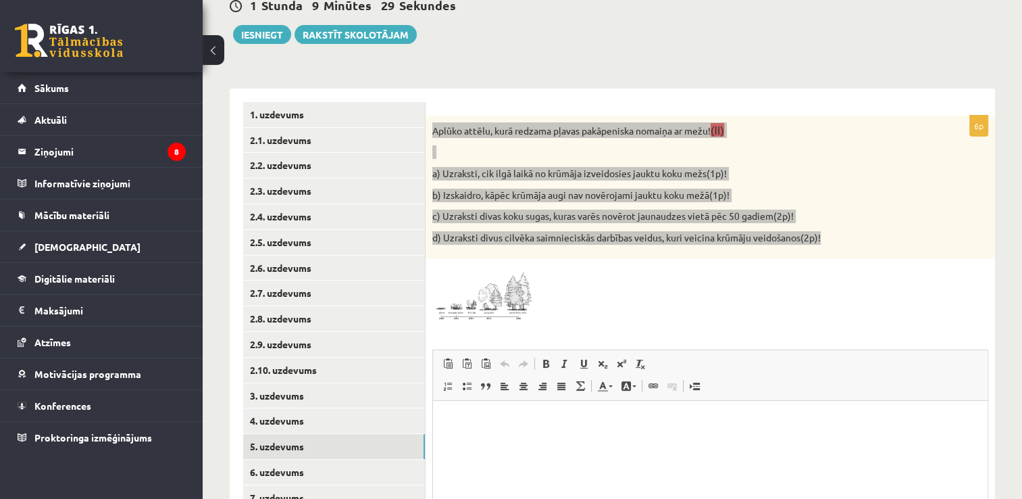
click at [479, 440] on html at bounding box center [710, 421] width 555 height 41
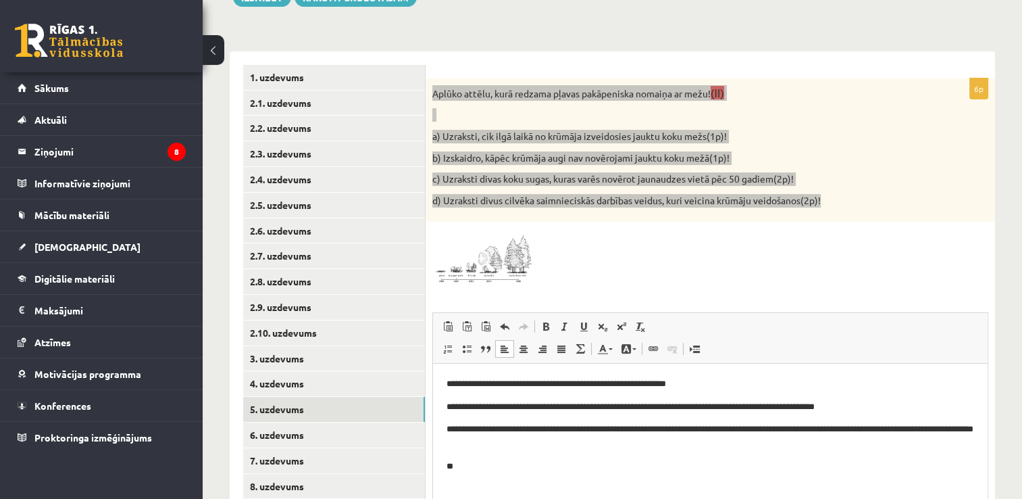
scroll to position [18, 0]
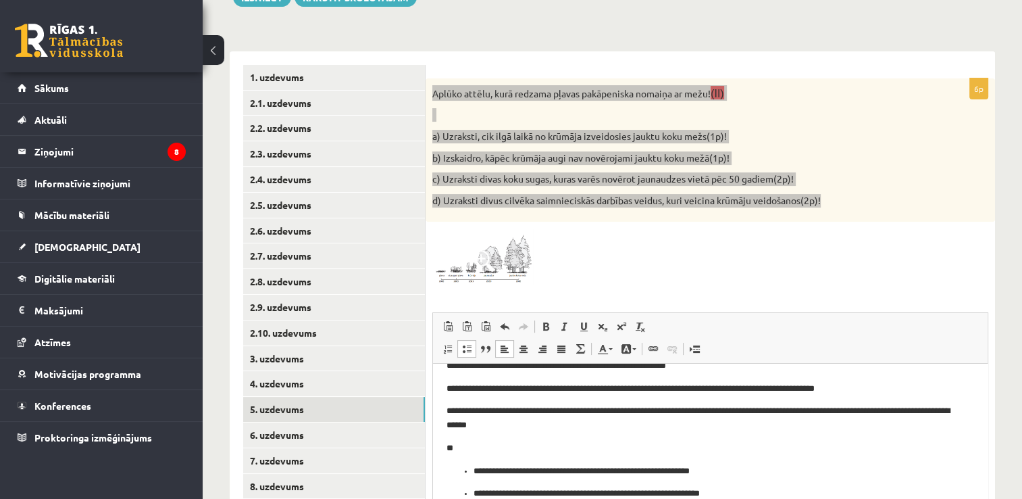
click at [471, 474] on ul "**********" at bounding box center [711, 482] width 528 height 36
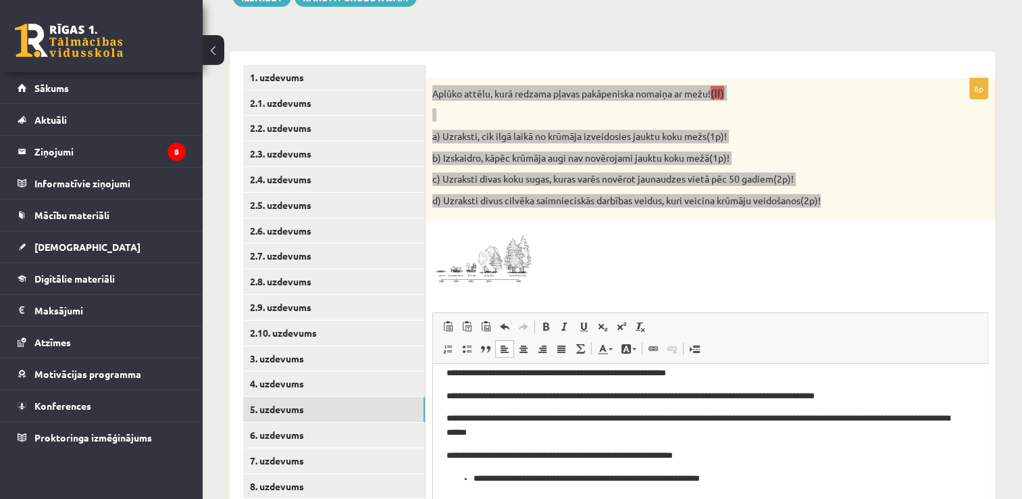
click at [471, 474] on ul "**********" at bounding box center [711, 479] width 528 height 14
click at [455, 457] on p "**********" at bounding box center [706, 456] width 518 height 14
click at [446, 476] on html "**********" at bounding box center [710, 426] width 555 height 146
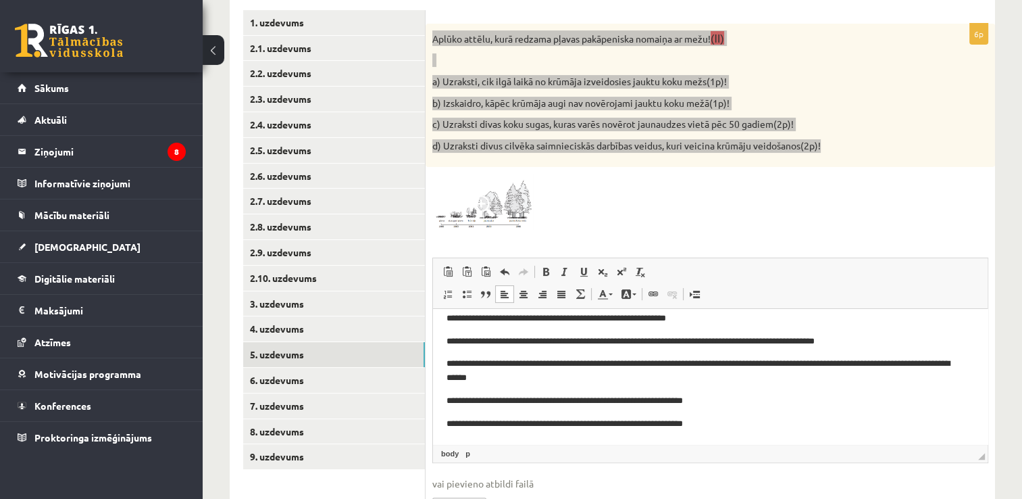
scroll to position [264, 0]
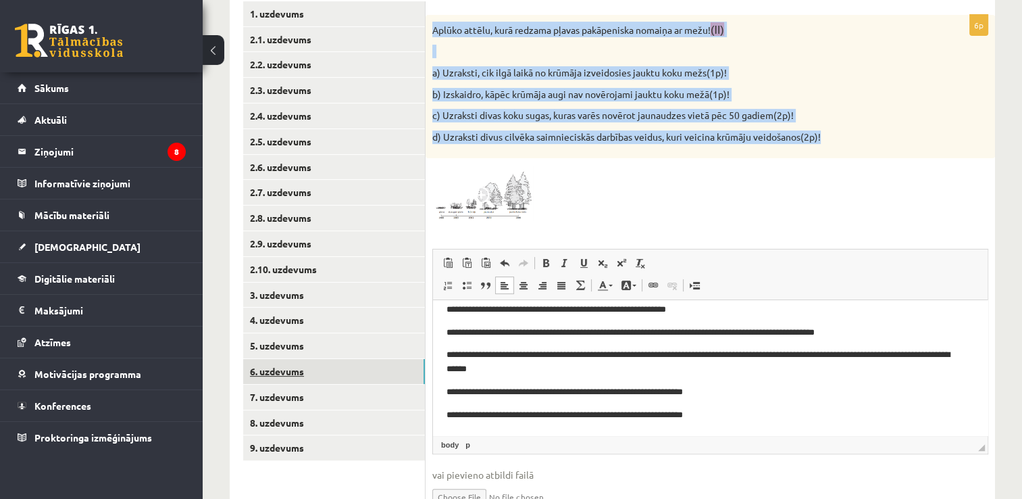
click at [373, 367] on link "6. uzdevums" at bounding box center [334, 371] width 182 height 25
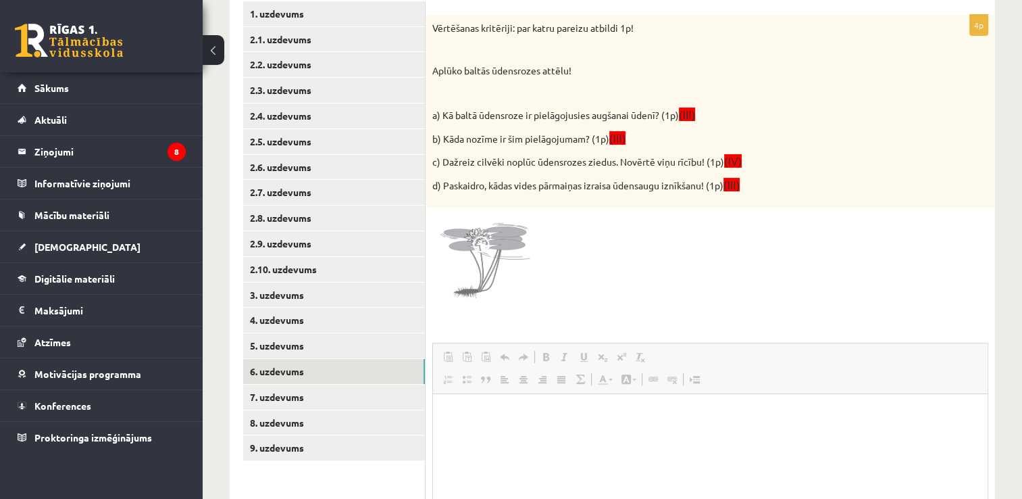
scroll to position [0, 0]
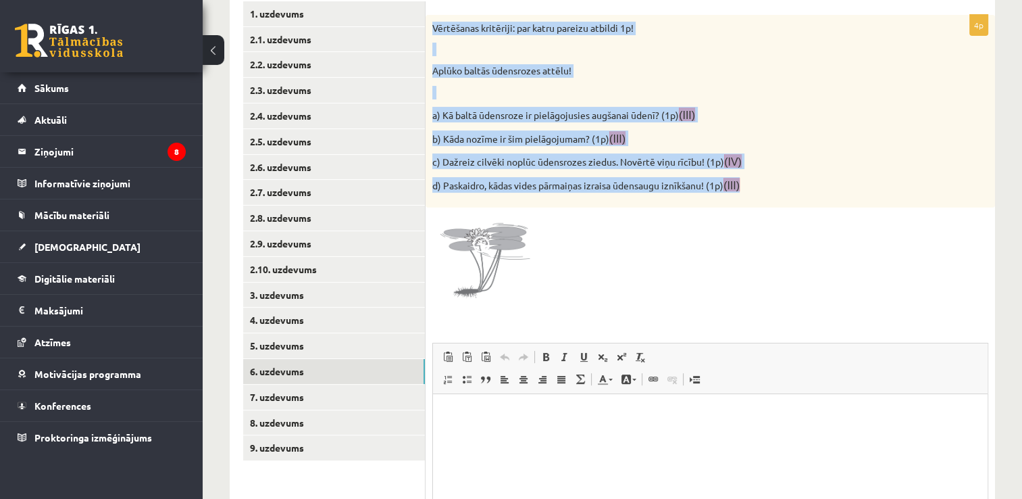
drag, startPoint x: 427, startPoint y: 28, endPoint x: 775, endPoint y: 195, distance: 386.0
click at [775, 195] on div "Vērtēšanas kritēriji: par katru pareizu atbildi 1p! Aplūko baltās ūdensrozes at…" at bounding box center [711, 111] width 570 height 193
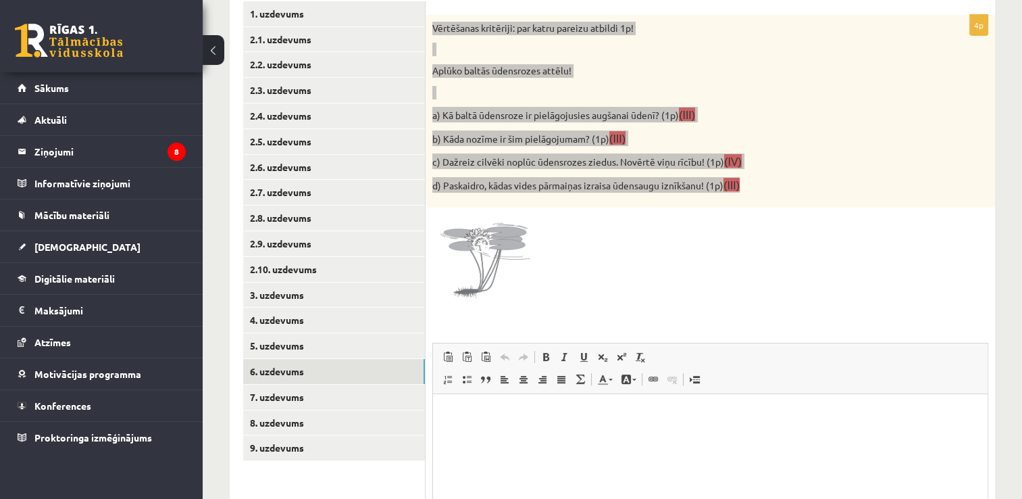
click at [512, 416] on p "Визуальный текстовый редактор, wiswyg-editor-user-answer-47024747493340" at bounding box center [711, 414] width 528 height 14
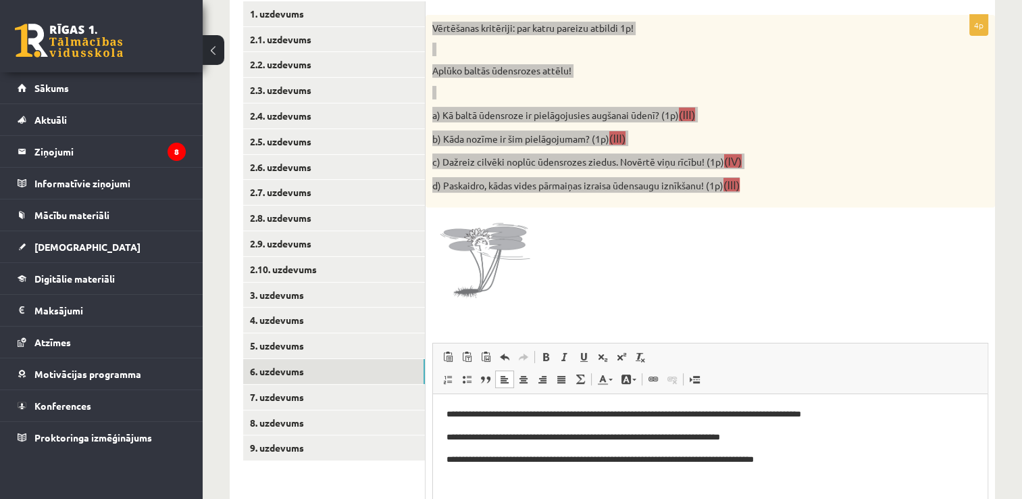
click at [828, 470] on html "**********" at bounding box center [710, 437] width 555 height 86
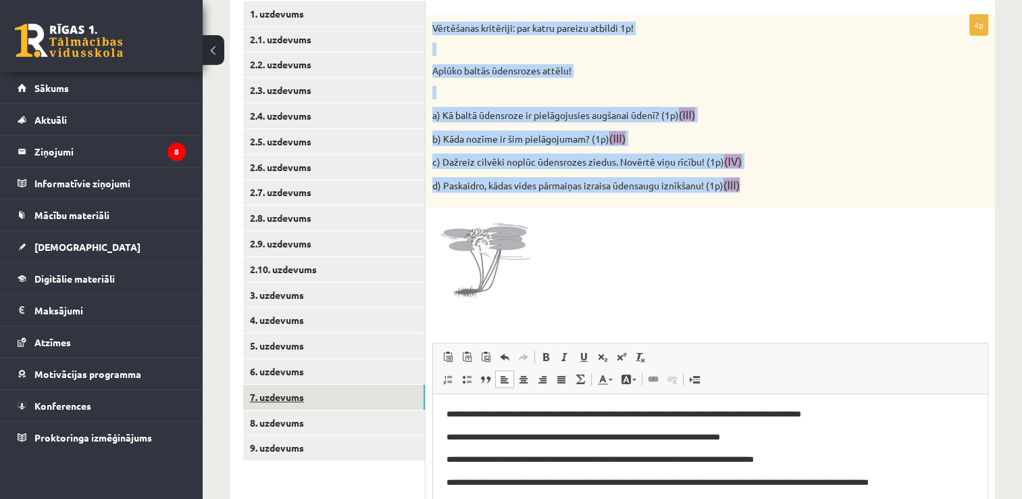
click at [387, 395] on link "7. uzdevums" at bounding box center [334, 396] width 182 height 25
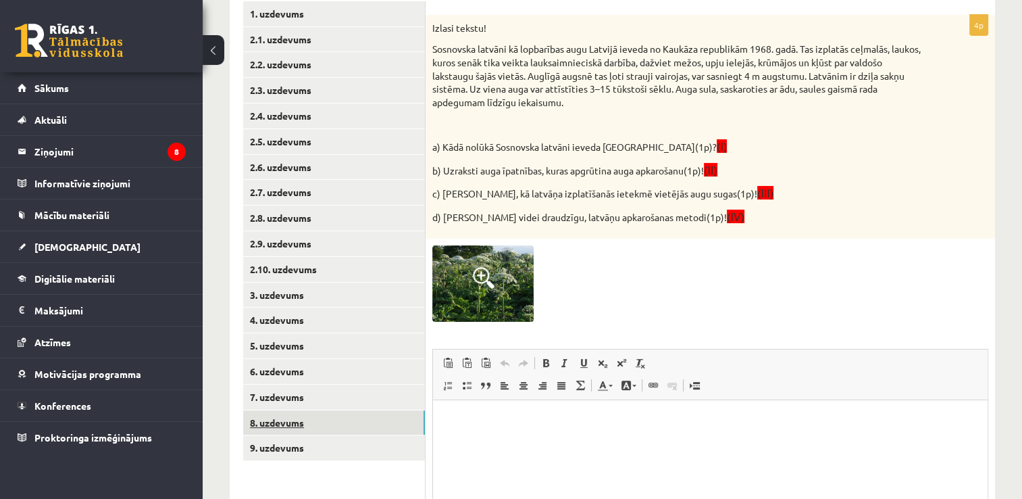
click at [311, 423] on link "8. uzdevums" at bounding box center [334, 422] width 182 height 25
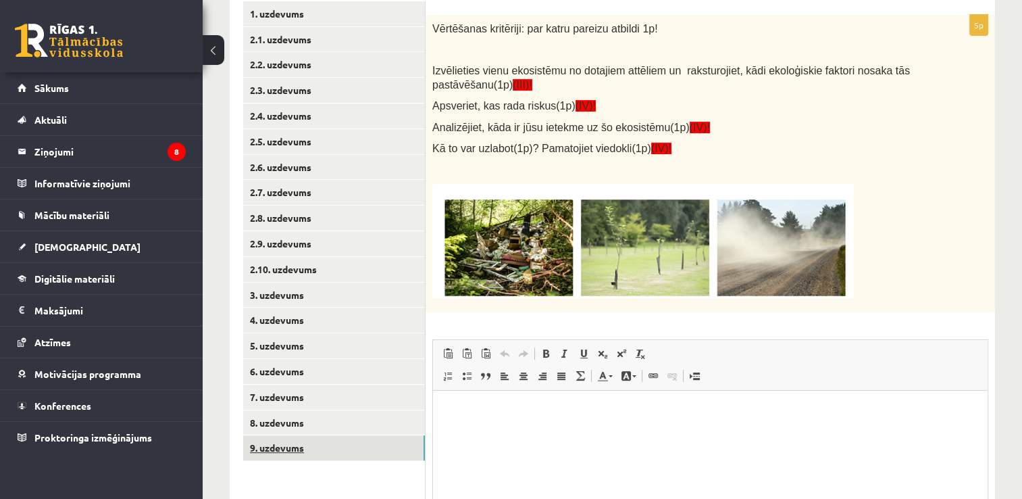
click at [330, 445] on link "9. uzdevums" at bounding box center [334, 447] width 182 height 25
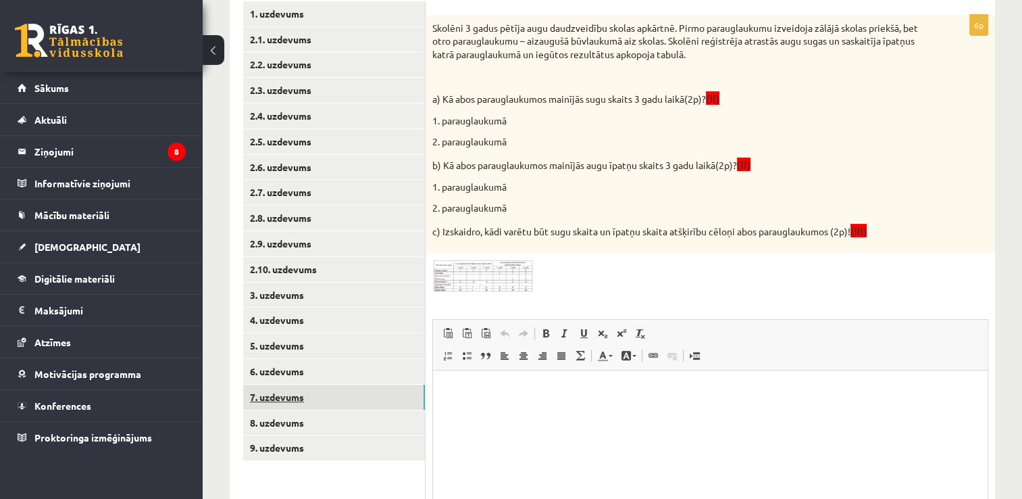
click at [318, 397] on link "7. uzdevums" at bounding box center [334, 396] width 182 height 25
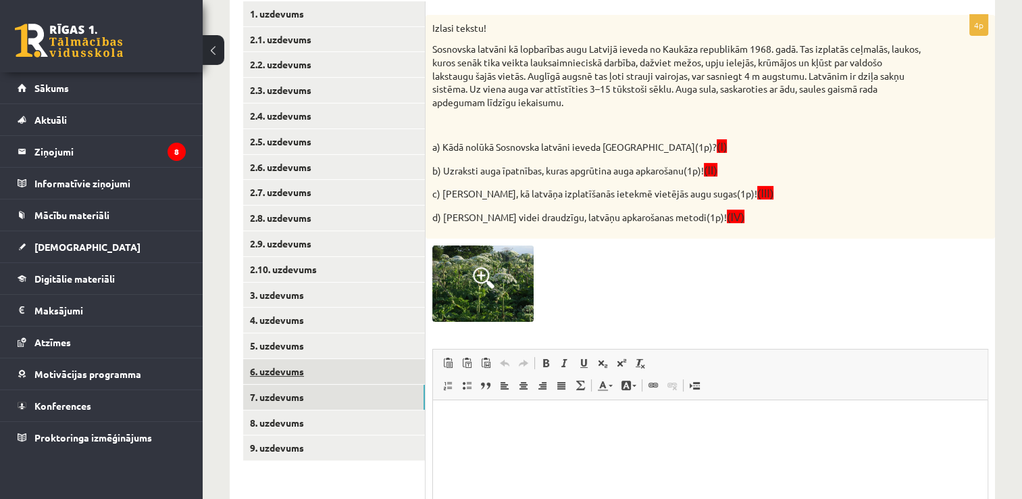
click at [376, 368] on link "6. uzdevums" at bounding box center [334, 371] width 182 height 25
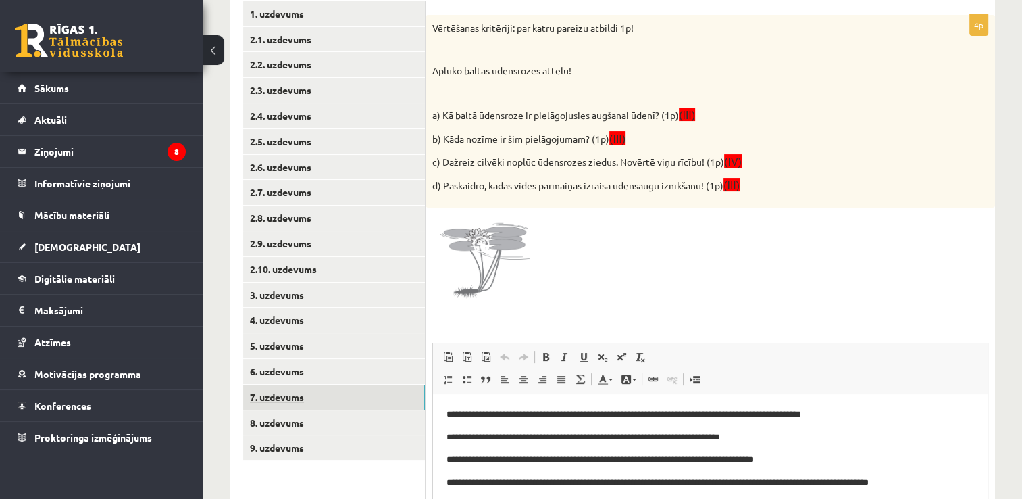
click at [358, 395] on link "7. uzdevums" at bounding box center [334, 396] width 182 height 25
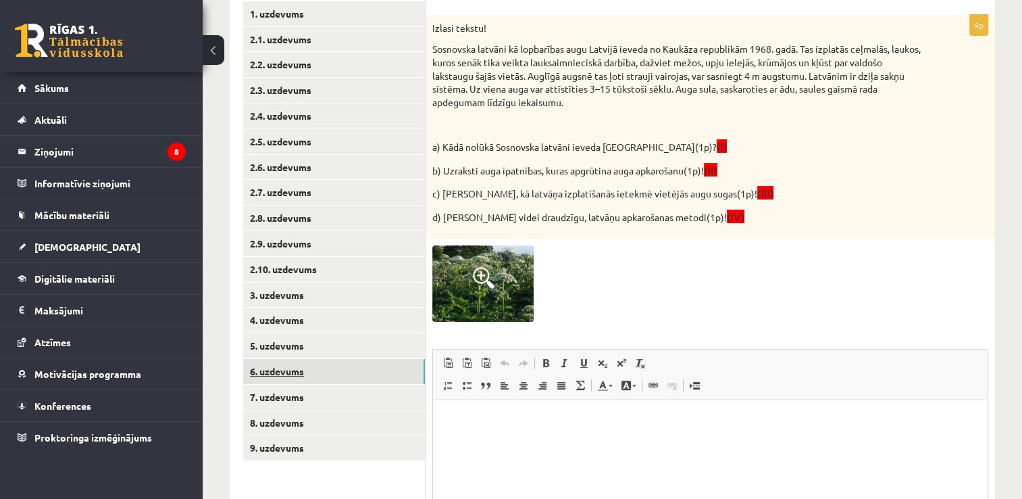
click at [332, 362] on link "6. uzdevums" at bounding box center [334, 371] width 182 height 25
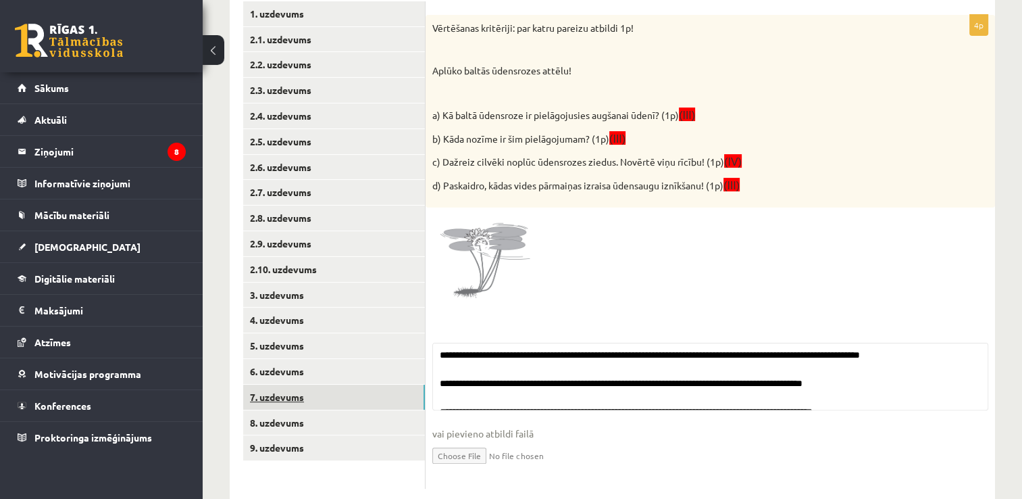
click at [324, 395] on link "7. uzdevums" at bounding box center [334, 396] width 182 height 25
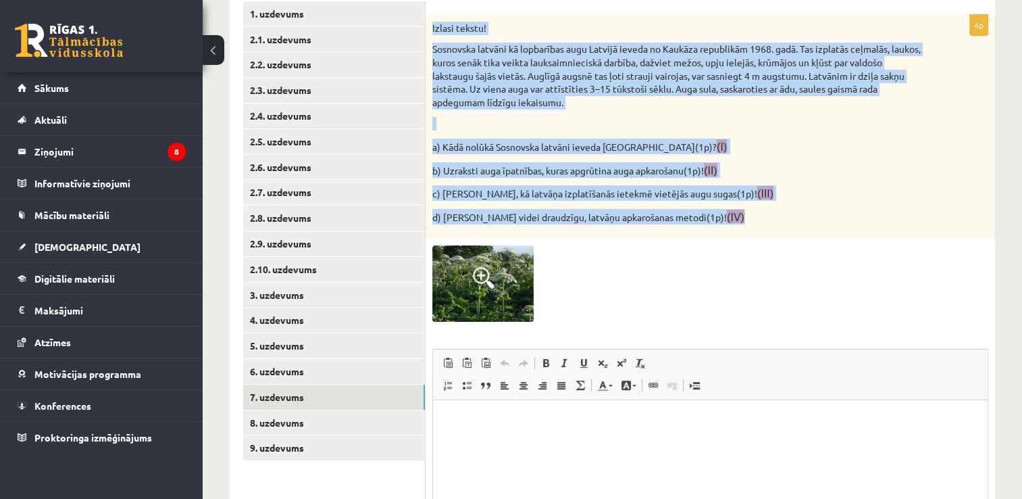
drag, startPoint x: 428, startPoint y: 19, endPoint x: 749, endPoint y: 212, distance: 374.3
click at [749, 212] on div "Izlasi tekstu! Sosnovska latvāni kā lopbarības augu Latvijā ieveda no Kaukāza r…" at bounding box center [711, 127] width 570 height 224
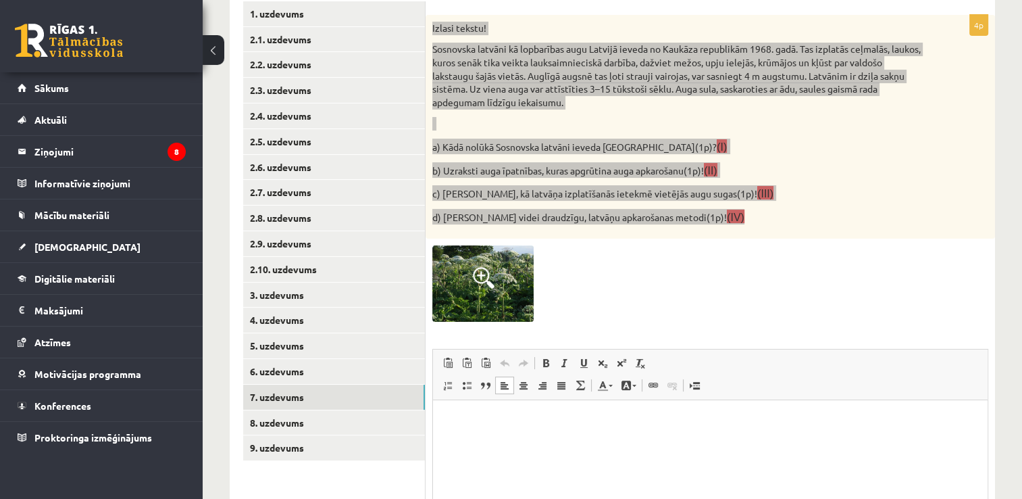
click at [507, 416] on p "Визуальный текстовый редактор, wiswyg-editor-user-answer-47024775582320" at bounding box center [711, 420] width 528 height 14
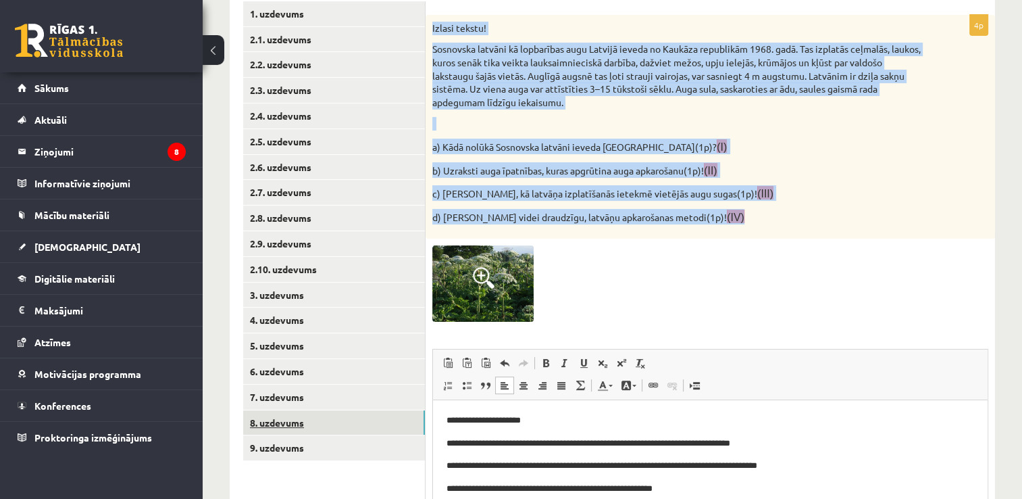
click at [414, 424] on link "8. uzdevums" at bounding box center [334, 422] width 182 height 25
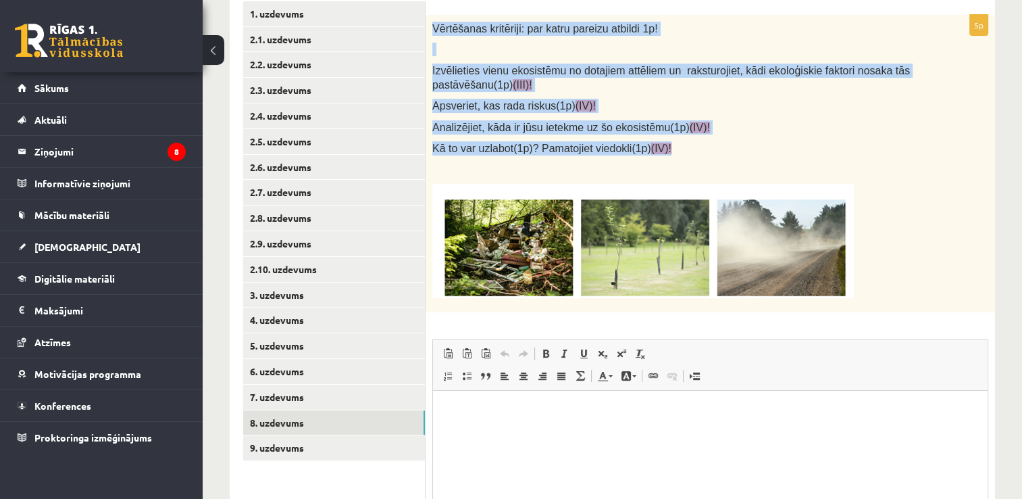
drag, startPoint x: 427, startPoint y: 30, endPoint x: 655, endPoint y: 140, distance: 252.7
click at [655, 140] on div "Vērtēšanas kritēriji: par katru pareizu atbildi 1p! Izvēlieties vienu ekosistēm…" at bounding box center [711, 163] width 570 height 297
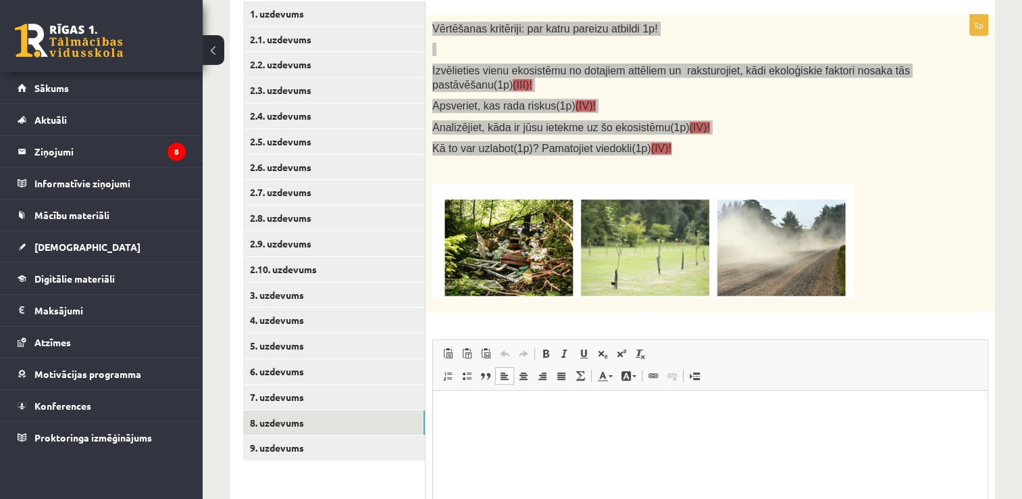
click at [534, 420] on html at bounding box center [710, 410] width 555 height 41
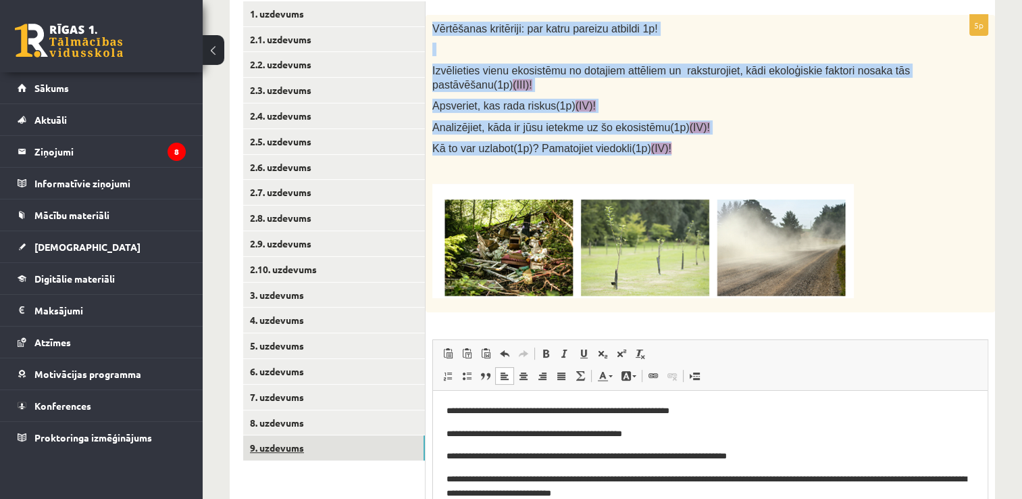
click at [335, 455] on link "9. uzdevums" at bounding box center [334, 447] width 182 height 25
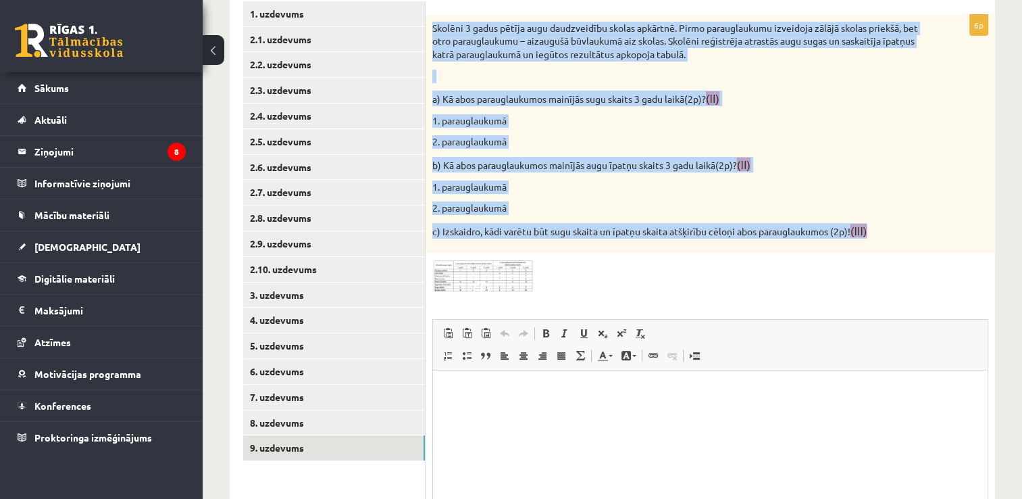
drag, startPoint x: 426, startPoint y: 24, endPoint x: 919, endPoint y: 220, distance: 530.8
click at [919, 220] on div "Skolēni 3 gadus pētīja augu daudzveidību skolas apkārtnē. Pirmo parauglaukumu i…" at bounding box center [711, 134] width 570 height 239
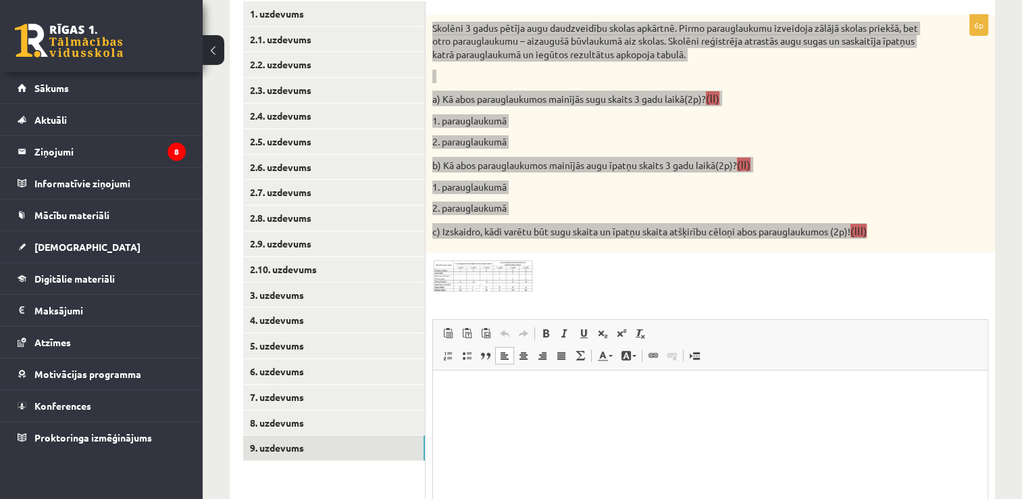
click at [526, 405] on html at bounding box center [710, 390] width 555 height 41
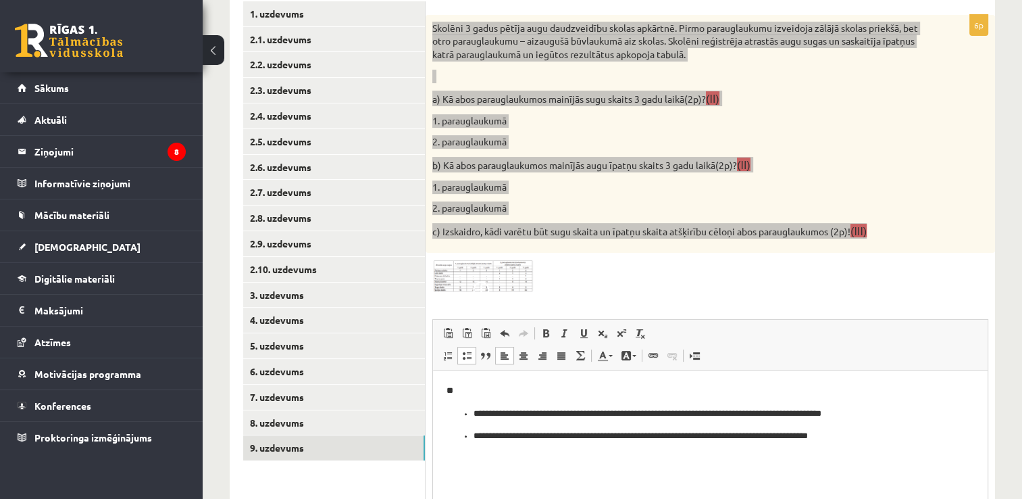
click at [472, 414] on ul "**********" at bounding box center [711, 425] width 528 height 36
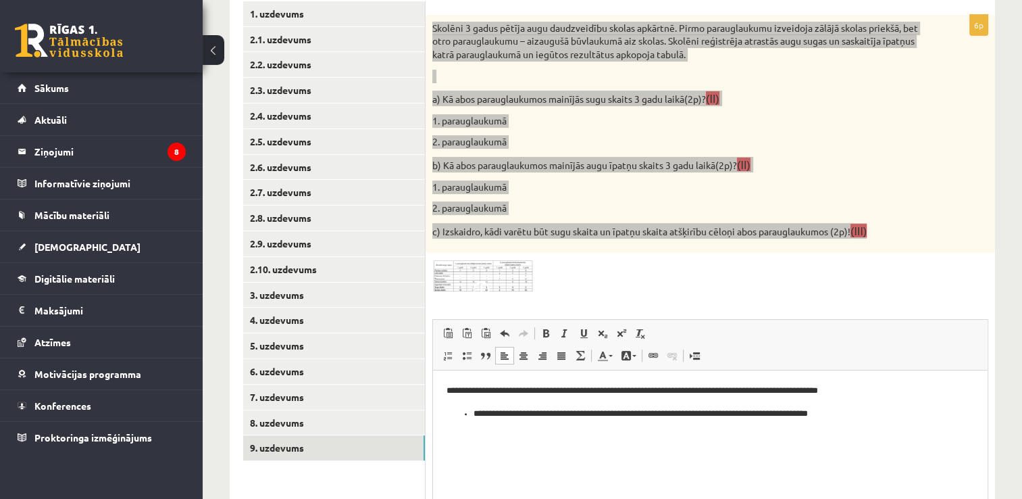
click at [472, 414] on ul "**********" at bounding box center [711, 414] width 528 height 14
click at [471, 412] on ul "**********" at bounding box center [711, 414] width 528 height 14
click at [909, 422] on html "**********" at bounding box center [710, 402] width 555 height 64
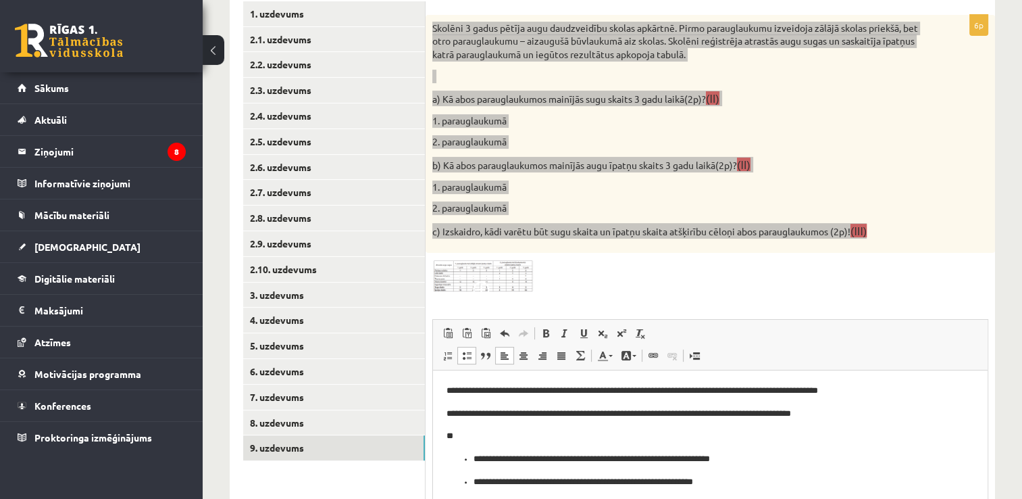
click at [474, 458] on p "**********" at bounding box center [711, 459] width 474 height 14
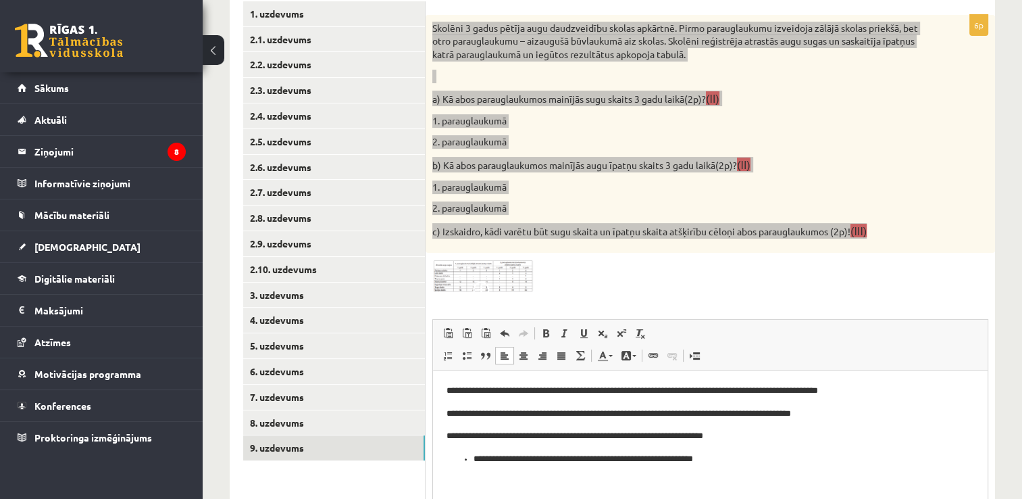
click at [474, 458] on p "**********" at bounding box center [711, 459] width 474 height 14
click at [719, 458] on p "**********" at bounding box center [711, 459] width 528 height 14
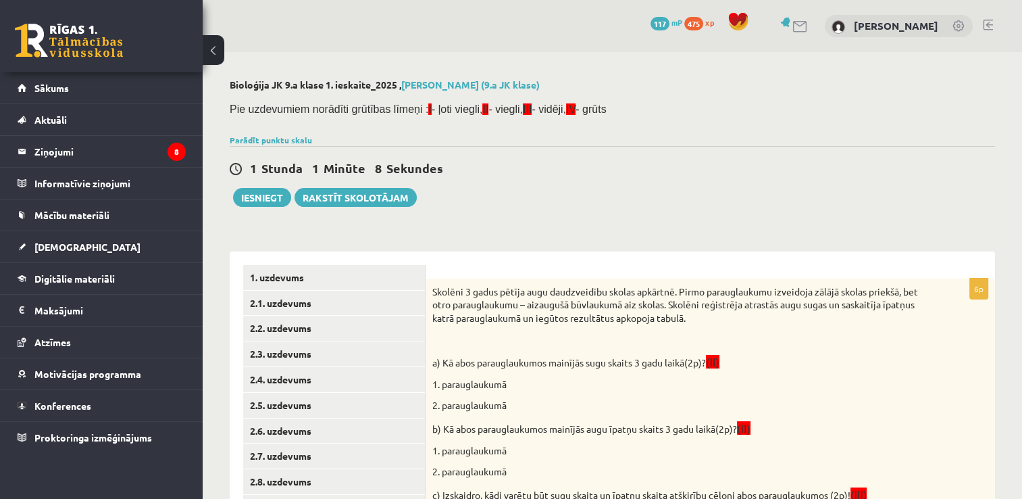
click at [568, 201] on div "1 Stunda 1 Minūte 8 Sekundes Ieskaite saglabāta! Iesniegt Rakstīt skolotājam" at bounding box center [613, 176] width 766 height 61
click at [265, 196] on button "Iesniegt" at bounding box center [262, 197] width 58 height 19
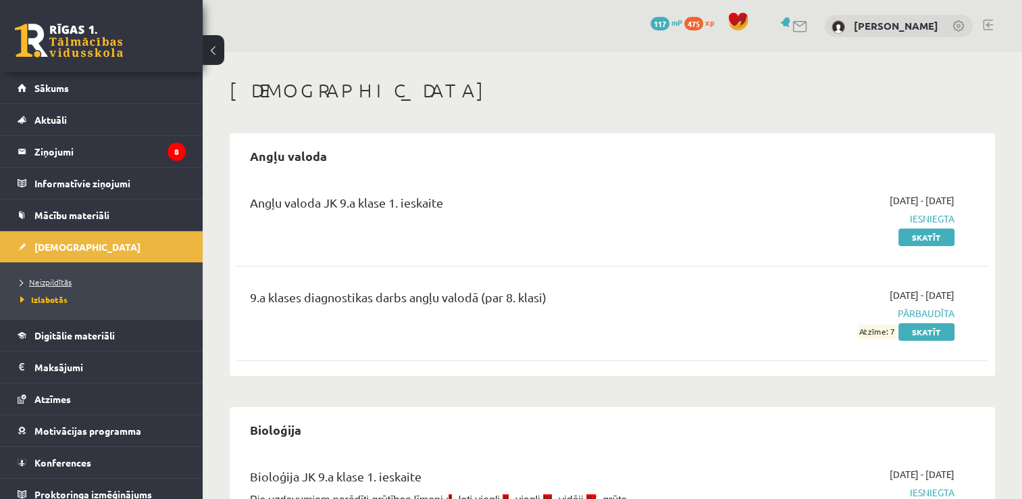
click at [51, 280] on span "Neizpildītās" at bounding box center [45, 281] width 51 height 11
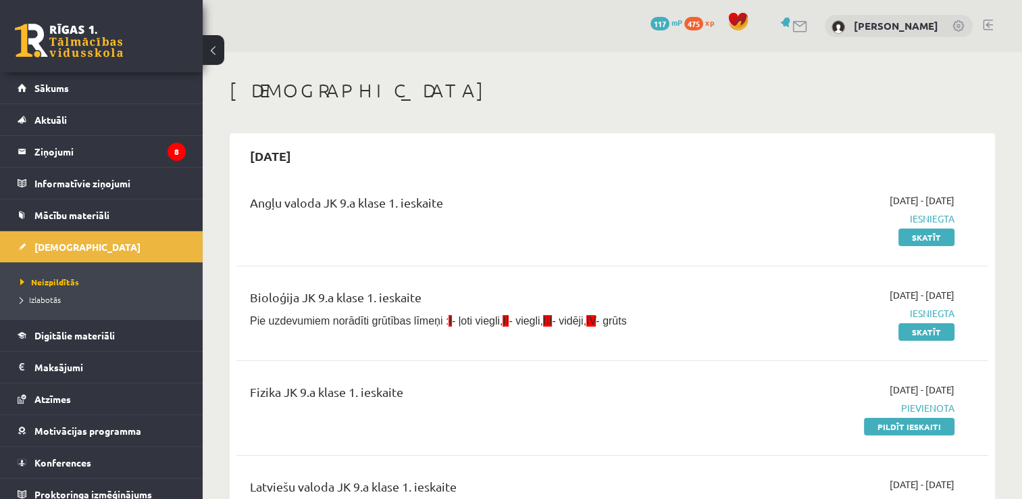
click at [579, 79] on h1 "[DEMOGRAPHIC_DATA]" at bounding box center [613, 90] width 766 height 23
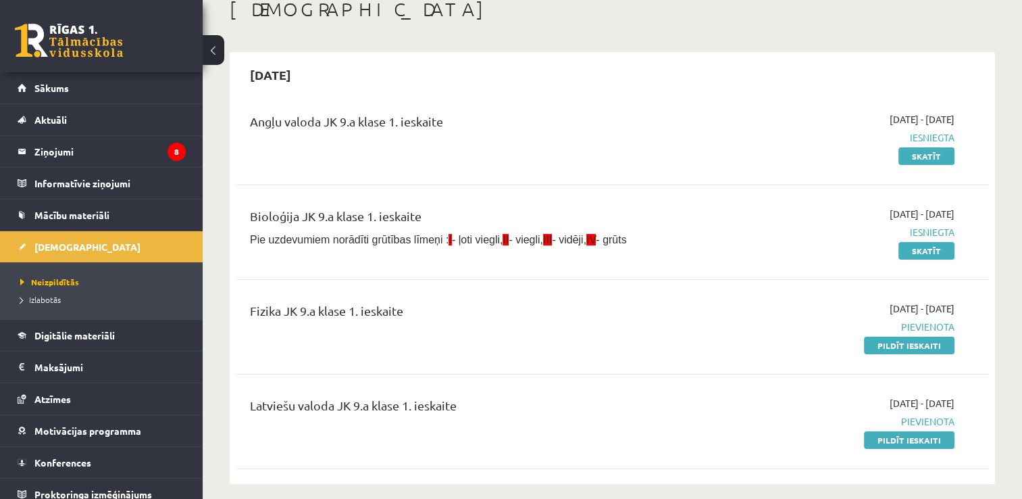
scroll to position [108, 0]
